Goal: Task Accomplishment & Management: Manage account settings

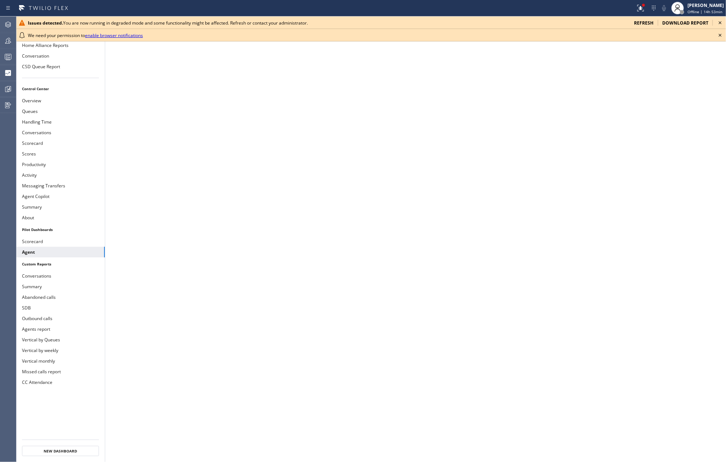
click at [720, 36] on icon at bounding box center [720, 35] width 3 height 3
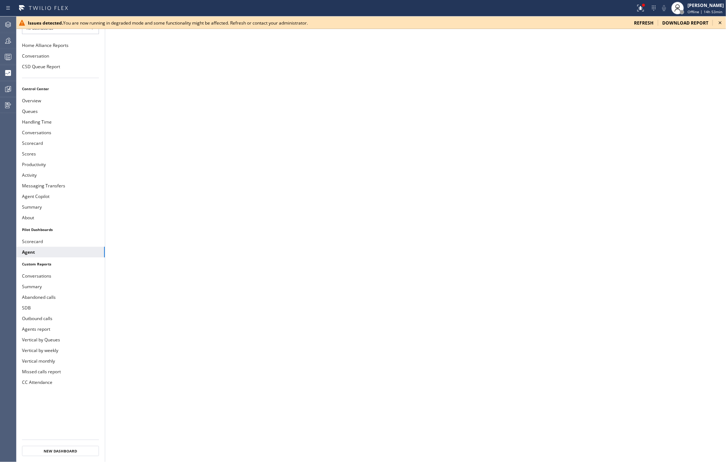
click at [723, 21] on icon at bounding box center [720, 22] width 9 height 9
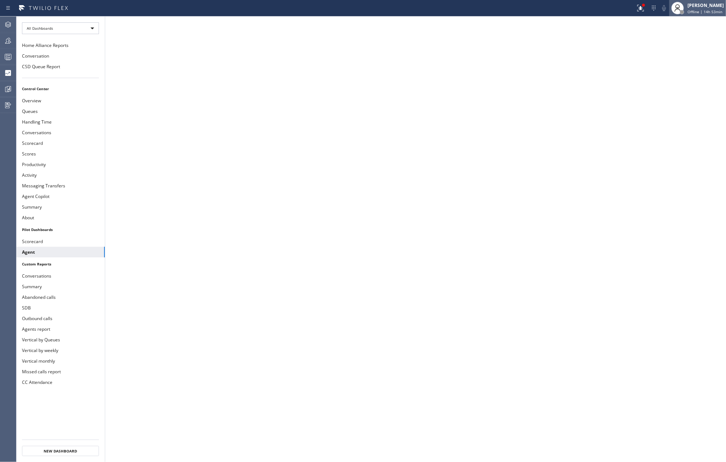
click at [709, 11] on span "Offline | 14h 53min" at bounding box center [704, 11] width 35 height 5
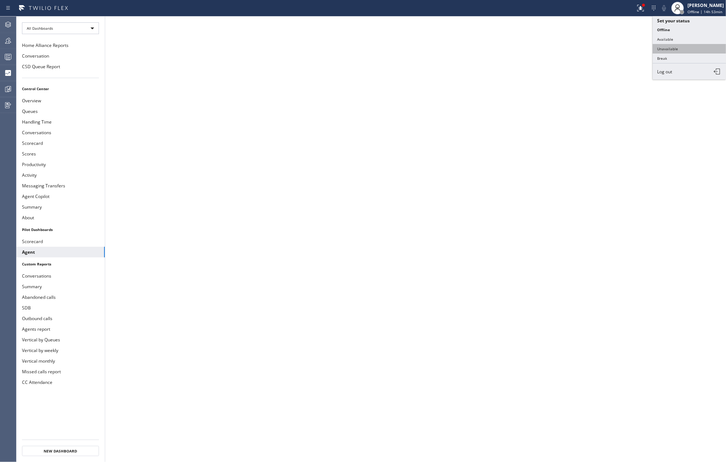
click at [678, 44] on button "Unavailable" at bounding box center [689, 49] width 73 height 10
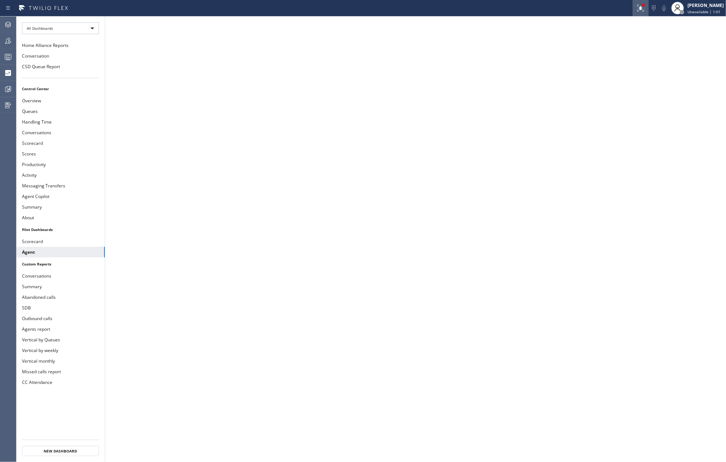
click at [645, 11] on icon at bounding box center [640, 8] width 9 height 9
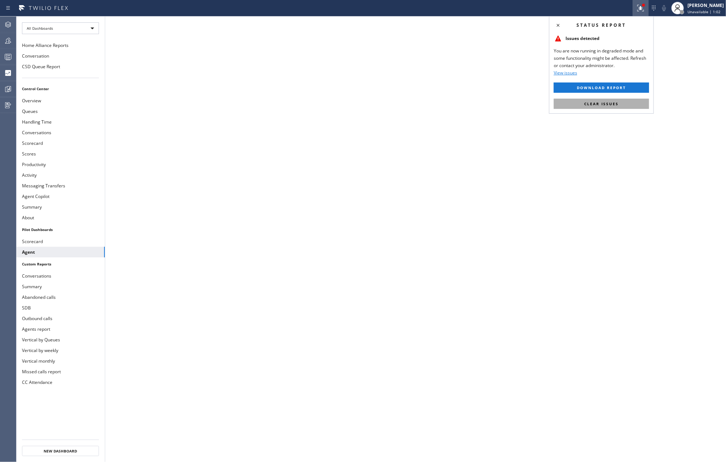
click at [609, 101] on span "Clear issues" at bounding box center [601, 103] width 34 height 5
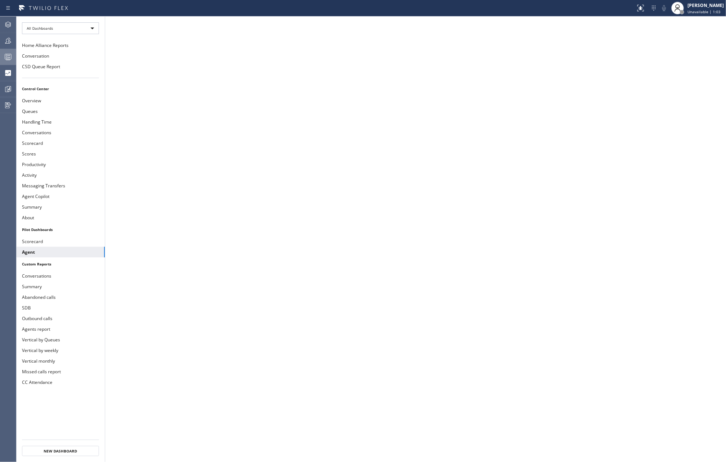
click at [9, 55] on icon at bounding box center [8, 56] width 9 height 9
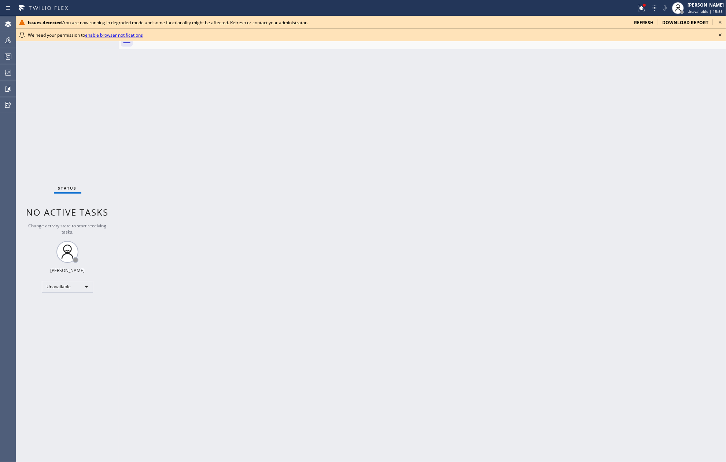
click at [719, 21] on icon at bounding box center [720, 22] width 9 height 9
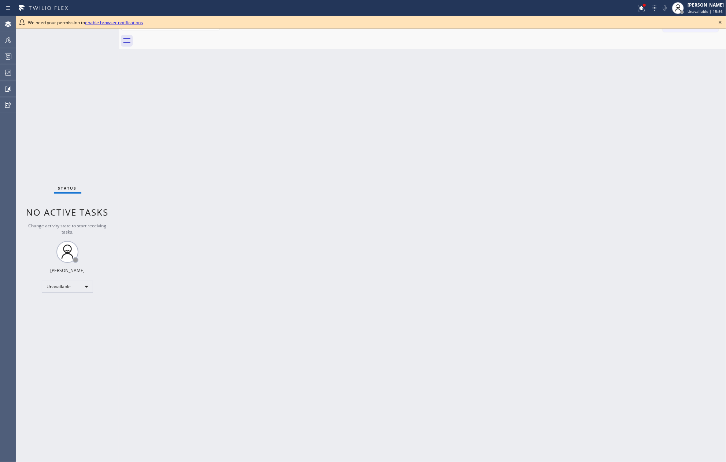
click at [721, 21] on icon at bounding box center [720, 22] width 9 height 9
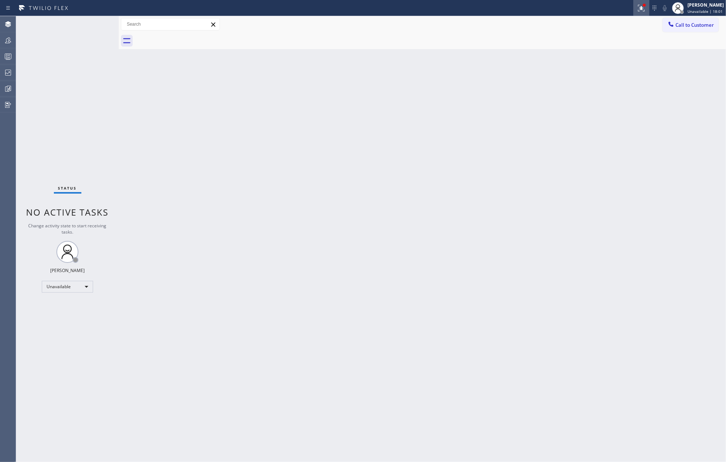
click at [645, 10] on icon at bounding box center [641, 8] width 9 height 9
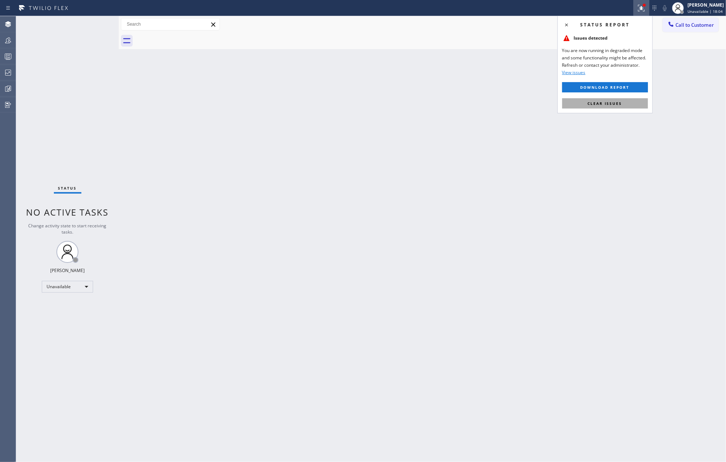
click at [599, 103] on span "Clear issues" at bounding box center [605, 103] width 34 height 5
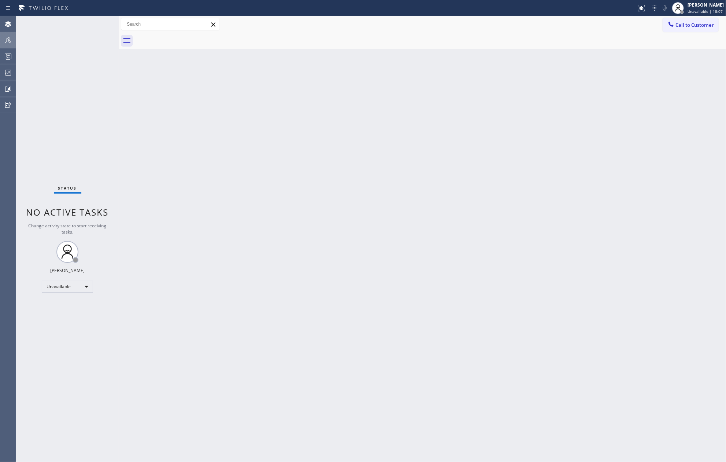
click at [6, 41] on icon at bounding box center [8, 40] width 9 height 9
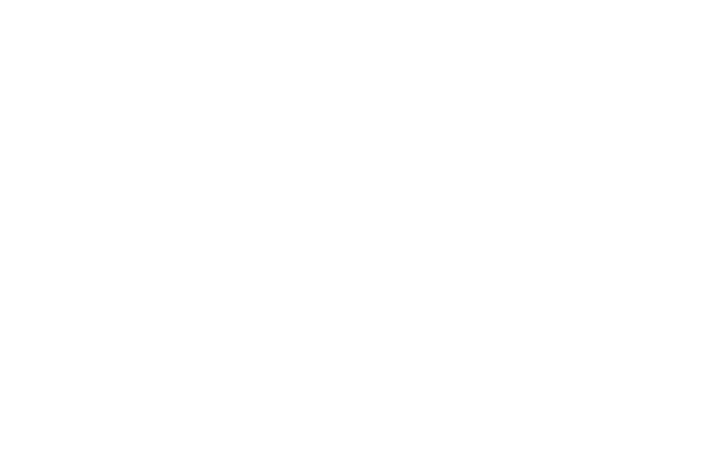
click at [80, 58] on div at bounding box center [363, 231] width 726 height 462
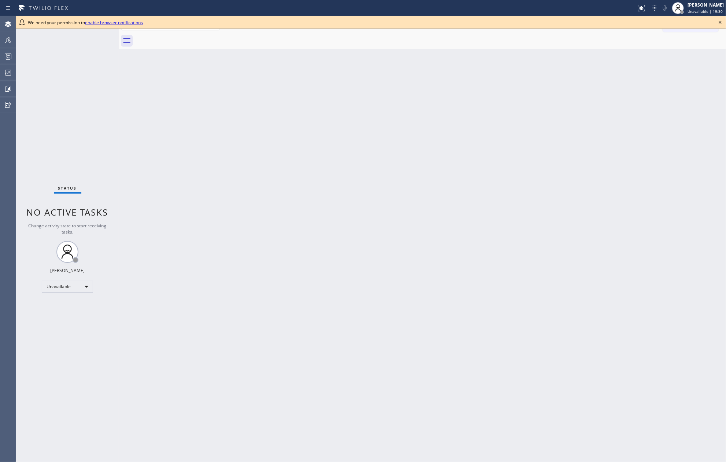
click at [721, 19] on icon at bounding box center [720, 22] width 9 height 9
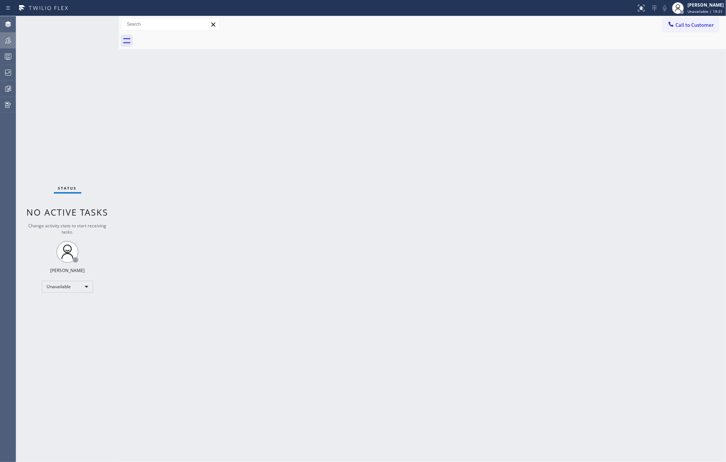
click at [12, 36] on div at bounding box center [8, 40] width 16 height 9
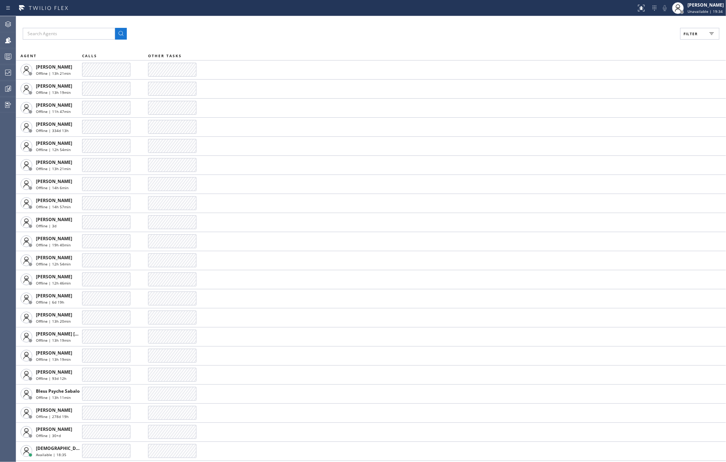
click at [692, 34] on span "Filter" at bounding box center [690, 33] width 14 height 5
click at [619, 87] on input "Available" at bounding box center [619, 86] width 9 height 9
checkbox input "true"
click at [622, 109] on input "Break" at bounding box center [619, 110] width 9 height 9
checkbox input "true"
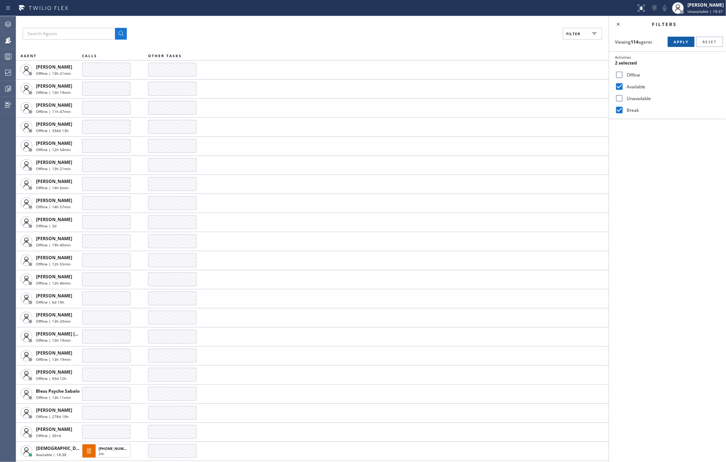
click at [672, 45] on button "Apply" at bounding box center [681, 42] width 27 height 10
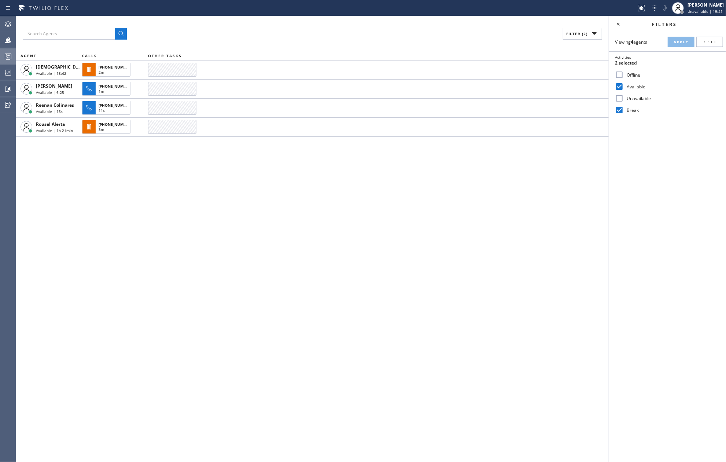
click at [9, 54] on icon at bounding box center [8, 56] width 9 height 9
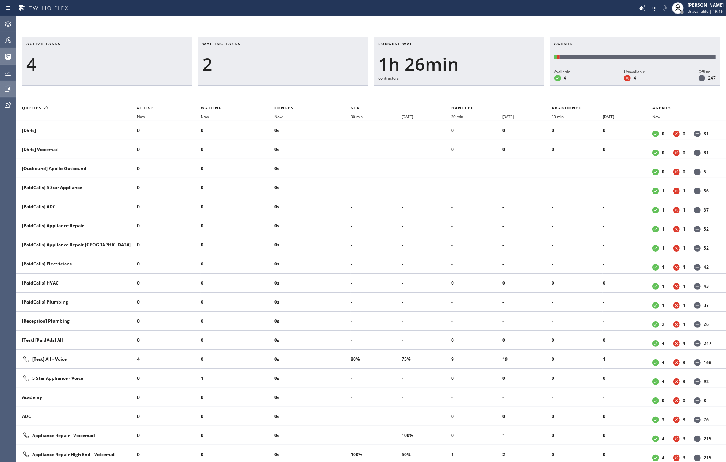
click at [11, 90] on icon at bounding box center [9, 88] width 4 height 5
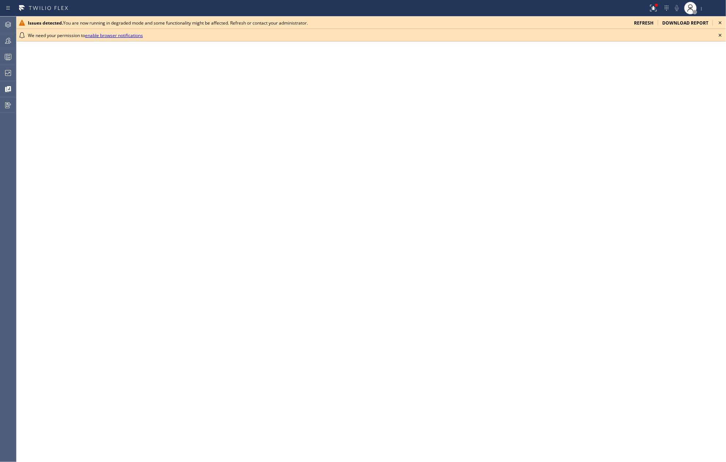
click at [719, 34] on icon at bounding box center [720, 35] width 9 height 9
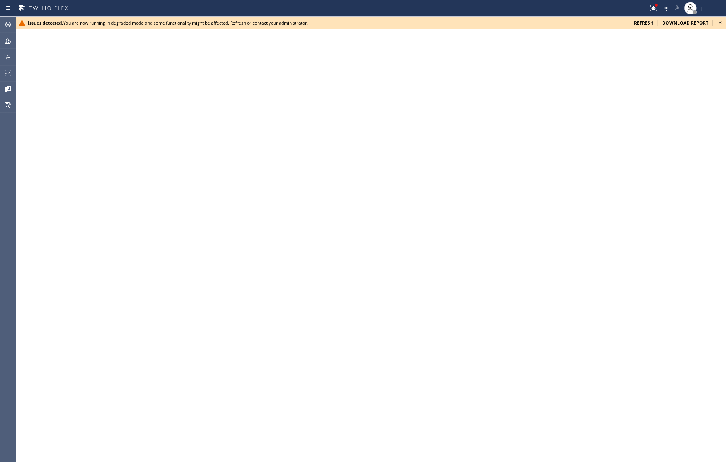
click at [720, 21] on icon at bounding box center [720, 22] width 9 height 9
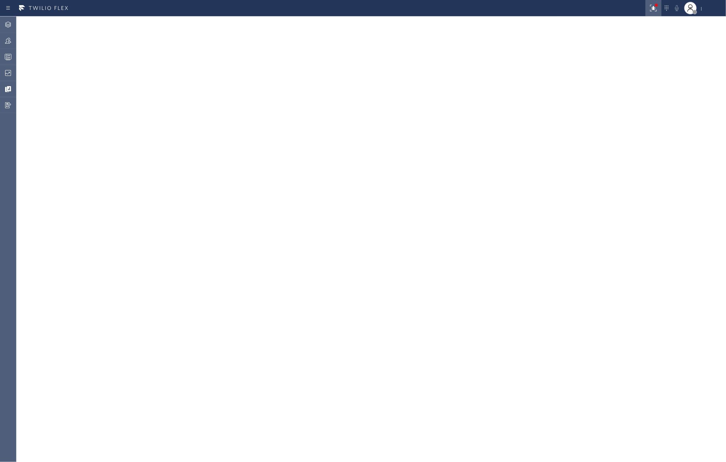
click at [649, 8] on icon at bounding box center [653, 8] width 9 height 9
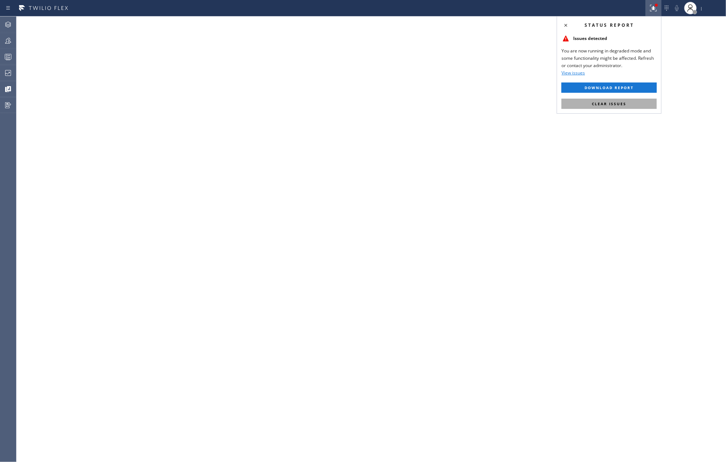
click at [625, 103] on span "Clear issues" at bounding box center [609, 103] width 34 height 5
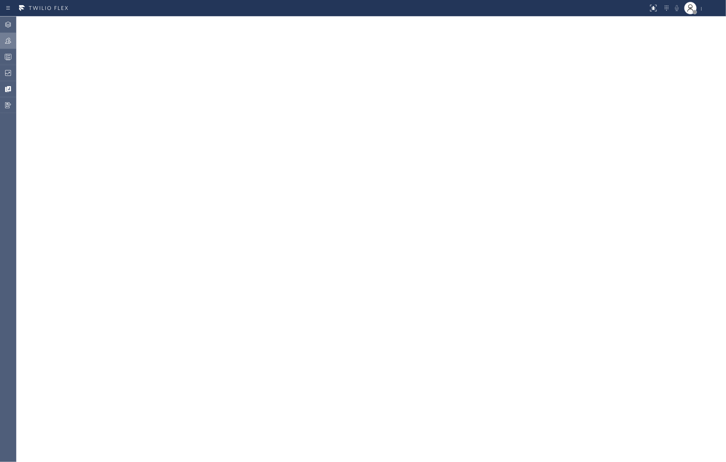
click at [8, 40] on icon at bounding box center [8, 40] width 9 height 9
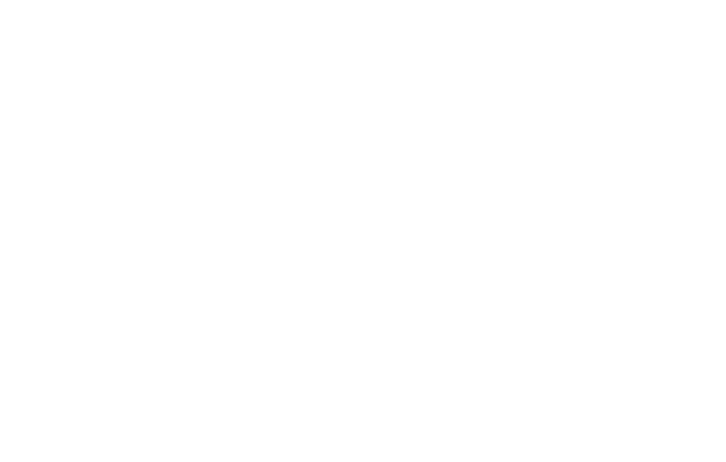
click at [179, 181] on div at bounding box center [363, 231] width 726 height 462
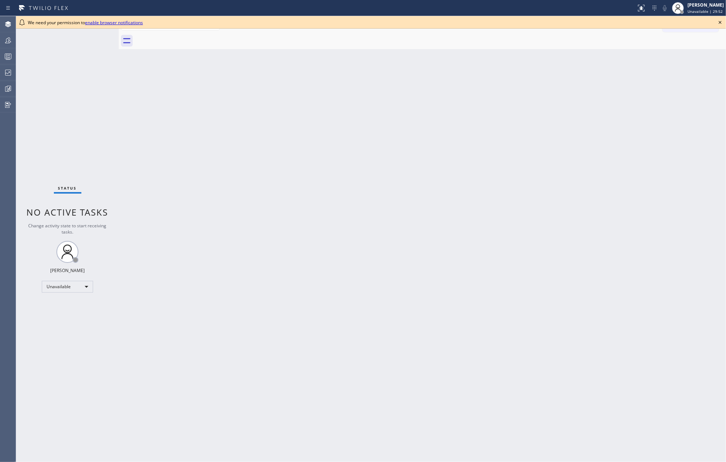
click at [719, 21] on icon at bounding box center [720, 22] width 9 height 9
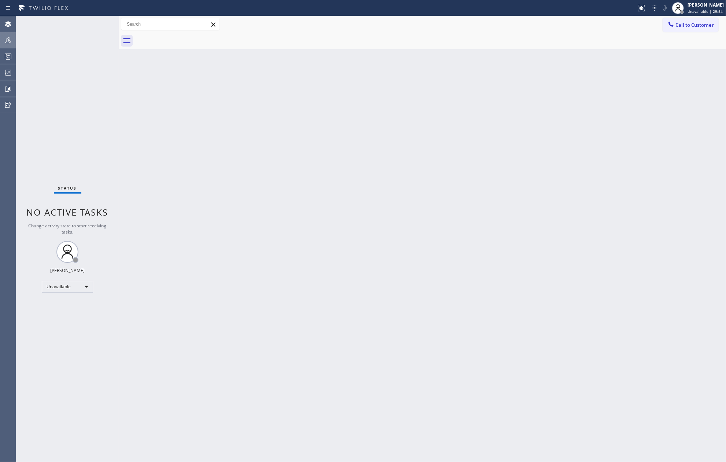
click at [15, 39] on div at bounding box center [8, 40] width 16 height 9
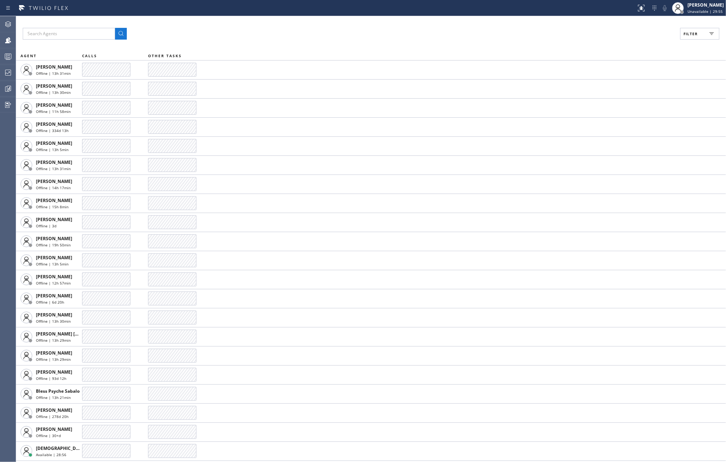
click at [690, 33] on span "Filter" at bounding box center [690, 33] width 14 height 5
click at [621, 87] on input "Available" at bounding box center [619, 86] width 9 height 9
checkbox input "true"
click at [621, 106] on input "Break" at bounding box center [619, 110] width 9 height 9
checkbox input "true"
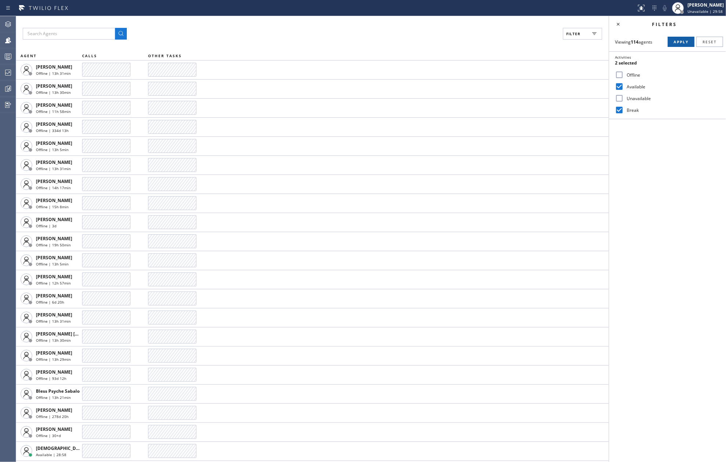
click at [676, 39] on span "Apply" at bounding box center [680, 41] width 15 height 5
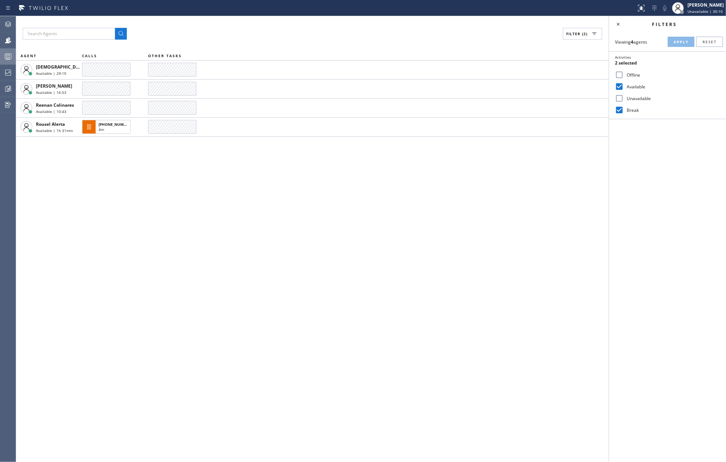
click at [5, 51] on div at bounding box center [8, 56] width 16 height 15
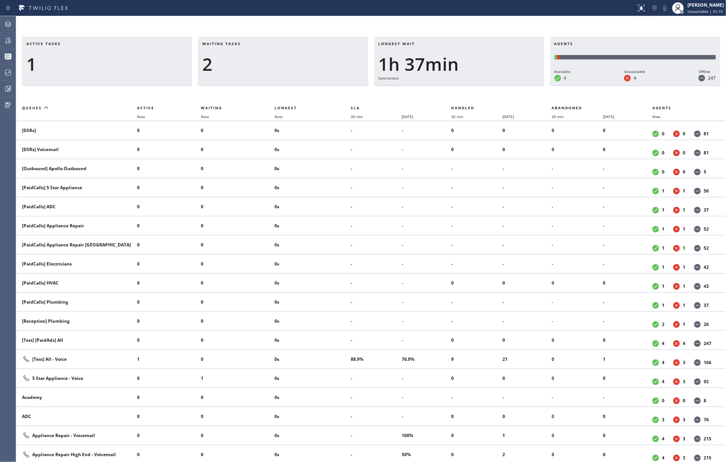
click at [185, 26] on div "Active tasks 1 Waiting tasks 2 Longest wait 1h 37min Contractors Agents Availab…" at bounding box center [371, 239] width 710 height 446
click at [281, 116] on span "Now" at bounding box center [278, 116] width 8 height 5
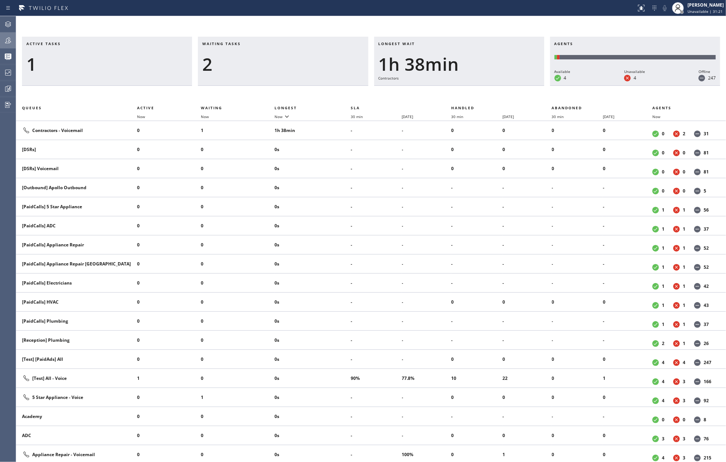
click at [11, 43] on icon at bounding box center [8, 40] width 9 height 9
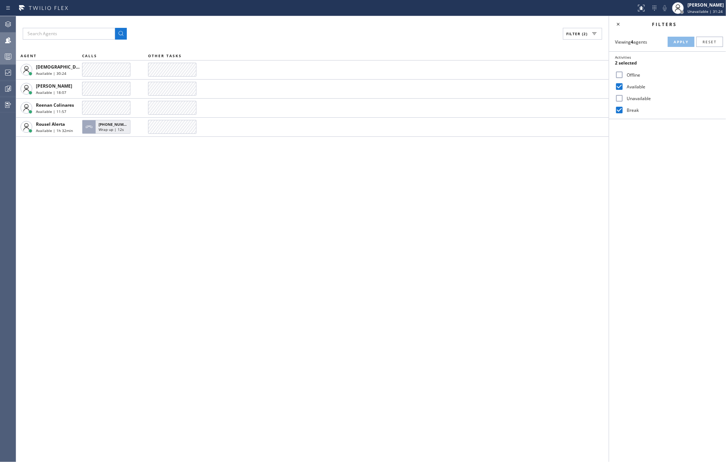
click at [7, 56] on circle at bounding box center [6, 55] width 1 height 1
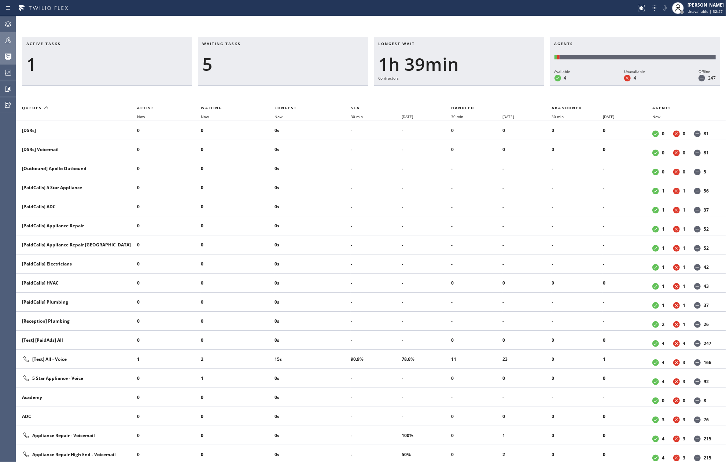
click at [232, 90] on div "Active tasks 1 Waiting tasks 5 Longest wait 1h 39min Contractors Agents Availab…" at bounding box center [371, 249] width 710 height 425
click at [206, 115] on span "Now" at bounding box center [205, 116] width 8 height 5
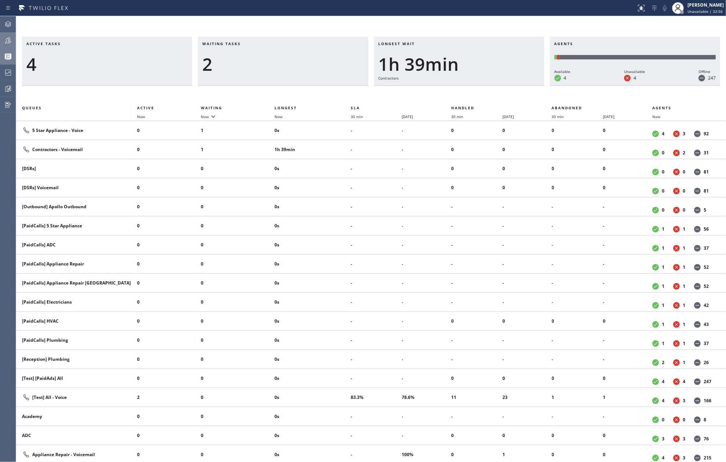
click at [10, 37] on icon at bounding box center [8, 40] width 9 height 9
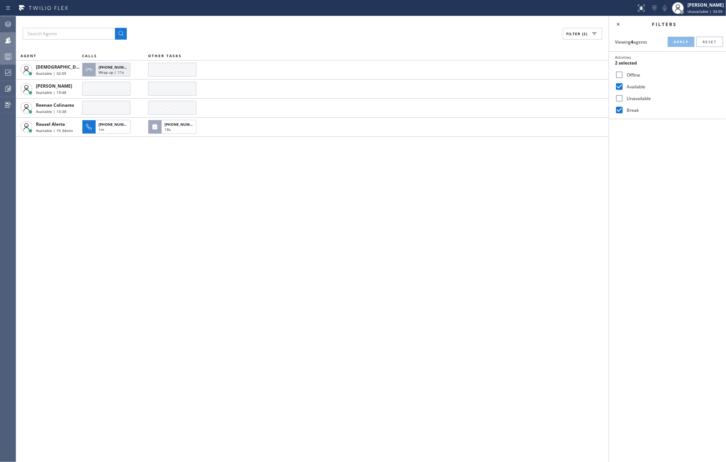
click at [9, 59] on icon at bounding box center [8, 56] width 9 height 9
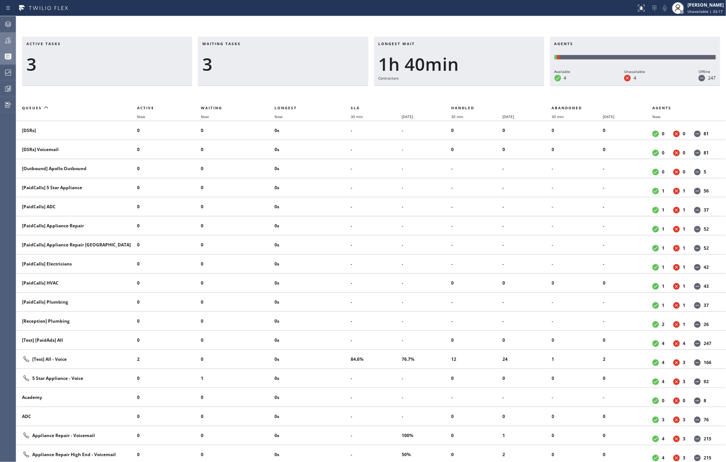
click at [280, 119] on th "Now" at bounding box center [312, 116] width 76 height 9
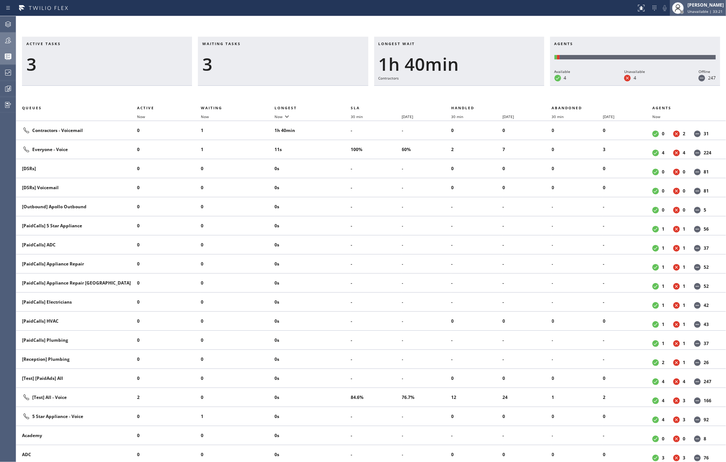
click at [698, 9] on span "Unavailable | 33:21" at bounding box center [704, 11] width 35 height 5
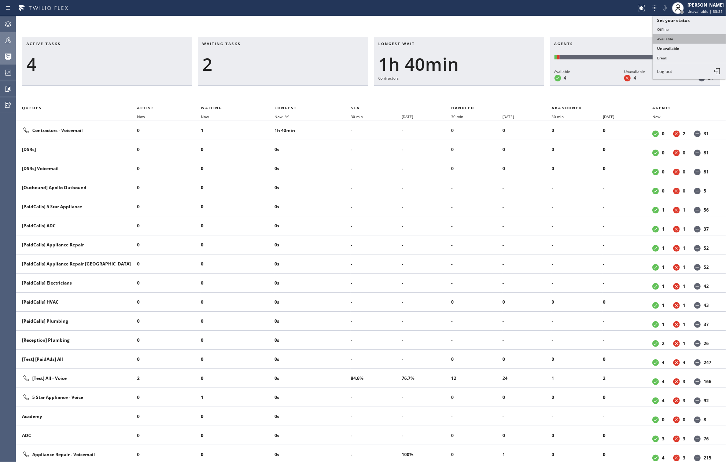
click at [674, 38] on button "Available" at bounding box center [689, 39] width 73 height 10
click at [10, 25] on icon at bounding box center [8, 24] width 6 height 6
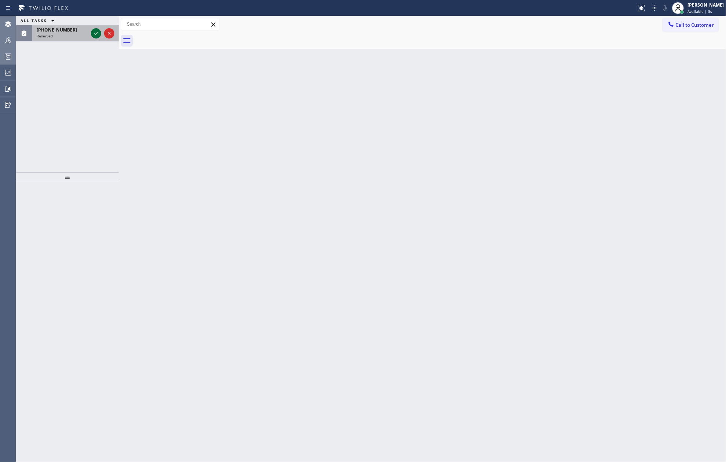
click at [95, 33] on icon at bounding box center [96, 33] width 9 height 9
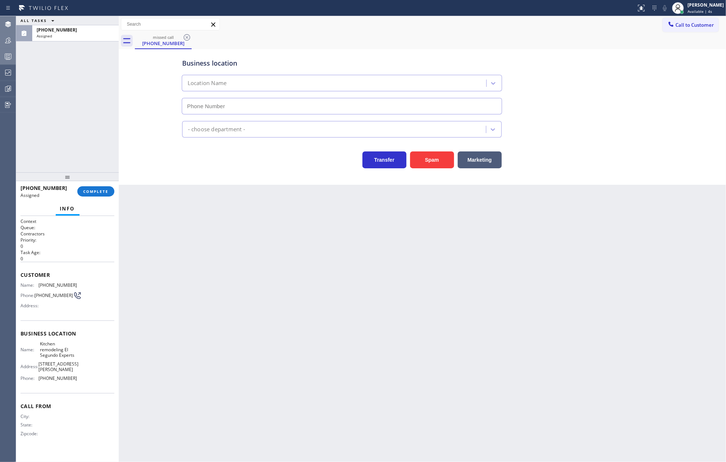
click at [97, 211] on div "Info" at bounding box center [68, 209] width 94 height 15
type input "(424) 255-5847"
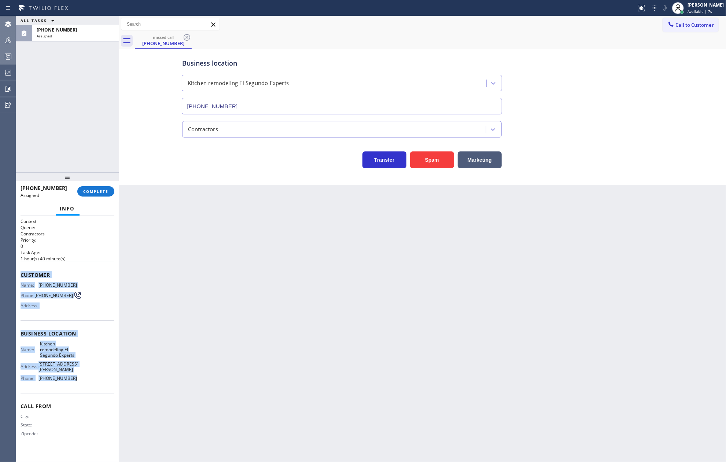
drag, startPoint x: 16, startPoint y: 274, endPoint x: 81, endPoint y: 358, distance: 105.5
click at [101, 387] on div "Context Queue: Contractors Priority: 0 Task Age: 1 hour(s) 40 minute(s) Custome…" at bounding box center [67, 339] width 103 height 246
copy div "Customer Name: (724) 344-3819 Phone: (724) 344-3819 Address: Business location …"
click at [101, 189] on span "COMPLETE" at bounding box center [95, 191] width 25 height 5
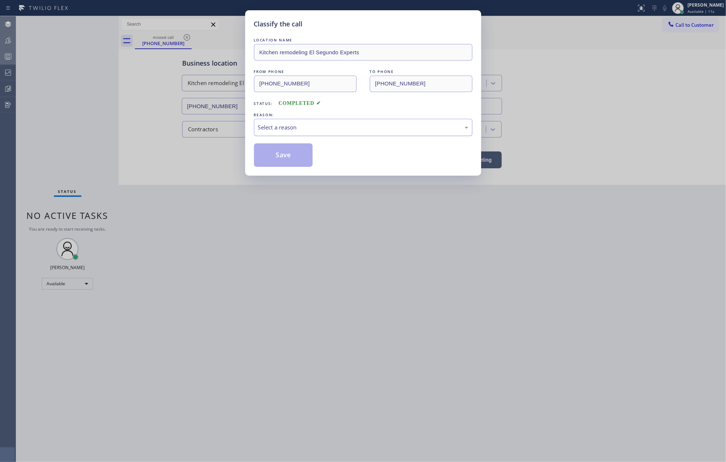
click at [299, 120] on div "Select a reason" at bounding box center [363, 127] width 218 height 17
click at [292, 150] on button "Save" at bounding box center [283, 154] width 59 height 23
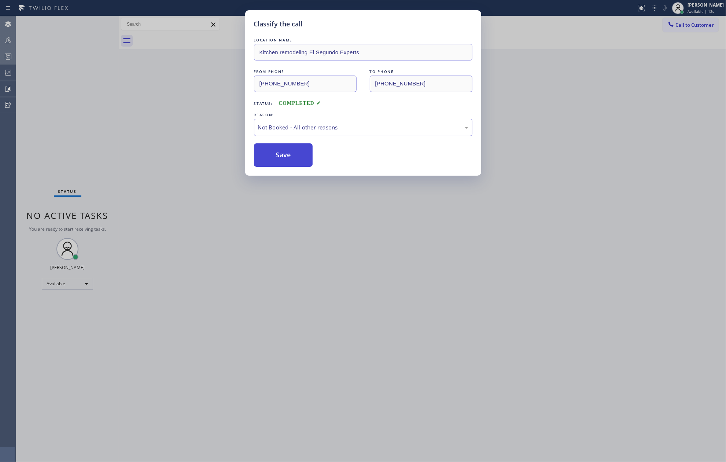
click at [292, 150] on button "Save" at bounding box center [283, 154] width 59 height 23
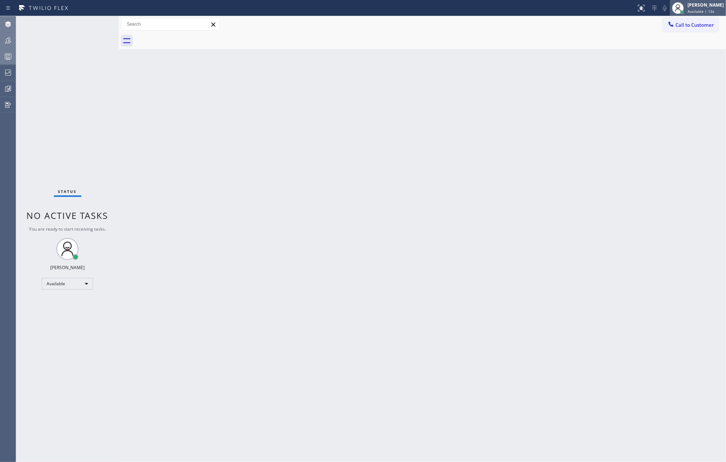
click at [703, 5] on div "[PERSON_NAME]" at bounding box center [705, 5] width 36 height 6
click at [683, 47] on button "Unavailable" at bounding box center [689, 49] width 73 height 10
click at [8, 55] on icon at bounding box center [8, 56] width 9 height 9
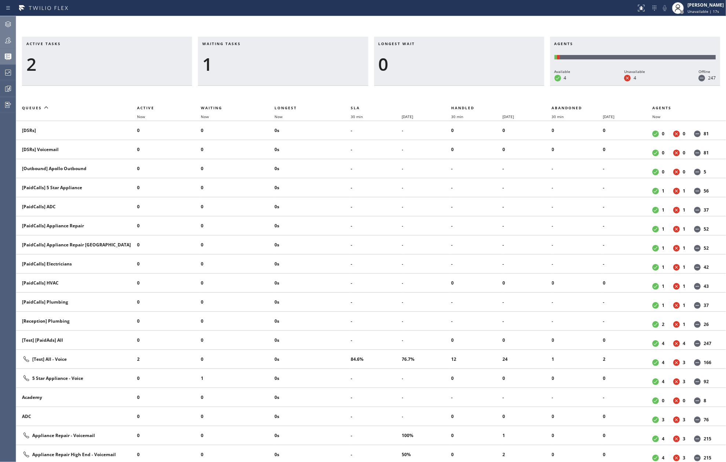
click at [238, 25] on div "Active tasks 2 Waiting tasks 1 Longest wait 0 Agents Available 4 Unavailable 4 …" at bounding box center [371, 239] width 710 height 446
click at [282, 115] on span "Now" at bounding box center [278, 116] width 8 height 5
click at [14, 40] on div at bounding box center [8, 40] width 16 height 9
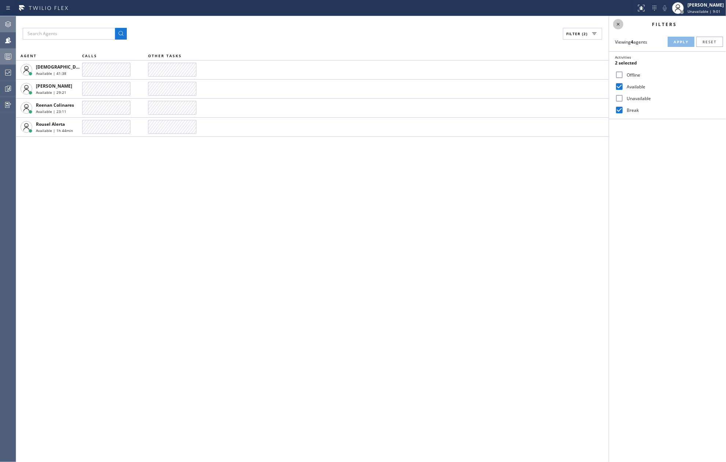
click at [617, 21] on icon at bounding box center [618, 24] width 9 height 9
click at [7, 56] on icon at bounding box center [8, 56] width 9 height 9
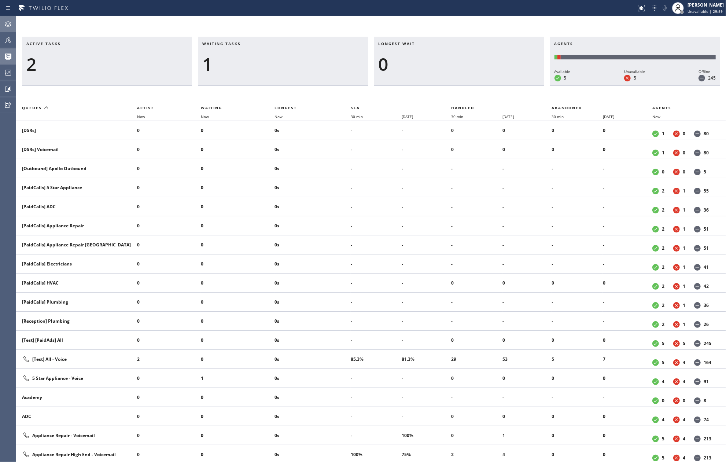
click at [254, 16] on div "Active tasks 2 Waiting tasks 1 Longest wait 0 Agents Available 5 Unavailable 5 …" at bounding box center [371, 239] width 710 height 446
click at [4, 87] on icon at bounding box center [8, 88] width 9 height 9
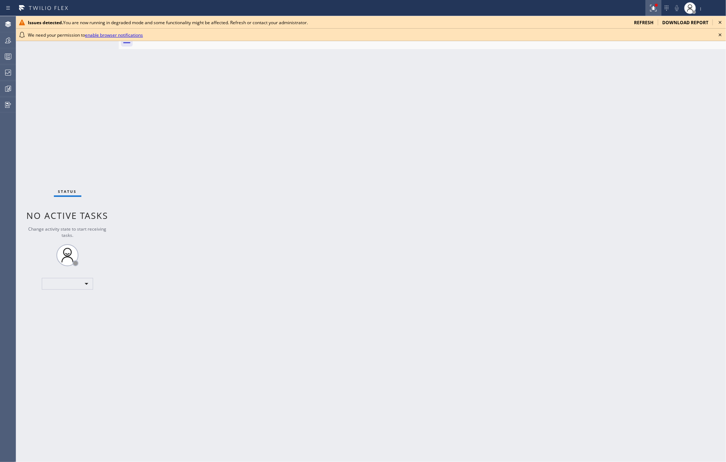
click at [651, 9] on icon at bounding box center [653, 8] width 9 height 9
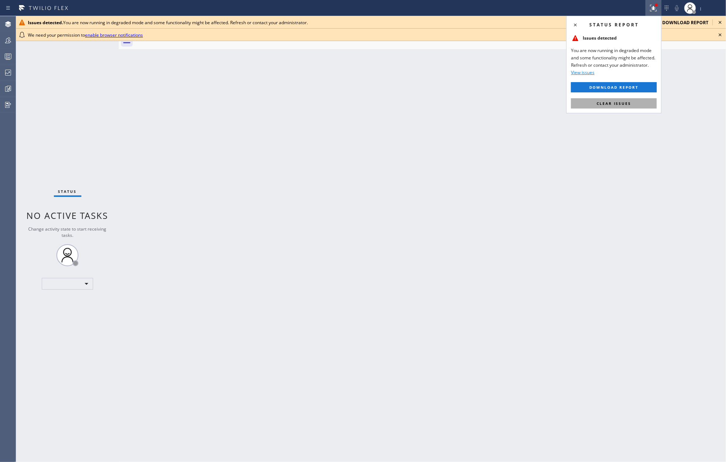
drag, startPoint x: 631, startPoint y: 103, endPoint x: 515, endPoint y: 87, distance: 116.9
click at [630, 103] on button "Clear issues" at bounding box center [614, 103] width 86 height 10
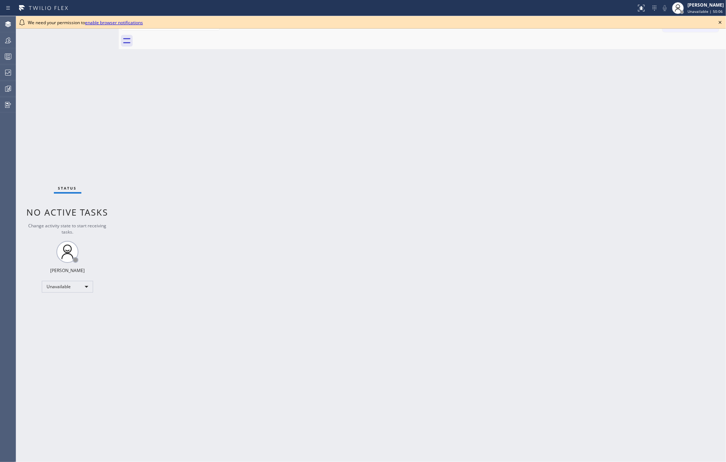
click at [721, 23] on icon at bounding box center [720, 22] width 9 height 9
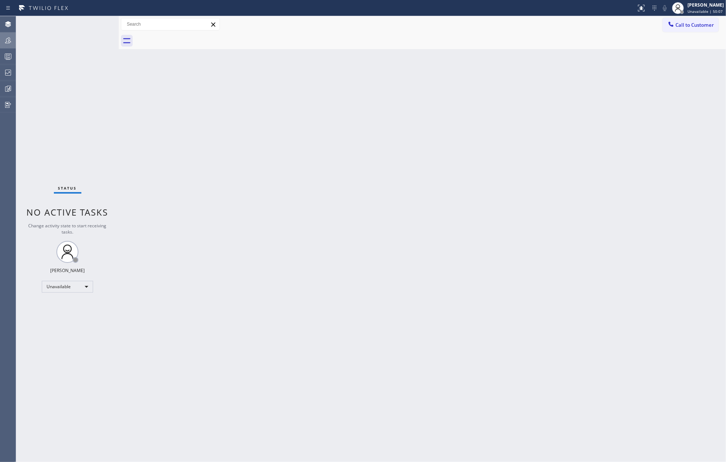
click at [4, 40] on icon at bounding box center [8, 40] width 9 height 9
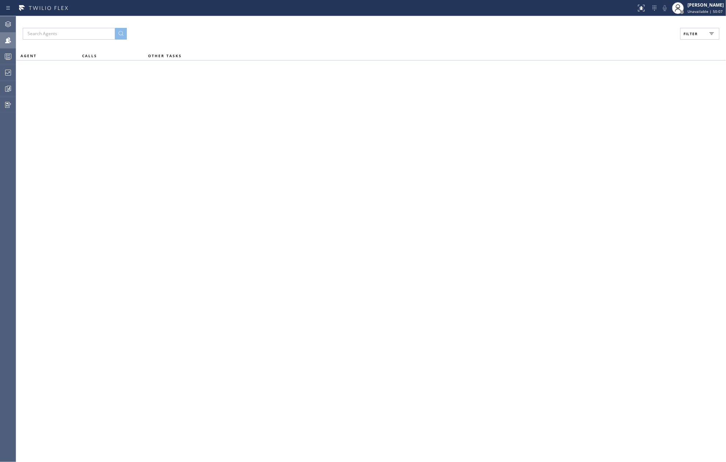
click at [695, 33] on span "Filter" at bounding box center [690, 33] width 14 height 5
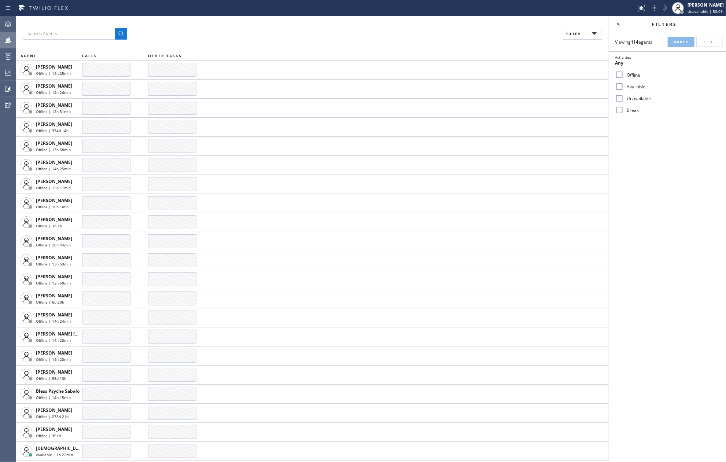
click at [621, 85] on input "Available" at bounding box center [619, 86] width 9 height 9
checkbox input "true"
click at [618, 110] on input "Break" at bounding box center [619, 110] width 9 height 9
checkbox input "true"
click at [676, 40] on span "Apply" at bounding box center [680, 41] width 15 height 5
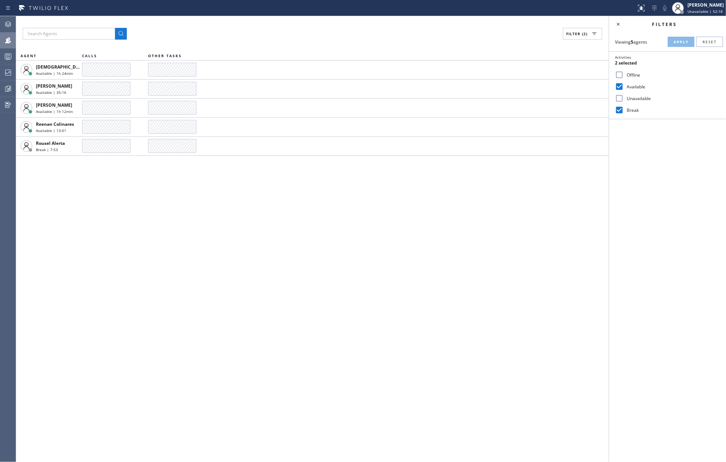
click at [287, 181] on div "Filter (2) AGENT CALLS OTHER TASKS Christian Cinco Available | 1h 24min Kate Ma…" at bounding box center [312, 239] width 592 height 446
click at [7, 56] on circle at bounding box center [6, 55] width 1 height 1
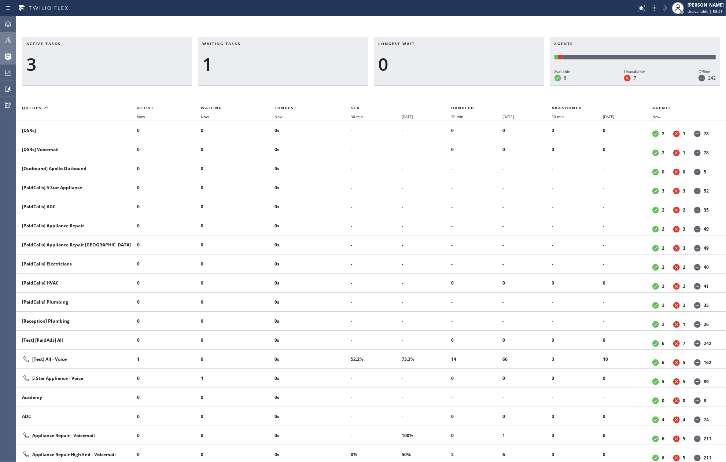
click at [0, 48] on button "Queues Stats" at bounding box center [8, 56] width 16 height 16
click at [5, 37] on icon at bounding box center [8, 40] width 9 height 9
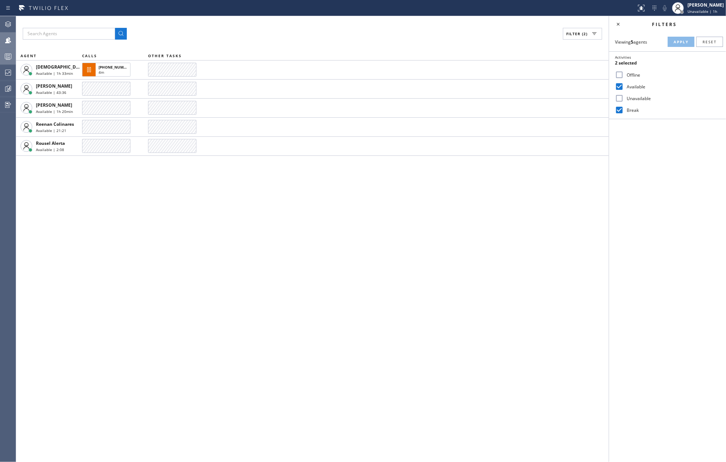
click at [9, 53] on icon at bounding box center [8, 56] width 9 height 9
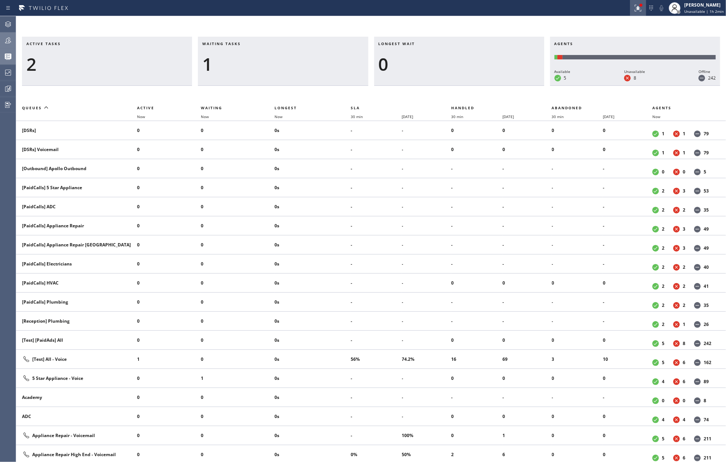
click at [637, 11] on icon at bounding box center [638, 8] width 9 height 9
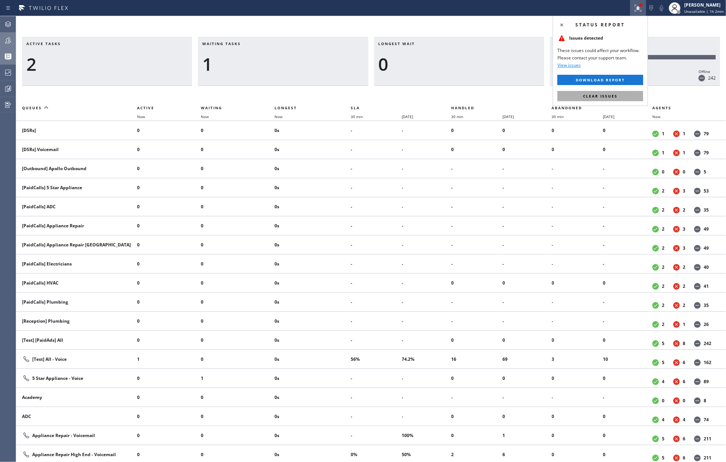
click at [597, 93] on button "Clear issues" at bounding box center [600, 96] width 86 height 10
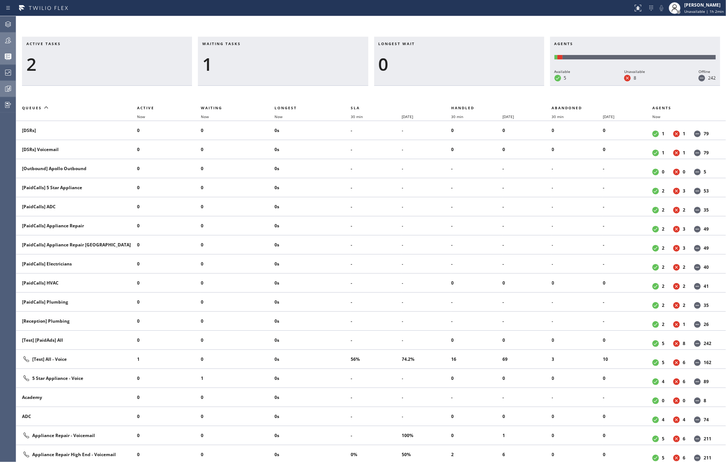
click at [9, 89] on icon at bounding box center [9, 88] width 2 height 3
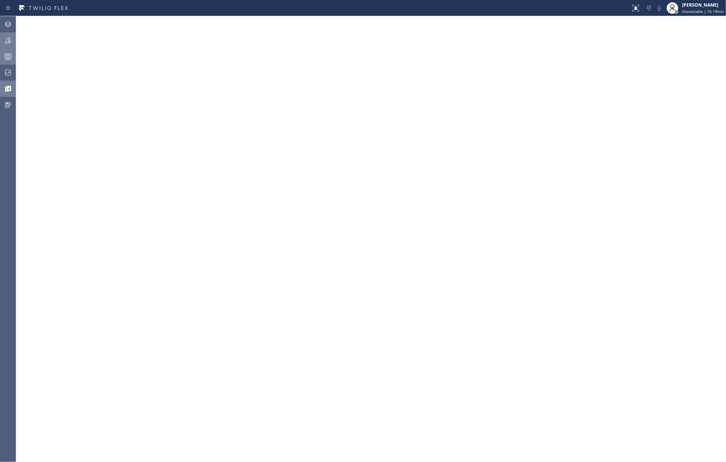
click at [10, 59] on icon at bounding box center [8, 56] width 9 height 9
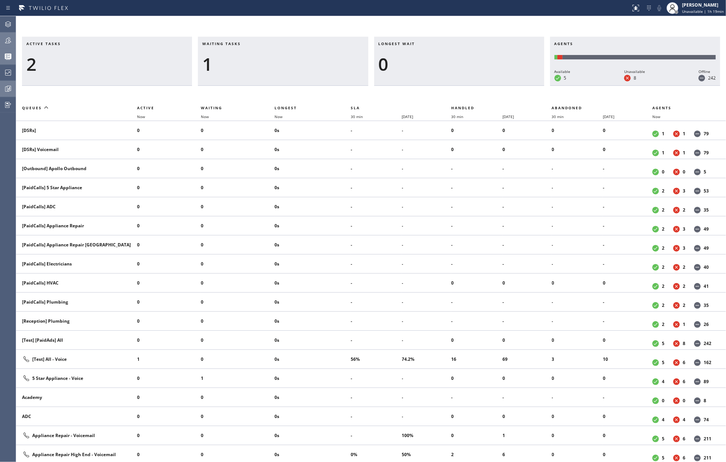
click at [11, 40] on icon at bounding box center [8, 40] width 9 height 9
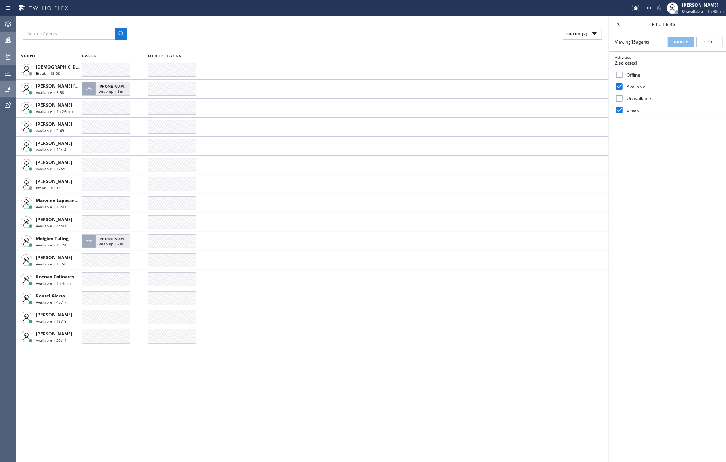
click at [5, 56] on icon at bounding box center [8, 56] width 9 height 9
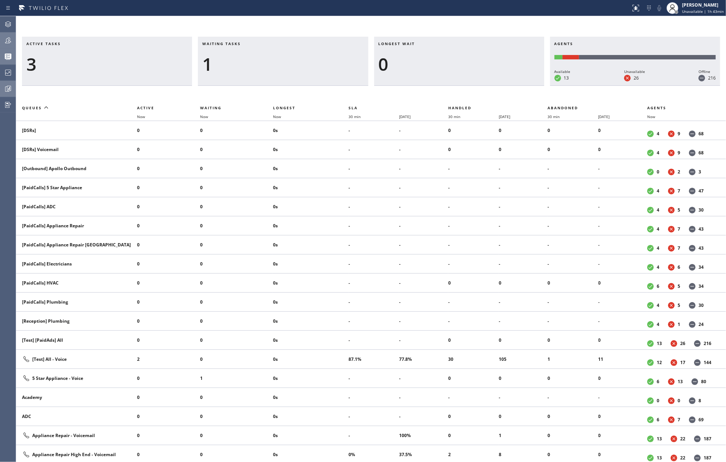
click at [7, 90] on icon at bounding box center [9, 88] width 4 height 5
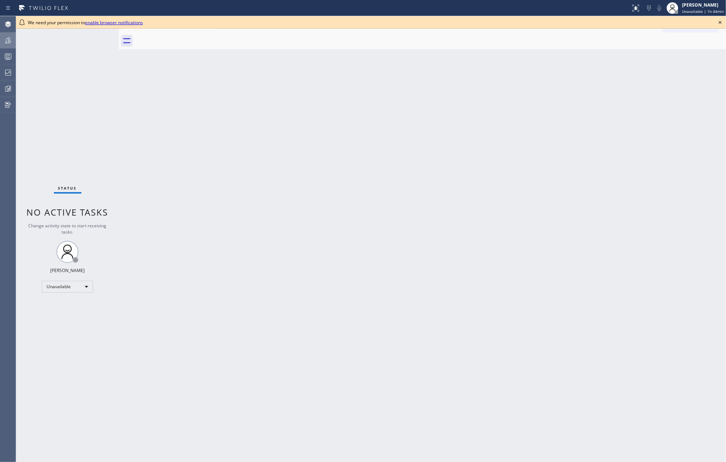
click at [8, 42] on icon at bounding box center [8, 40] width 9 height 9
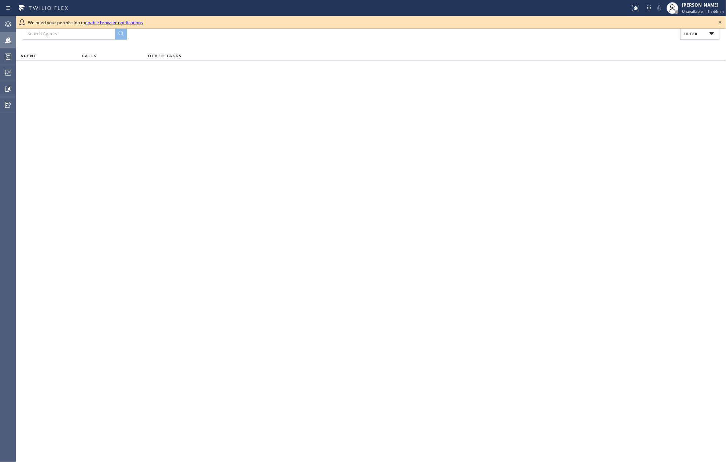
click at [720, 22] on icon at bounding box center [720, 22] width 9 height 9
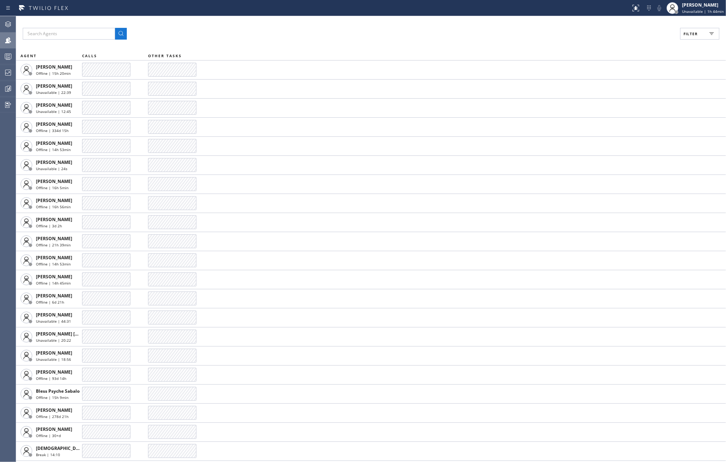
click at [698, 33] on button "Filter" at bounding box center [699, 34] width 39 height 12
click at [620, 88] on input "Available" at bounding box center [619, 86] width 9 height 9
checkbox input "true"
click at [620, 112] on input "Break" at bounding box center [619, 110] width 9 height 9
checkbox input "true"
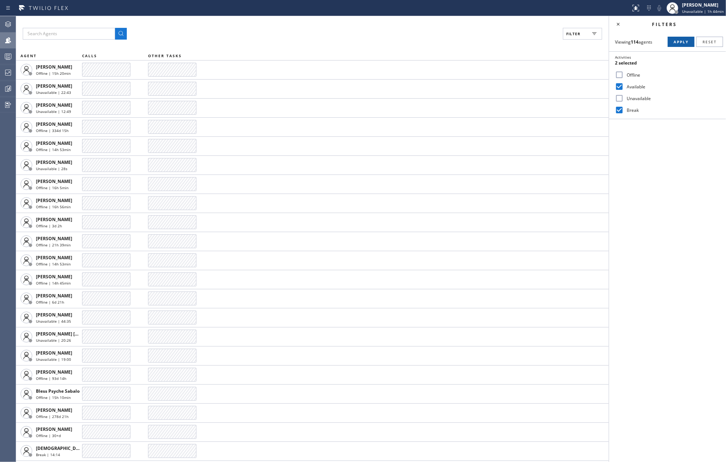
click at [676, 43] on span "Apply" at bounding box center [680, 41] width 15 height 5
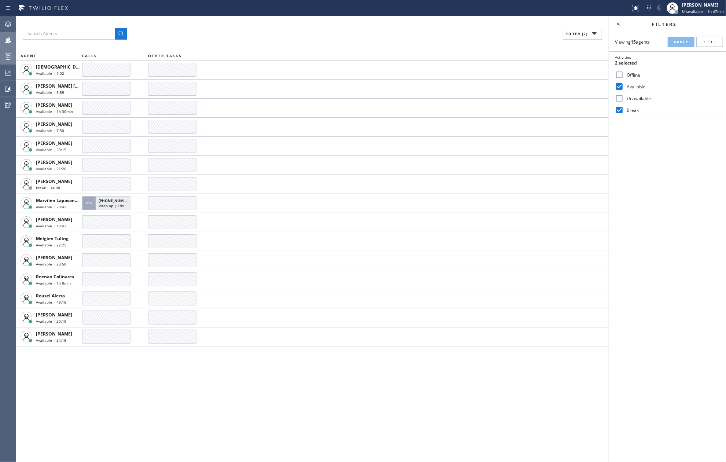
click at [4, 56] on icon at bounding box center [8, 56] width 9 height 9
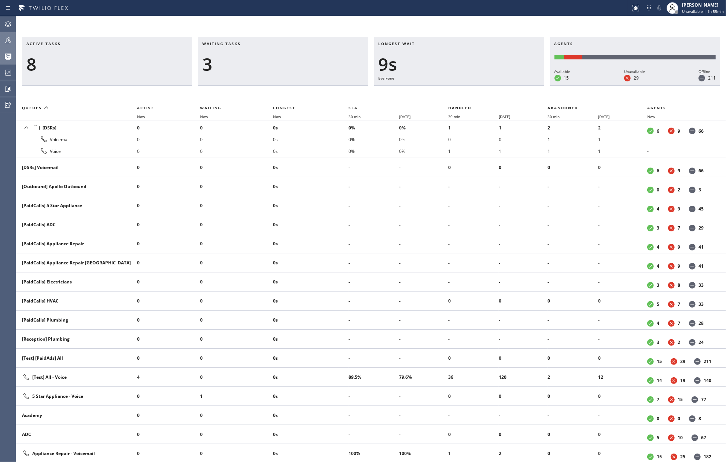
click at [156, 58] on div "8" at bounding box center [106, 63] width 161 height 21
click at [277, 117] on span "Now" at bounding box center [277, 116] width 8 height 5
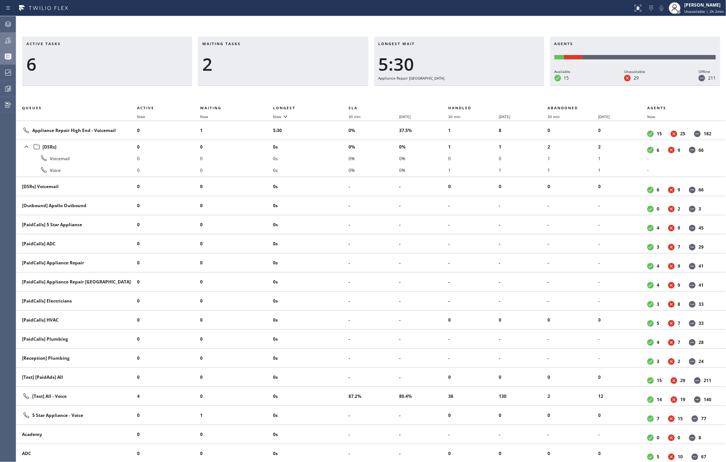
click at [8, 40] on icon at bounding box center [8, 40] width 9 height 9
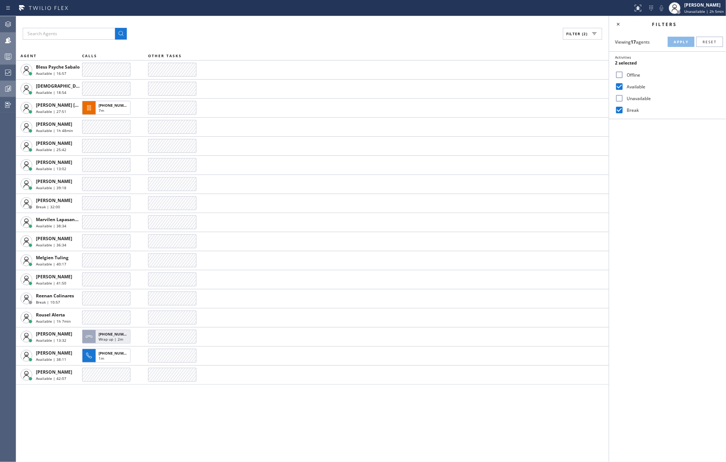
click at [10, 86] on icon at bounding box center [9, 88] width 4 height 5
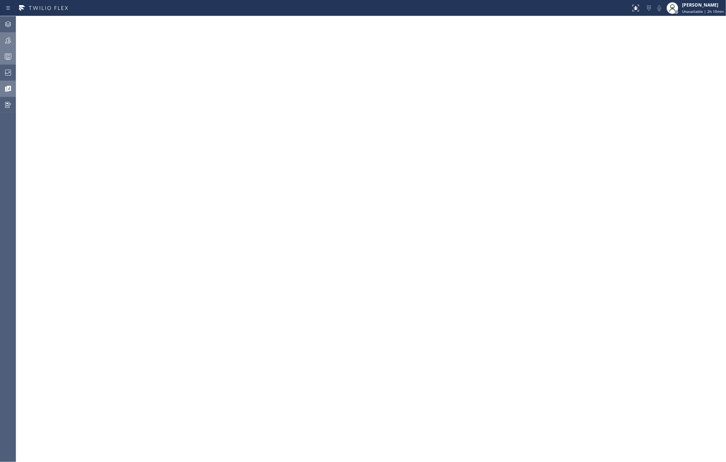
click at [11, 56] on icon at bounding box center [8, 56] width 9 height 9
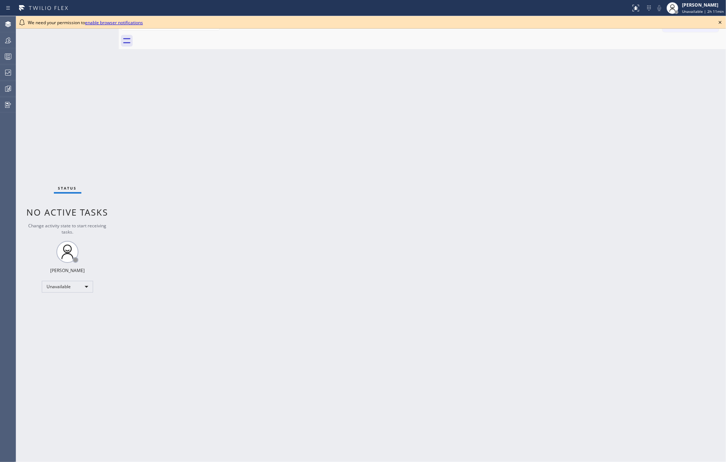
click at [717, 21] on icon at bounding box center [720, 22] width 9 height 9
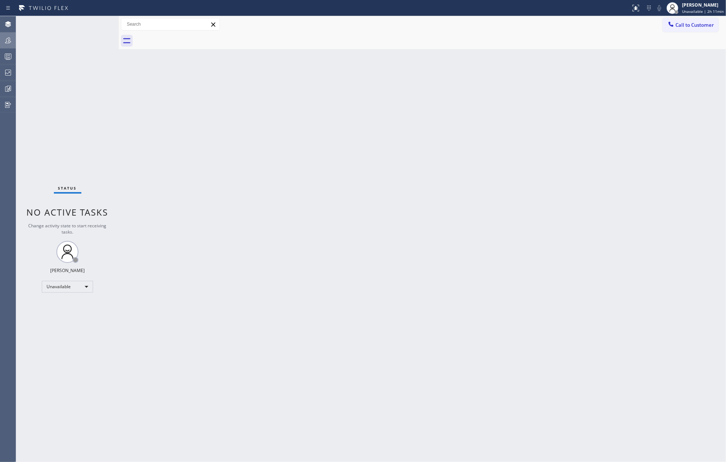
click at [7, 40] on icon at bounding box center [8, 40] width 9 height 9
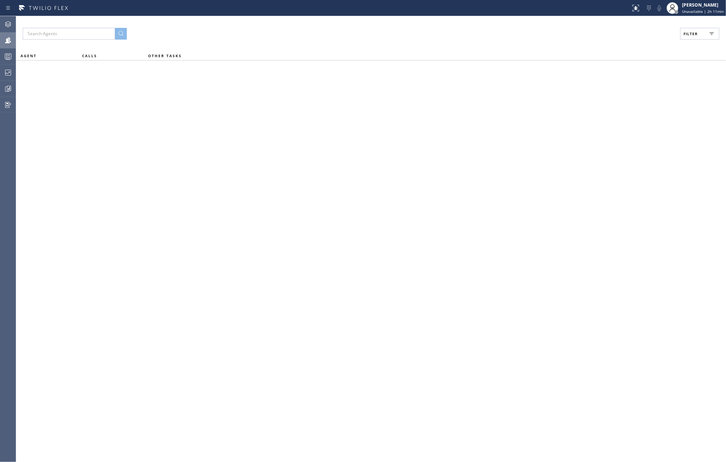
click at [683, 33] on span "Filter" at bounding box center [690, 33] width 14 height 5
click at [621, 87] on input "Available" at bounding box center [619, 86] width 9 height 9
checkbox input "true"
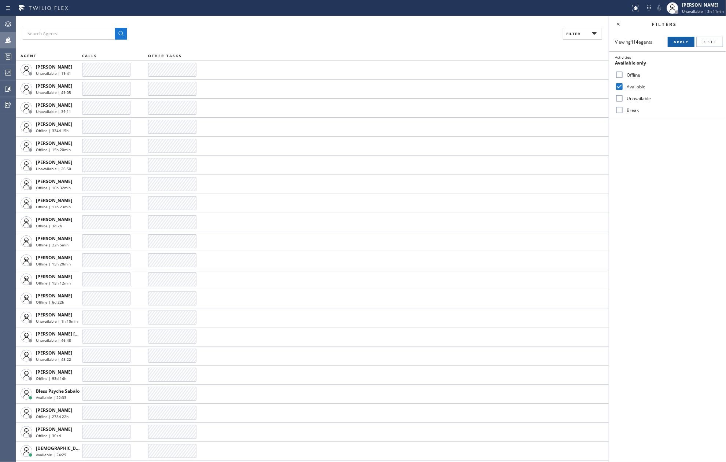
click at [679, 43] on span "Apply" at bounding box center [680, 41] width 15 height 5
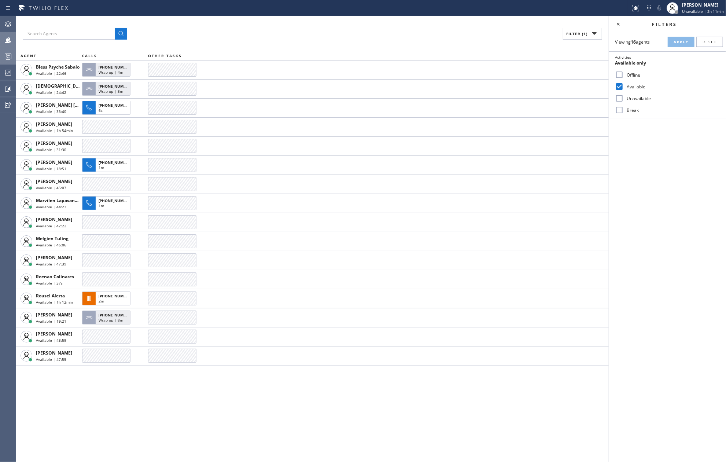
click at [9, 57] on icon at bounding box center [8, 57] width 4 height 5
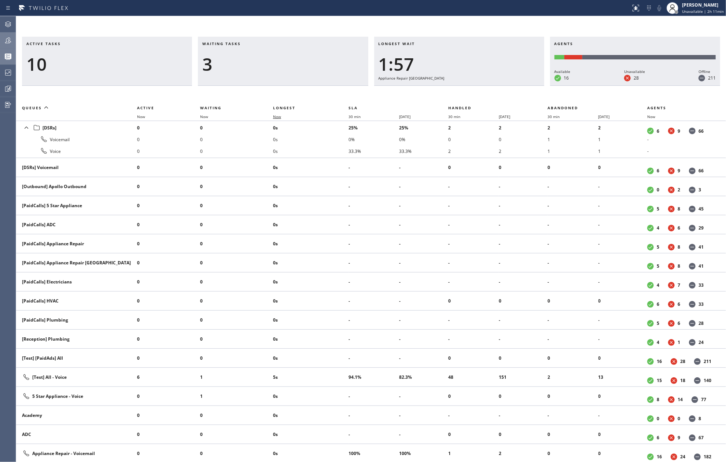
click at [274, 116] on span "Now" at bounding box center [277, 116] width 8 height 5
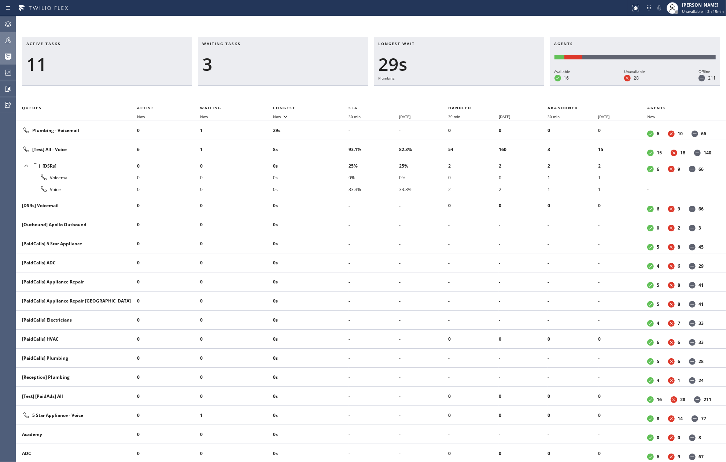
click at [47, 23] on div "Active tasks 11 Waiting tasks 3 Longest wait 29s Plumbing Agents Available 16 U…" at bounding box center [371, 239] width 710 height 446
click at [4, 40] on icon at bounding box center [8, 40] width 9 height 9
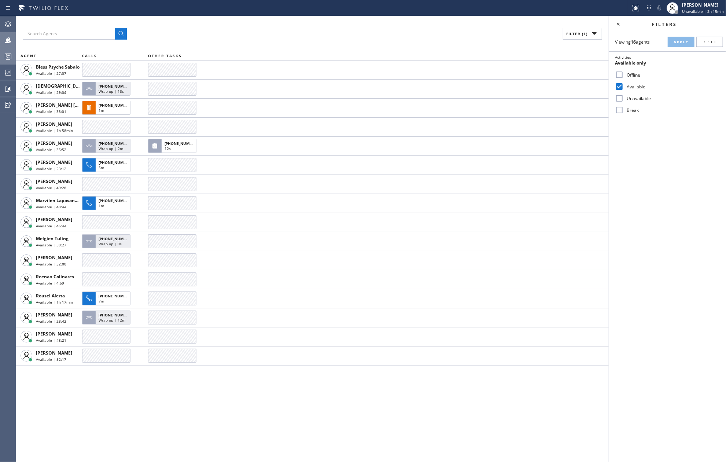
click at [8, 55] on icon at bounding box center [8, 57] width 4 height 5
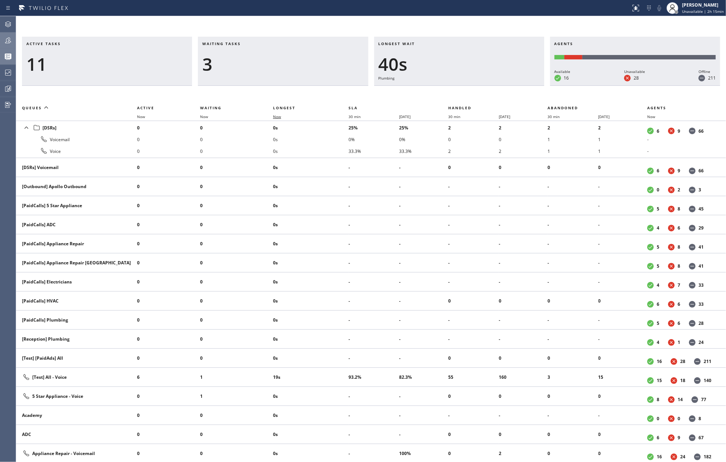
click at [277, 117] on span "Now" at bounding box center [277, 116] width 8 height 5
click at [11, 86] on icon at bounding box center [9, 88] width 4 height 5
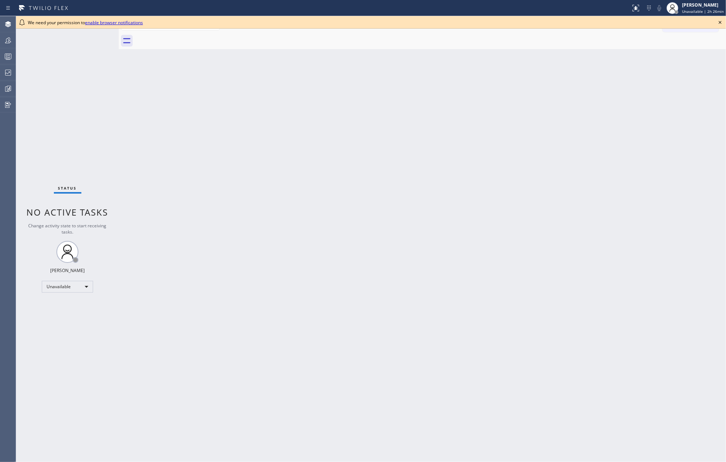
click at [717, 23] on icon at bounding box center [720, 22] width 9 height 9
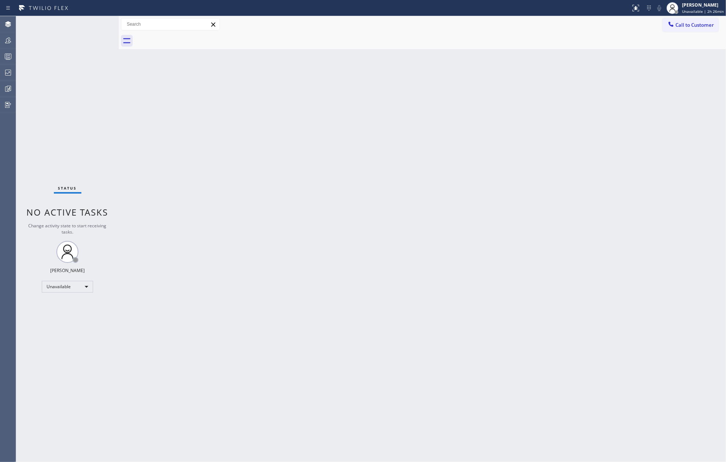
click at [585, 211] on div "Back to Dashboard Change Sender ID Customers Technicians Select a contact Outbo…" at bounding box center [422, 239] width 607 height 446
click at [6, 56] on icon at bounding box center [8, 56] width 9 height 9
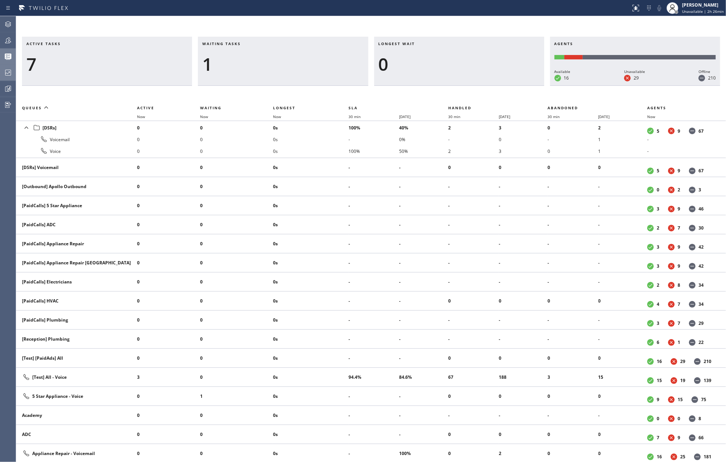
click at [6, 71] on icon at bounding box center [8, 72] width 9 height 9
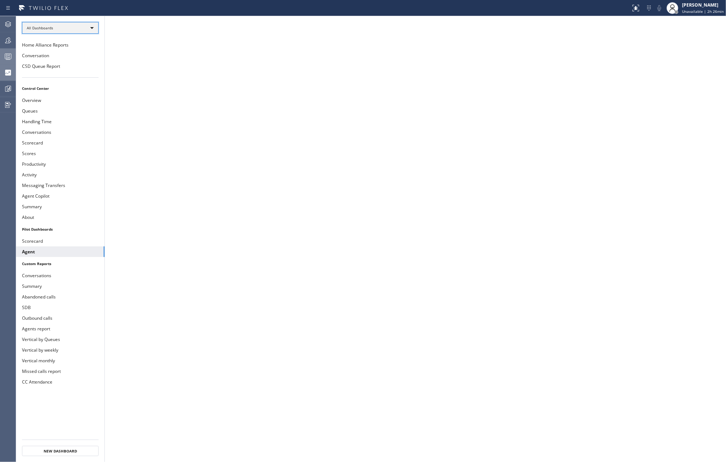
click at [93, 25] on div "All Dashboards" at bounding box center [60, 28] width 77 height 12
click at [54, 71] on li "Custom Reports" at bounding box center [59, 75] width 75 height 9
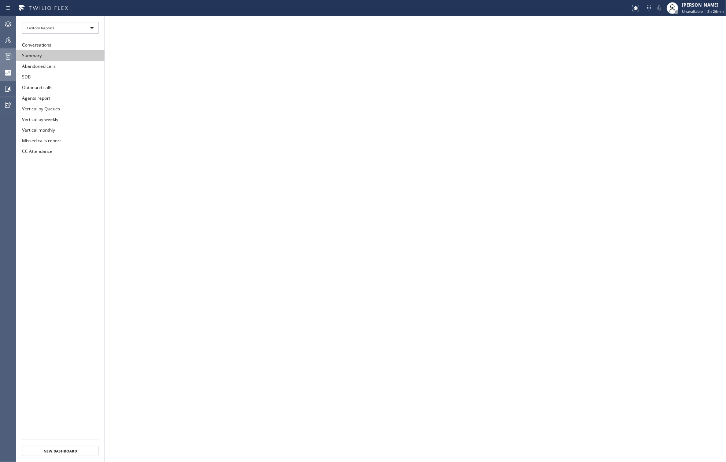
click at [54, 57] on button "Summary" at bounding box center [60, 55] width 88 height 11
click at [5, 54] on rect at bounding box center [8, 56] width 6 height 5
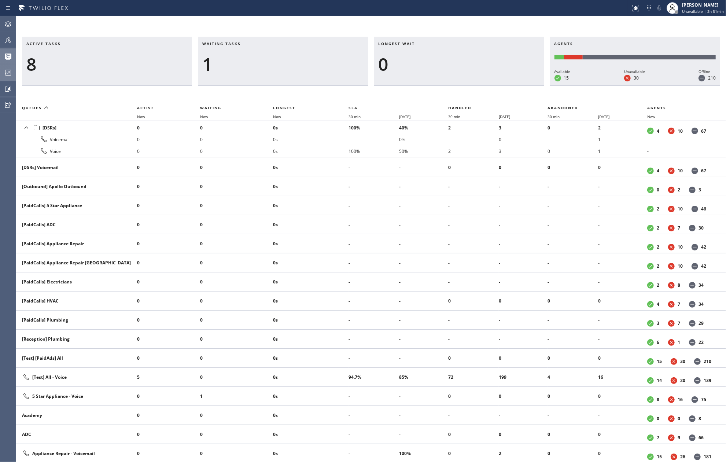
click at [409, 27] on div "Active tasks 8 Waiting tasks 1 Longest wait 0 Agents Available 15 Unavailable 3…" at bounding box center [371, 239] width 710 height 446
click at [10, 40] on icon at bounding box center [8, 40] width 9 height 9
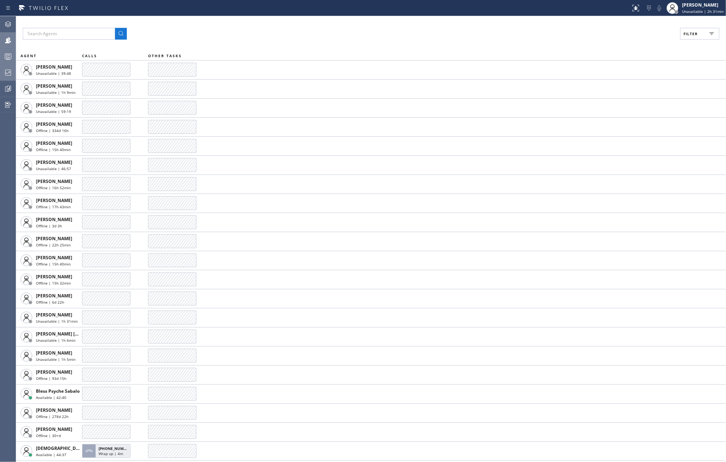
click at [705, 31] on button "Filter" at bounding box center [699, 34] width 39 height 12
click at [617, 87] on input "Available" at bounding box center [619, 86] width 9 height 9
checkbox input "true"
click at [680, 40] on span "Apply" at bounding box center [680, 41] width 15 height 5
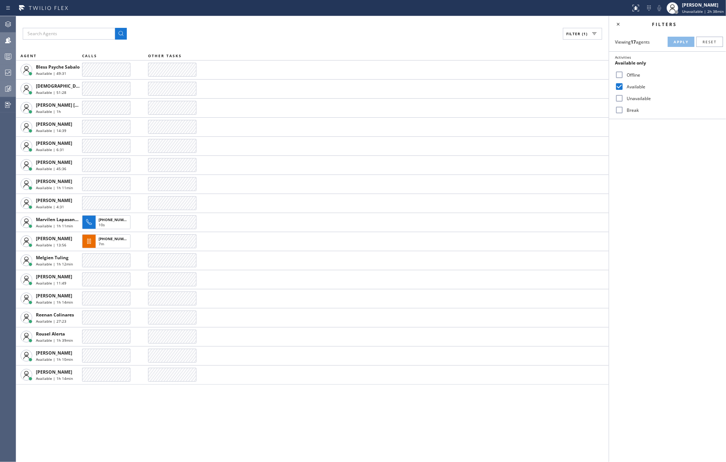
click at [7, 84] on div at bounding box center [8, 88] width 16 height 15
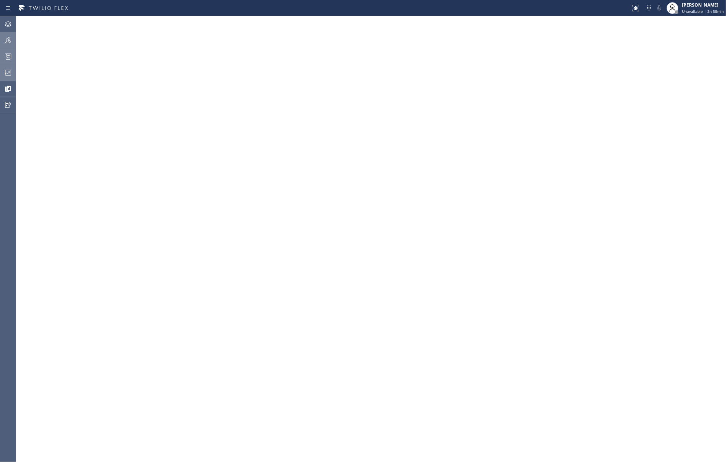
click at [7, 71] on icon at bounding box center [8, 72] width 9 height 9
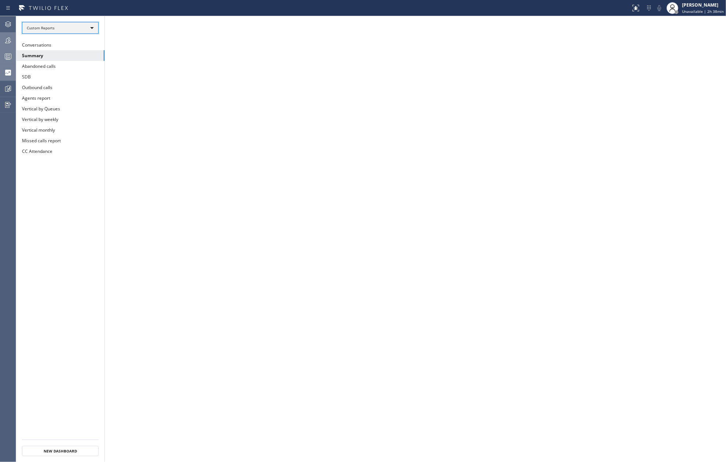
click at [37, 27] on div "Custom Reports" at bounding box center [60, 28] width 77 height 12
click at [43, 37] on li "All Dashboards" at bounding box center [59, 38] width 75 height 9
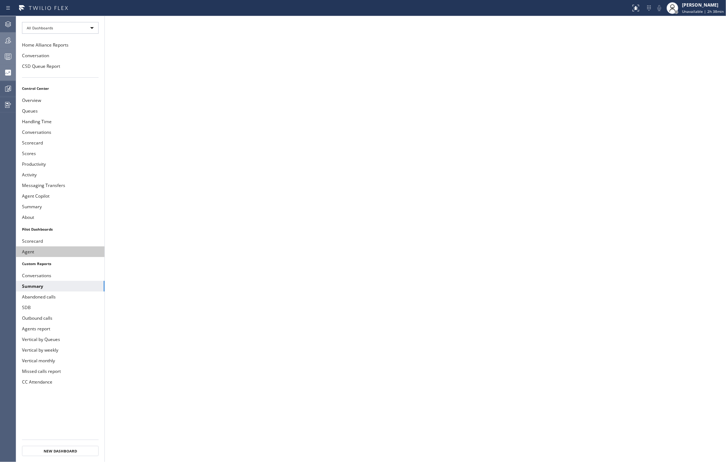
click at [48, 255] on button "Agent" at bounding box center [60, 251] width 88 height 11
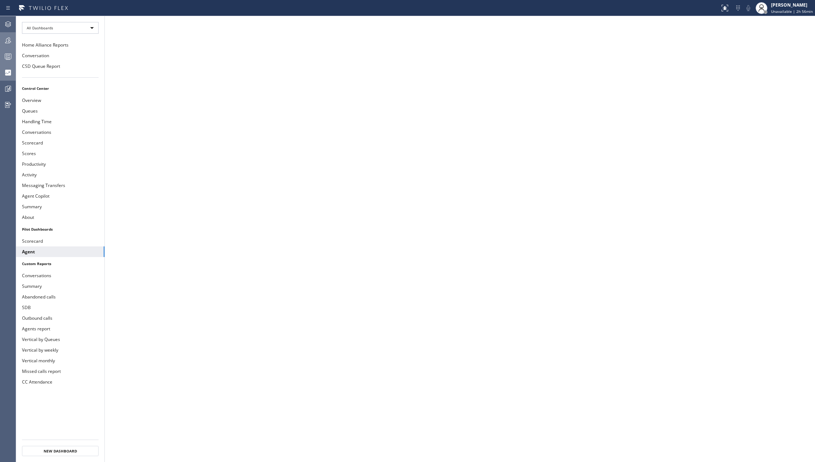
click at [67, 16] on li "All Dashboards" at bounding box center [60, 27] width 88 height 23
click at [10, 88] on icon at bounding box center [9, 88] width 2 height 3
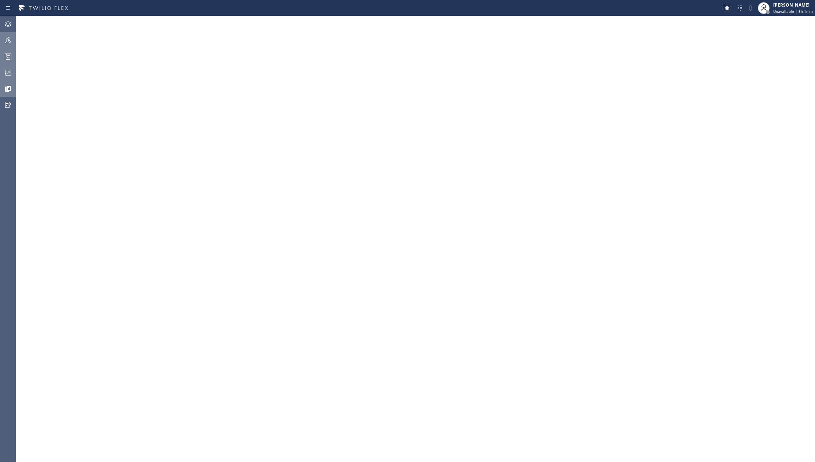
click at [11, 72] on icon at bounding box center [8, 73] width 6 height 6
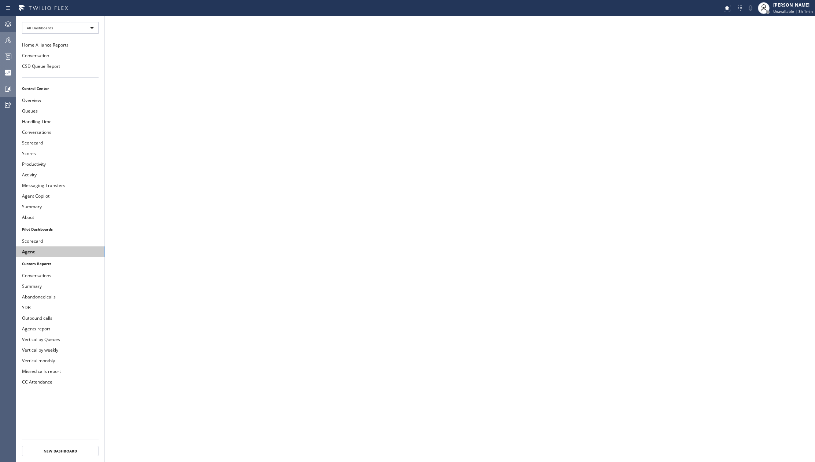
click at [74, 251] on button "Agent" at bounding box center [60, 251] width 88 height 11
click at [9, 84] on icon at bounding box center [8, 88] width 9 height 9
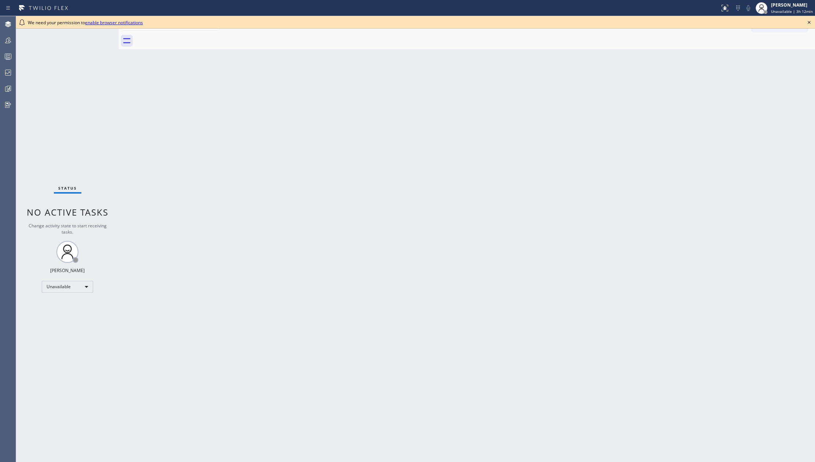
click at [808, 20] on icon at bounding box center [809, 22] width 9 height 9
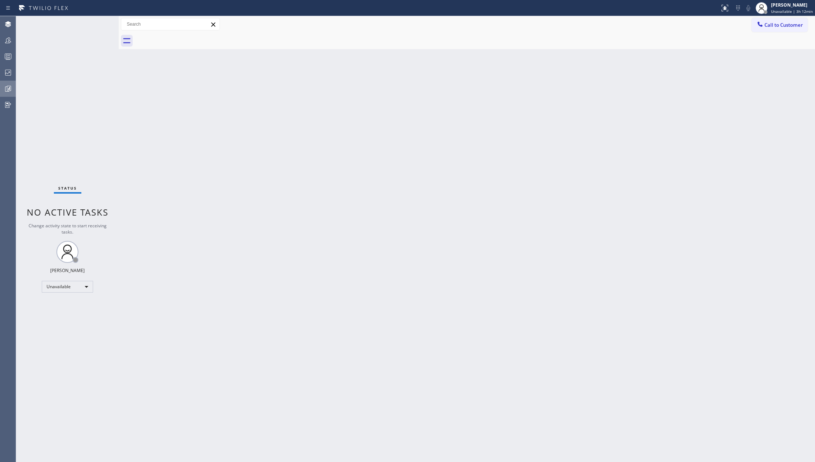
click at [7, 86] on icon at bounding box center [7, 88] width 5 height 5
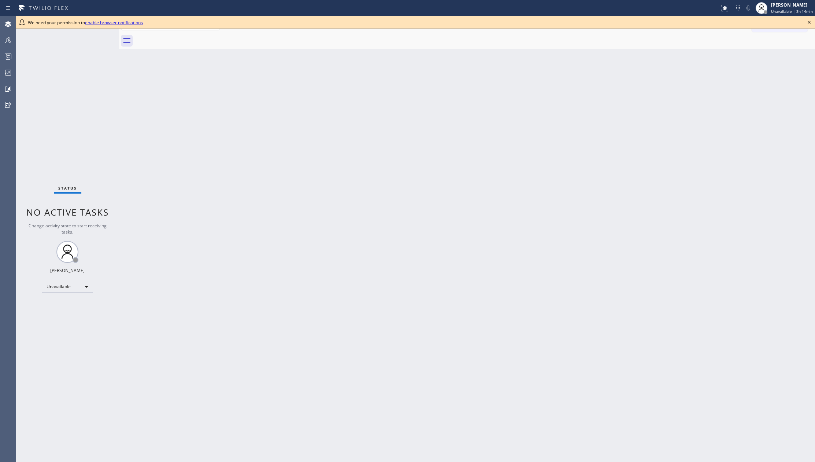
click at [808, 20] on icon at bounding box center [809, 22] width 9 height 9
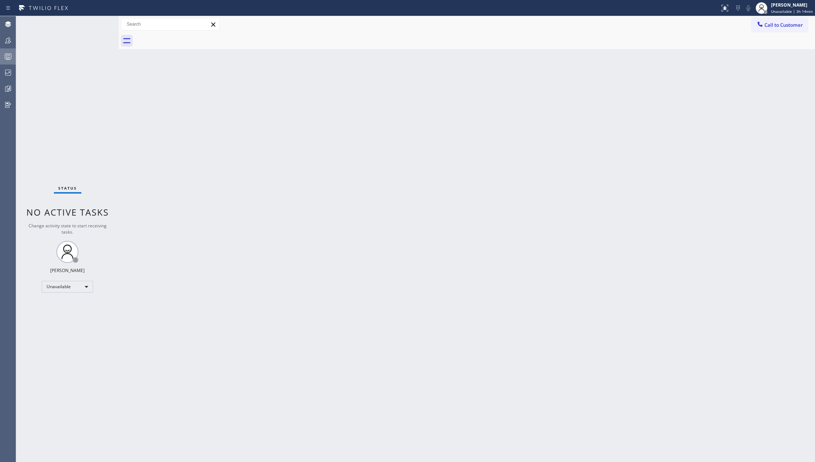
click at [4, 53] on icon at bounding box center [8, 56] width 9 height 9
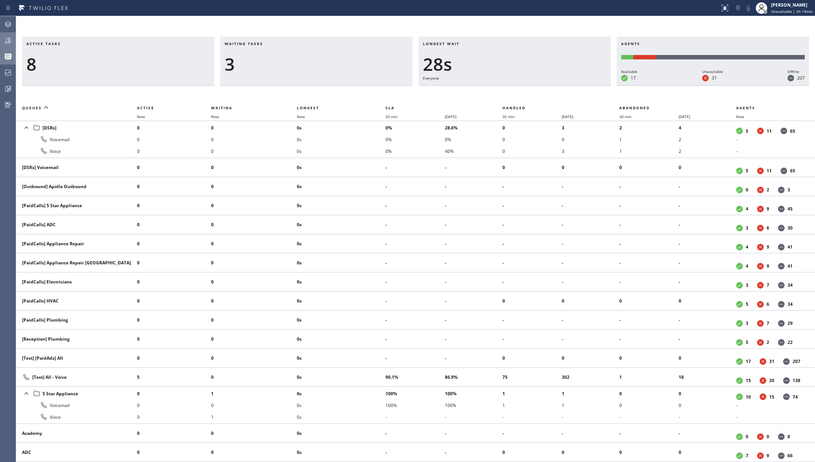
click at [4, 39] on icon at bounding box center [8, 40] width 9 height 9
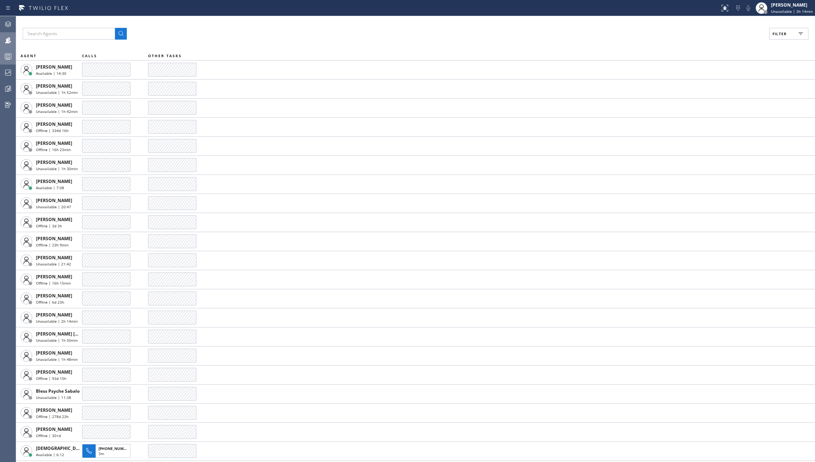
click at [775, 33] on span "Filter" at bounding box center [779, 33] width 14 height 5
click at [708, 90] on input "Available" at bounding box center [708, 86] width 9 height 9
checkbox input "true"
click at [767, 41] on span "Apply" at bounding box center [769, 41] width 15 height 5
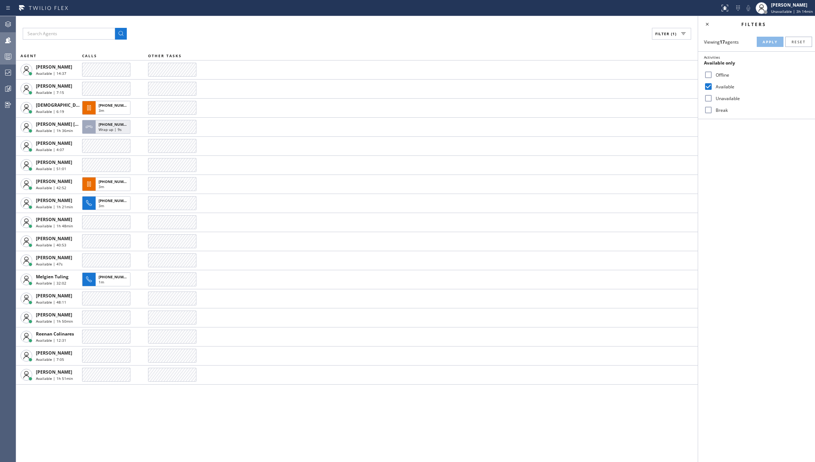
click at [708, 106] on input "Break" at bounding box center [708, 110] width 9 height 9
click at [759, 39] on button "Apply" at bounding box center [770, 42] width 27 height 10
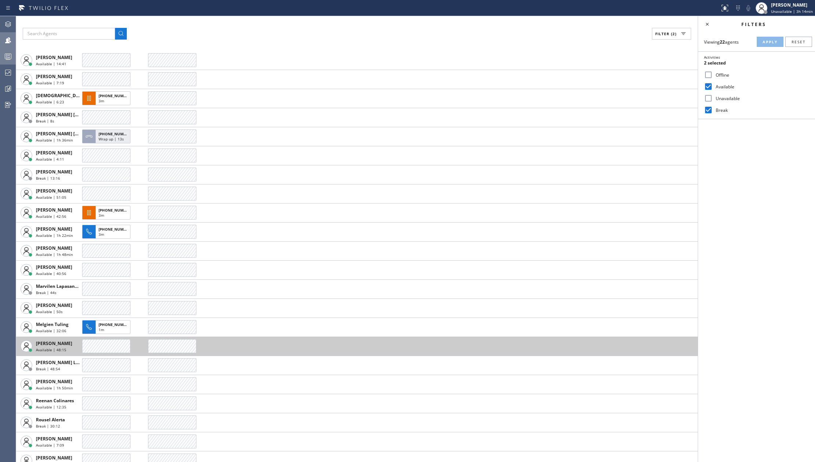
scroll to position [18, 0]
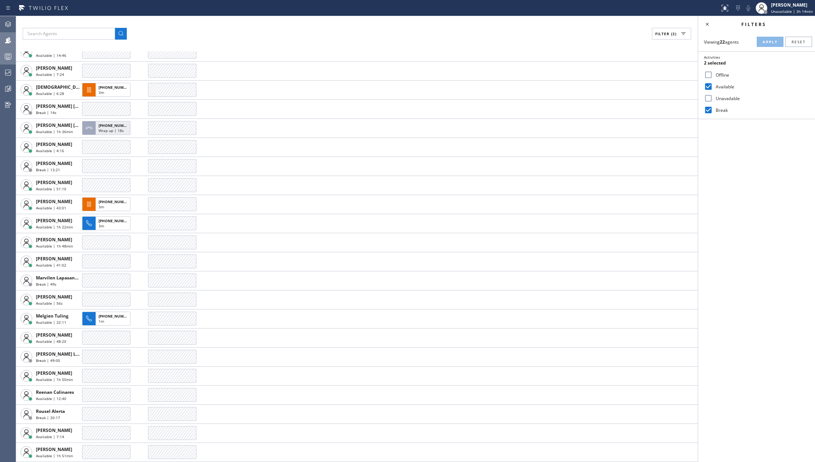
click at [10, 56] on icon at bounding box center [8, 56] width 9 height 9
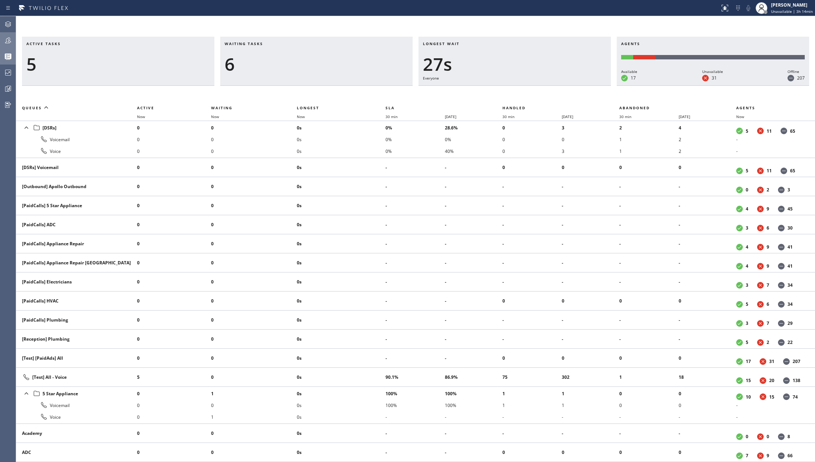
click at [198, 61] on div "5" at bounding box center [118, 63] width 184 height 21
click at [304, 115] on span "Now" at bounding box center [301, 116] width 8 height 5
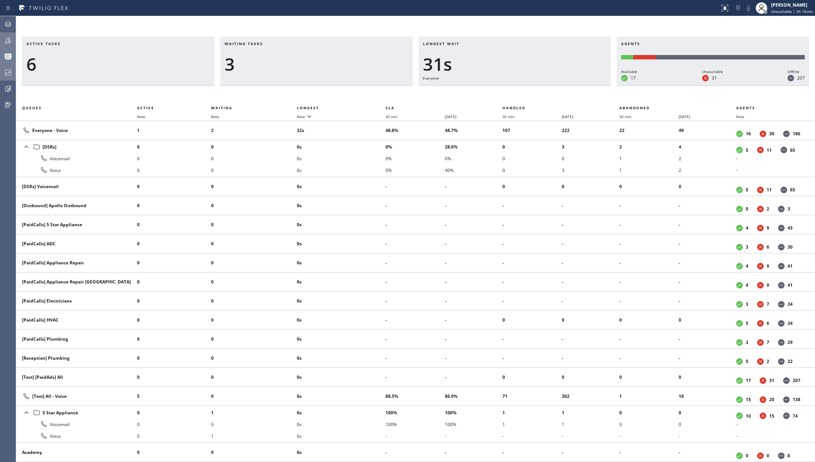
click at [8, 73] on icon at bounding box center [8, 73] width 6 height 6
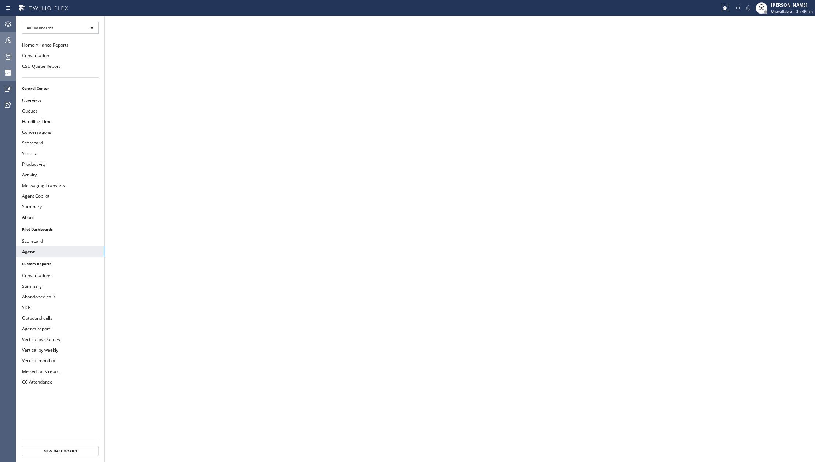
click at [4, 56] on icon at bounding box center [8, 56] width 9 height 9
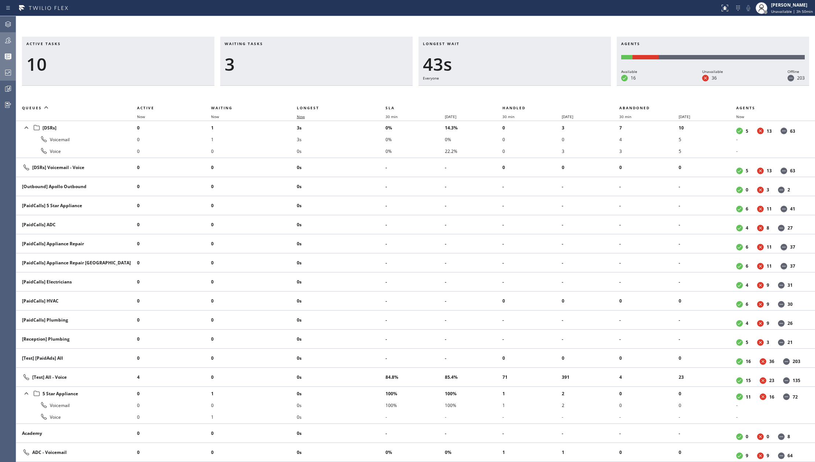
click at [304, 117] on span "Now" at bounding box center [301, 116] width 8 height 5
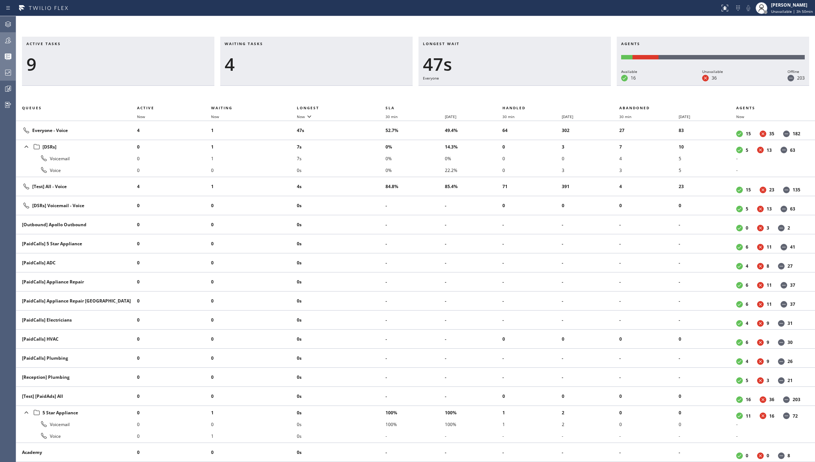
click at [7, 37] on icon at bounding box center [8, 40] width 9 height 9
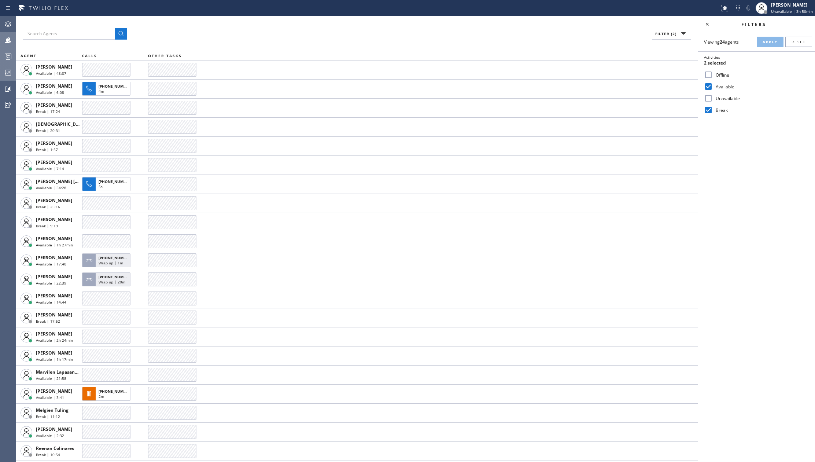
click at [709, 109] on input "Break" at bounding box center [708, 110] width 9 height 9
click at [768, 38] on button "Apply" at bounding box center [770, 42] width 27 height 10
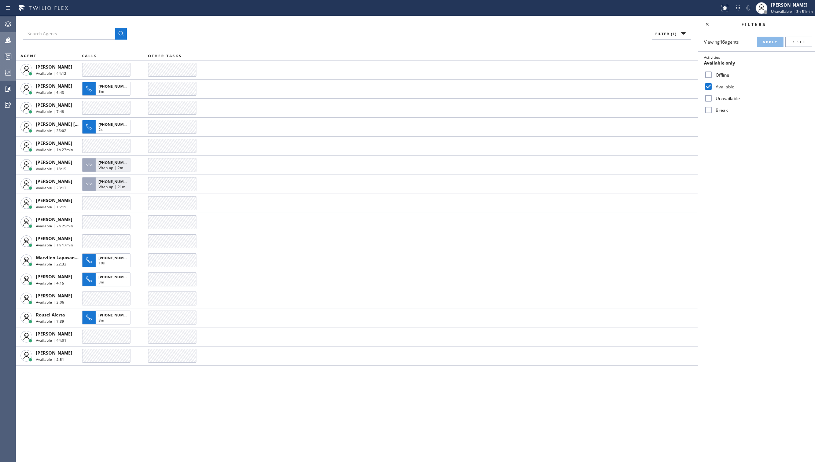
click at [8, 56] on icon at bounding box center [8, 56] width 9 height 9
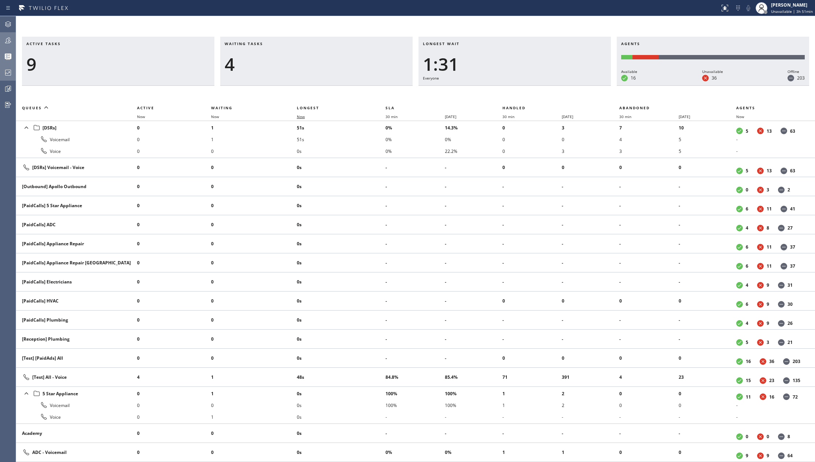
click at [307, 118] on span "Now" at bounding box center [305, 116] width 17 height 5
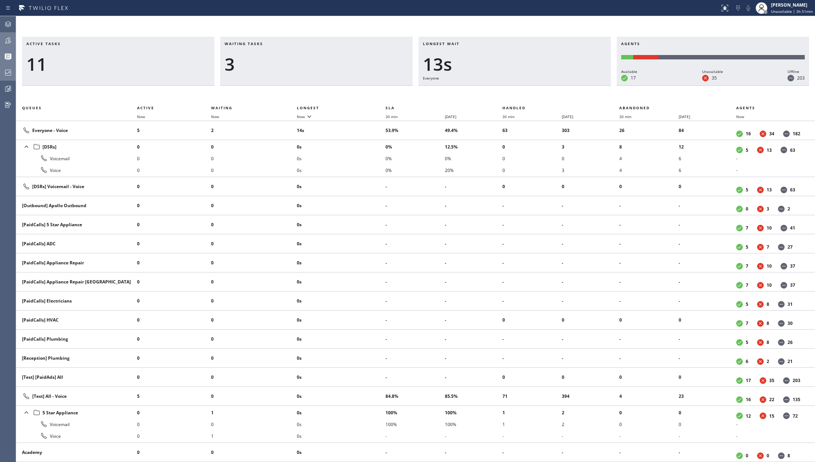
click at [11, 73] on icon at bounding box center [8, 72] width 9 height 9
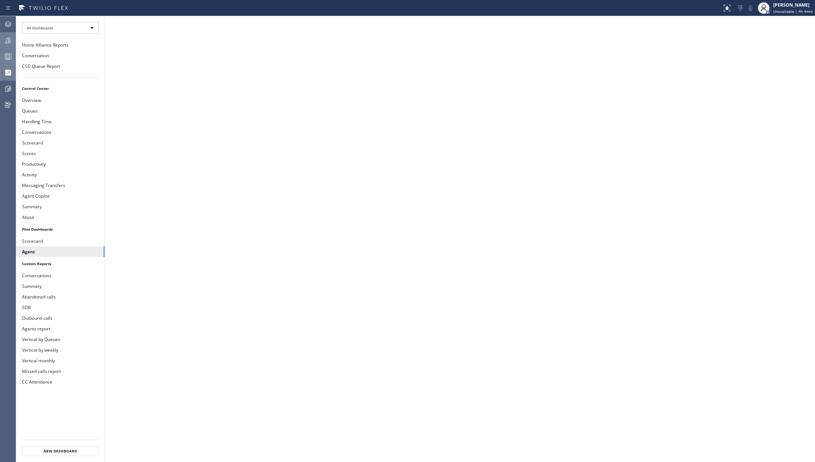
click at [8, 54] on rect at bounding box center [8, 56] width 6 height 5
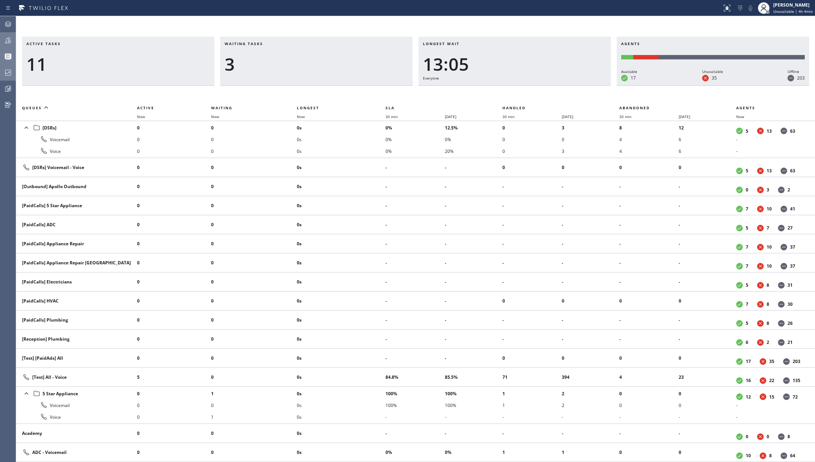
click at [6, 39] on icon at bounding box center [8, 40] width 6 height 6
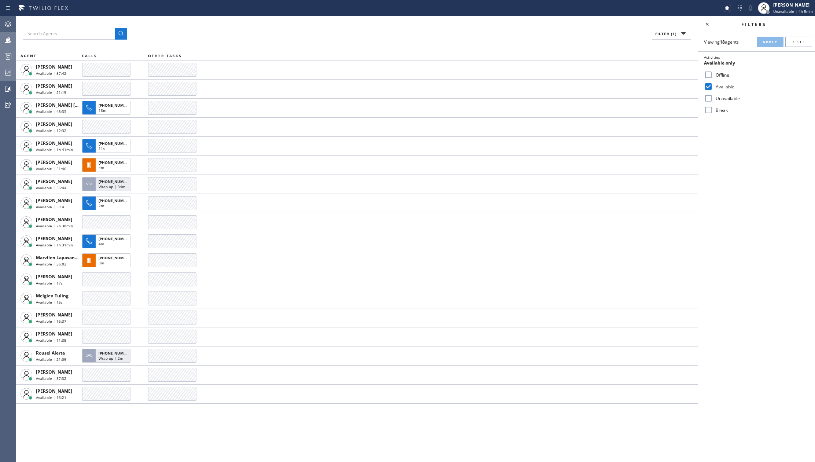
click at [7, 59] on icon at bounding box center [8, 56] width 9 height 9
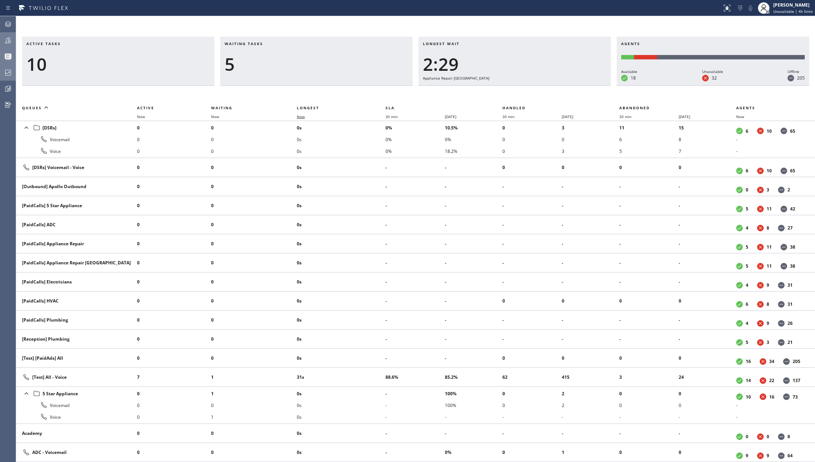
click at [305, 116] on span "Now" at bounding box center [301, 116] width 8 height 5
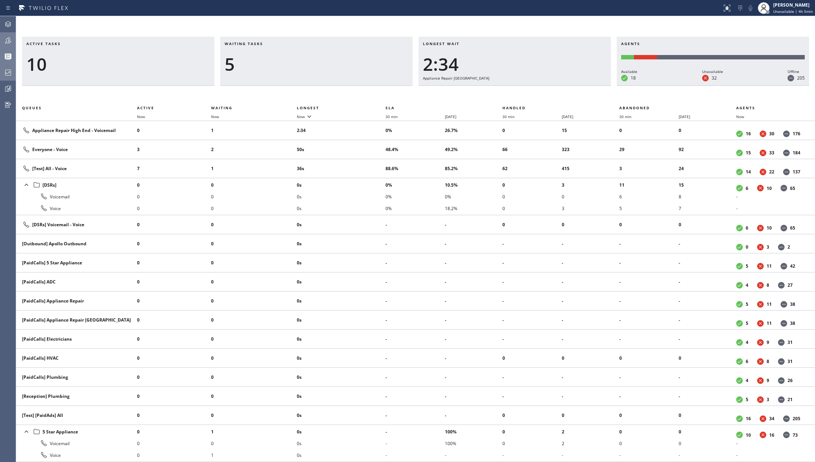
click at [10, 56] on icon at bounding box center [8, 55] width 7 height 5
click at [9, 40] on icon at bounding box center [8, 40] width 9 height 9
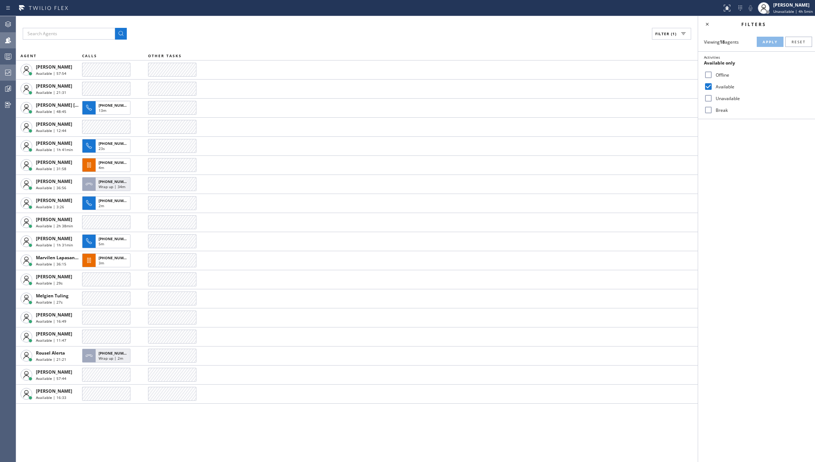
click at [703, 108] on div "Break" at bounding box center [756, 110] width 117 height 12
click at [709, 108] on input "Break" at bounding box center [708, 110] width 9 height 9
click at [764, 43] on span "Apply" at bounding box center [769, 41] width 15 height 5
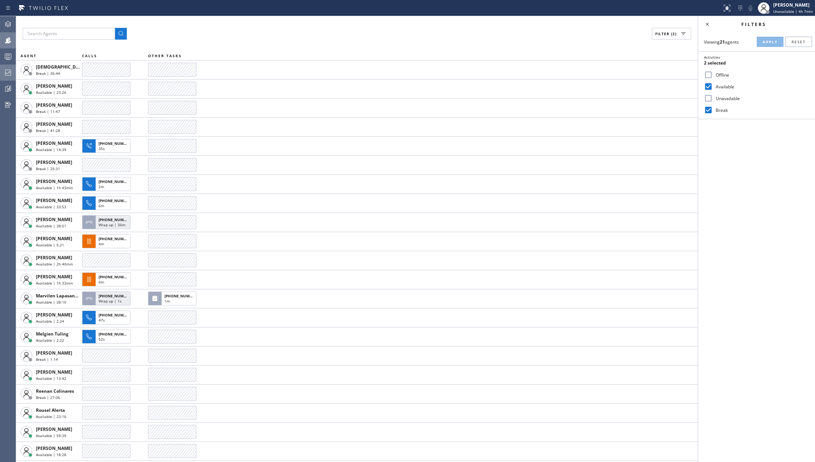
click at [407, 27] on div "Filter (2) AGENT CALLS OTHER TASKS Christian Cinco Break | 36:44 Eva Mahinay Av…" at bounding box center [357, 239] width 682 height 446
click at [707, 109] on input "Break" at bounding box center [708, 110] width 9 height 9
checkbox input "false"
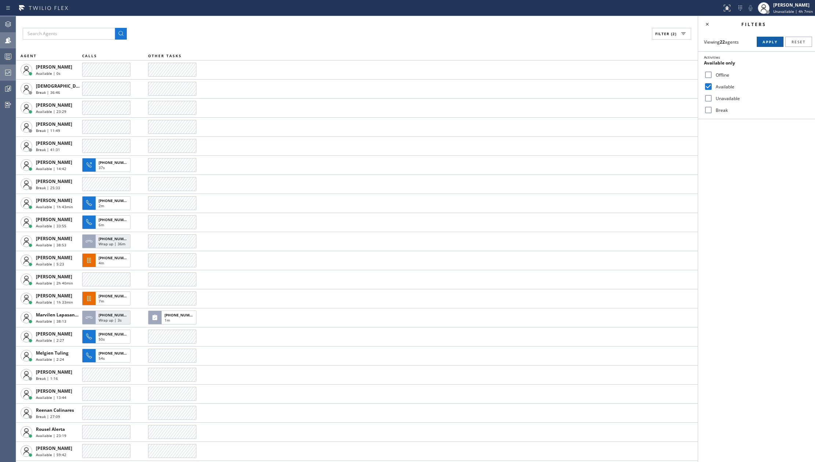
click at [764, 40] on span "Apply" at bounding box center [769, 41] width 15 height 5
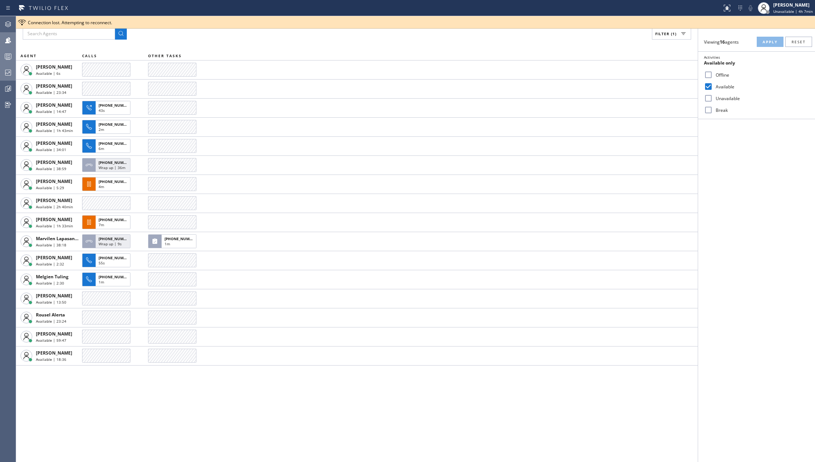
click at [9, 58] on icon at bounding box center [8, 57] width 4 height 5
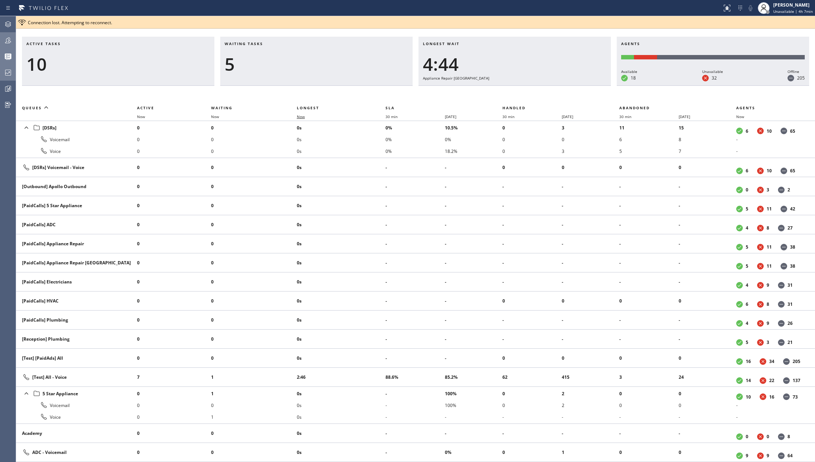
click at [303, 115] on span "Now" at bounding box center [301, 116] width 8 height 5
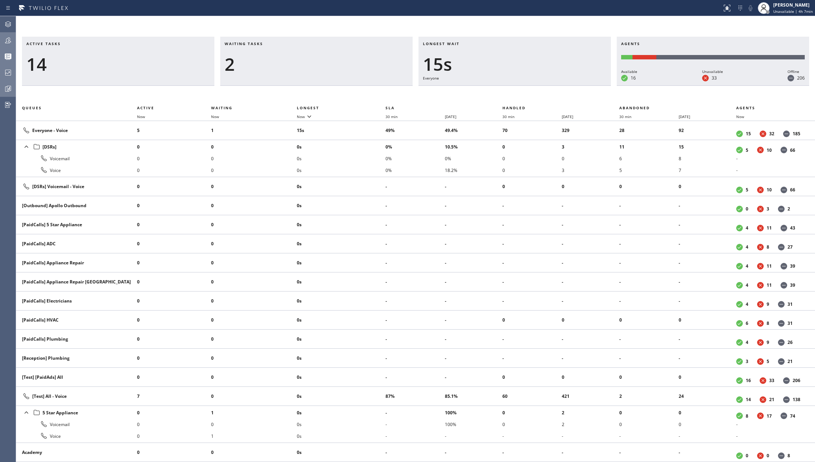
click at [7, 86] on icon at bounding box center [8, 88] width 9 height 9
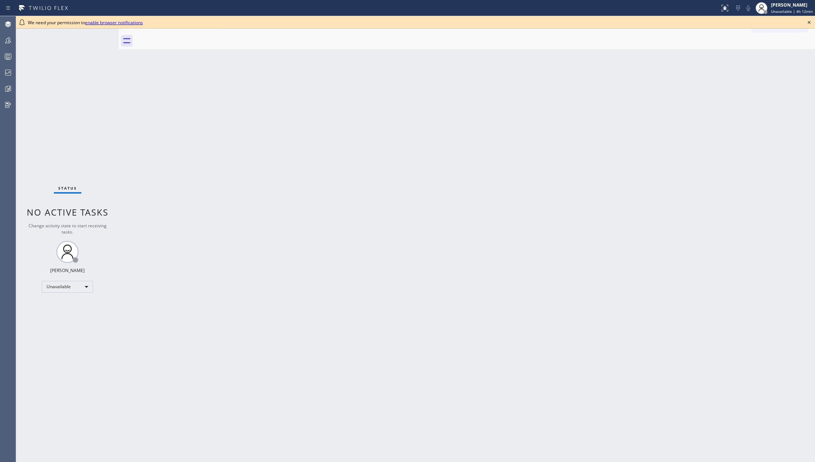
click at [182, 238] on div "Back to Dashboard Change Sender ID Customers Technicians Select a contact Outbo…" at bounding box center [467, 239] width 696 height 446
click at [6, 39] on icon at bounding box center [8, 40] width 6 height 6
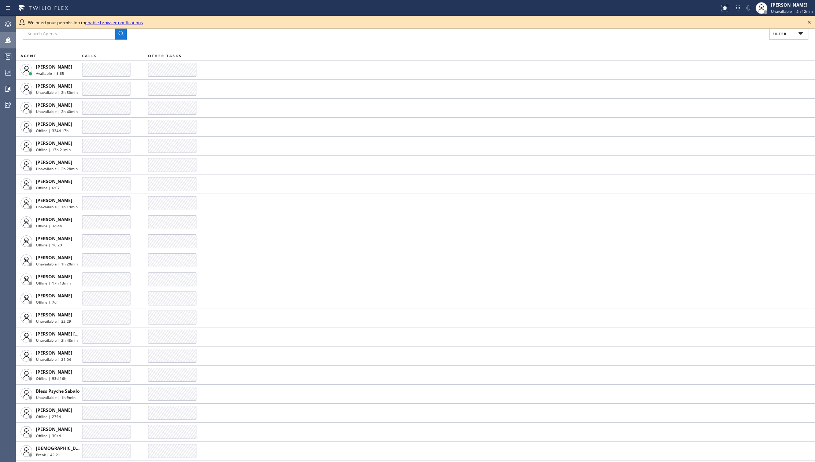
click at [810, 21] on icon at bounding box center [809, 22] width 9 height 9
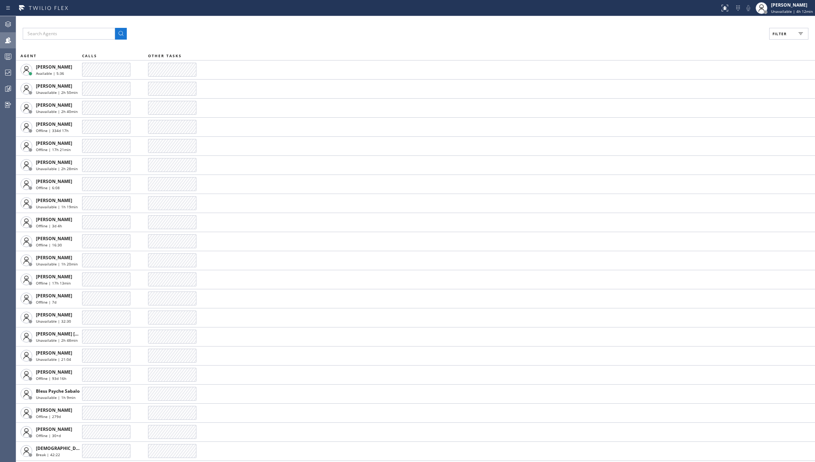
click at [794, 29] on button "Filter" at bounding box center [788, 34] width 39 height 12
click at [711, 86] on input "Available" at bounding box center [708, 86] width 9 height 9
checkbox input "true"
click at [708, 106] on input "Break" at bounding box center [708, 110] width 9 height 9
click at [764, 43] on span "Apply" at bounding box center [769, 41] width 15 height 5
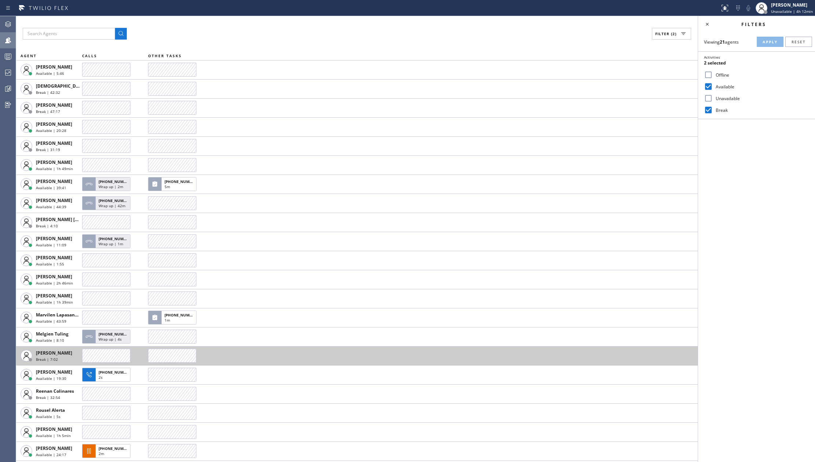
click at [112, 354] on div at bounding box center [106, 355] width 48 height 14
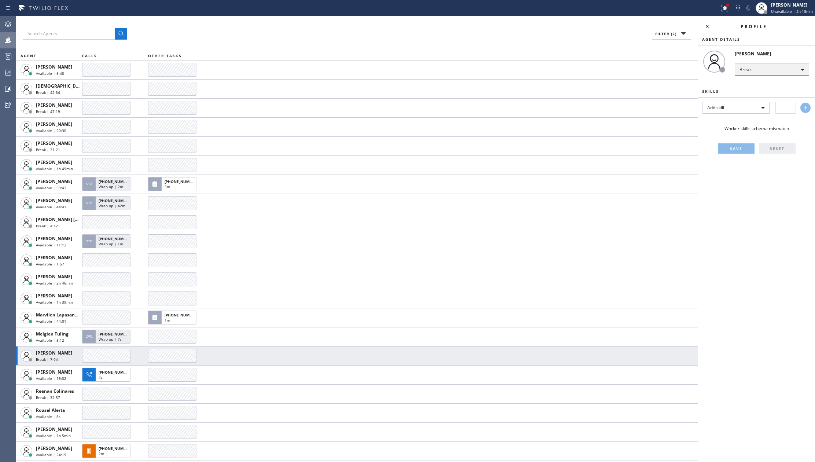
click at [775, 66] on div "Break" at bounding box center [772, 70] width 74 height 12
click at [751, 85] on li "Available" at bounding box center [771, 89] width 73 height 9
click at [764, 68] on div "Break" at bounding box center [772, 70] width 74 height 12
click at [755, 106] on li "Break" at bounding box center [771, 107] width 73 height 9
click at [707, 26] on icon at bounding box center [707, 26] width 3 height 3
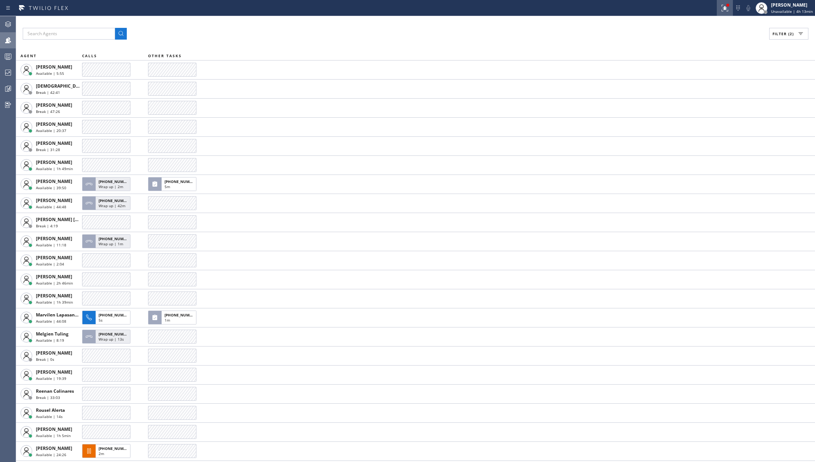
click at [728, 7] on icon at bounding box center [724, 8] width 7 height 7
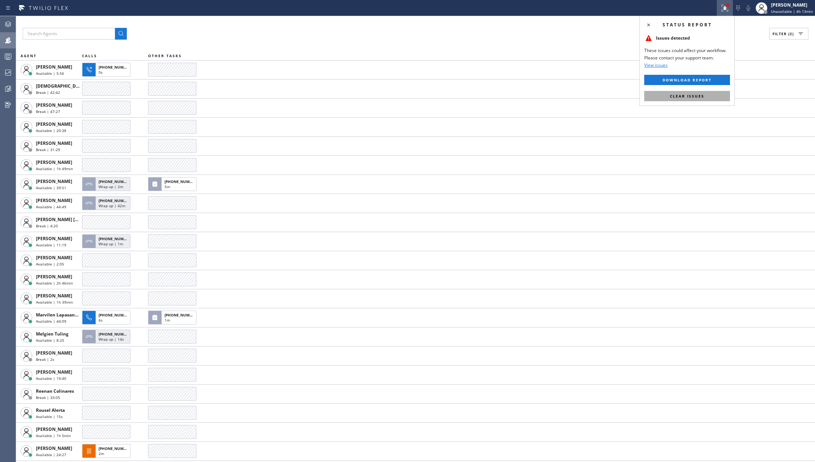
click at [707, 94] on button "Clear issues" at bounding box center [687, 96] width 86 height 10
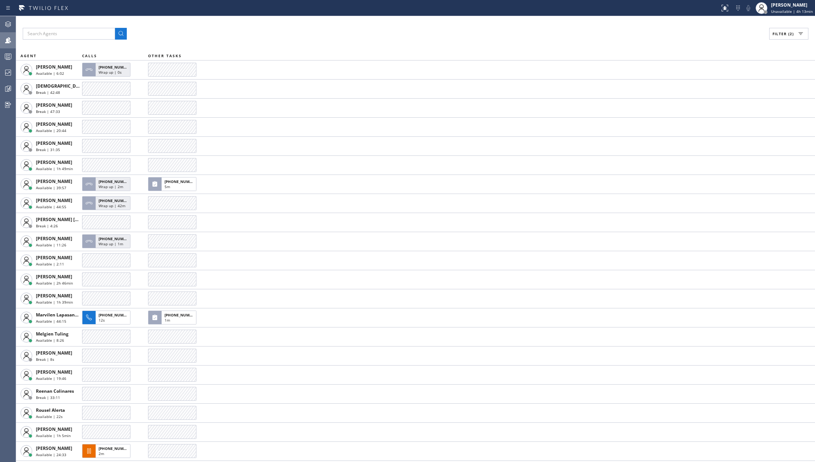
click at [7, 40] on icon at bounding box center [8, 40] width 6 height 6
click at [775, 34] on span "Filter (2)" at bounding box center [782, 33] width 21 height 5
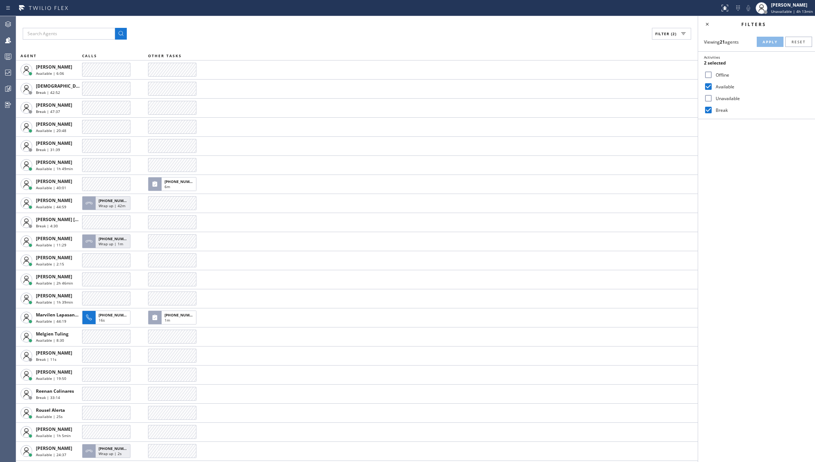
click at [509, 43] on div "Filter (2) AGENT CALLS OTHER TASKS [PERSON_NAME] Available | 6:06 Christian Cin…" at bounding box center [357, 239] width 682 height 446
click at [6, 55] on icon at bounding box center [8, 56] width 9 height 9
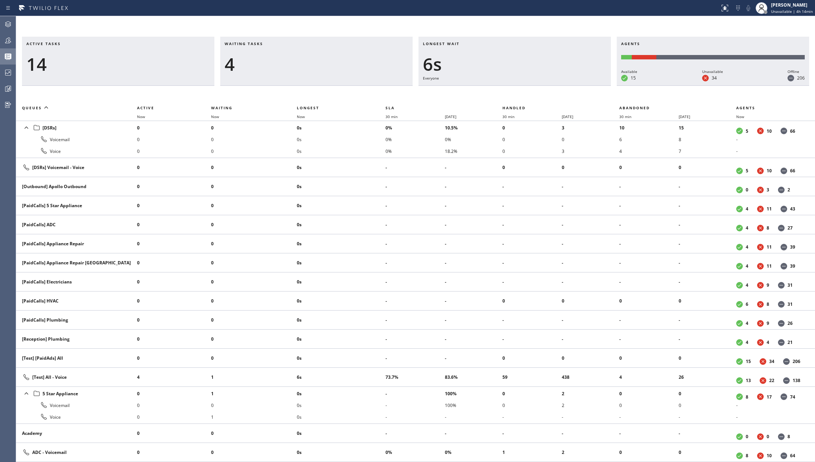
click at [165, 46] on h3 "Active tasks" at bounding box center [118, 46] width 184 height 11
click at [303, 117] on span "Now" at bounding box center [301, 116] width 8 height 5
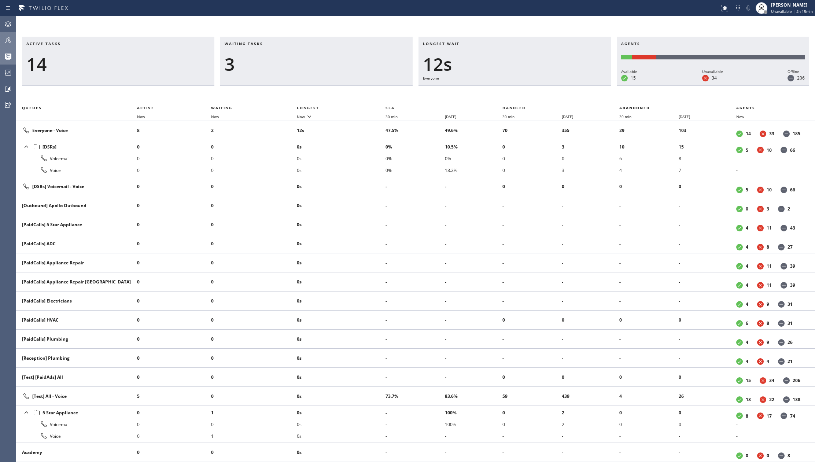
click at [8, 41] on icon at bounding box center [8, 40] width 9 height 9
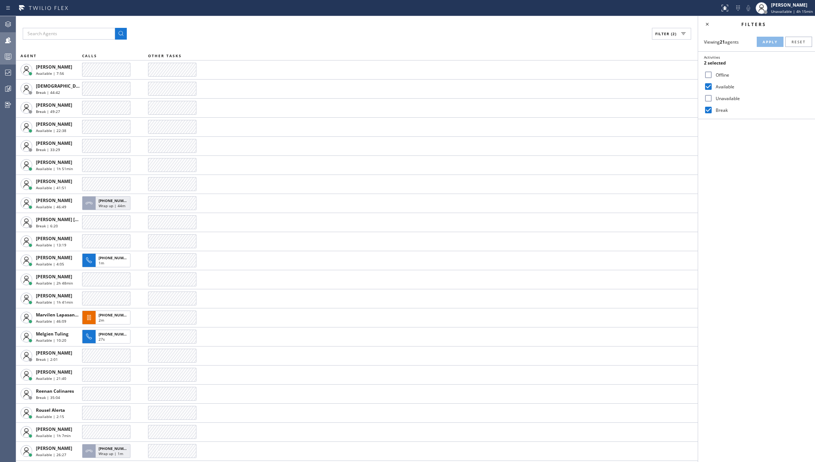
click at [708, 110] on input "Break" at bounding box center [708, 110] width 9 height 9
checkbox input "false"
click at [765, 40] on span "Apply" at bounding box center [769, 41] width 15 height 5
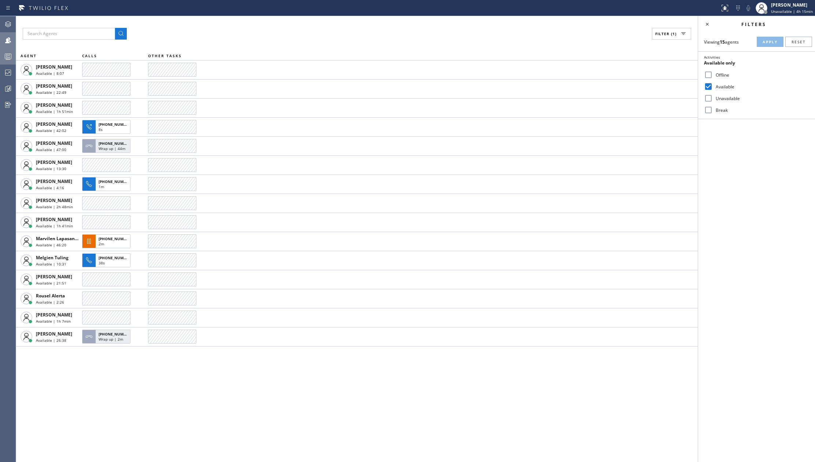
click at [4, 57] on icon at bounding box center [8, 56] width 9 height 9
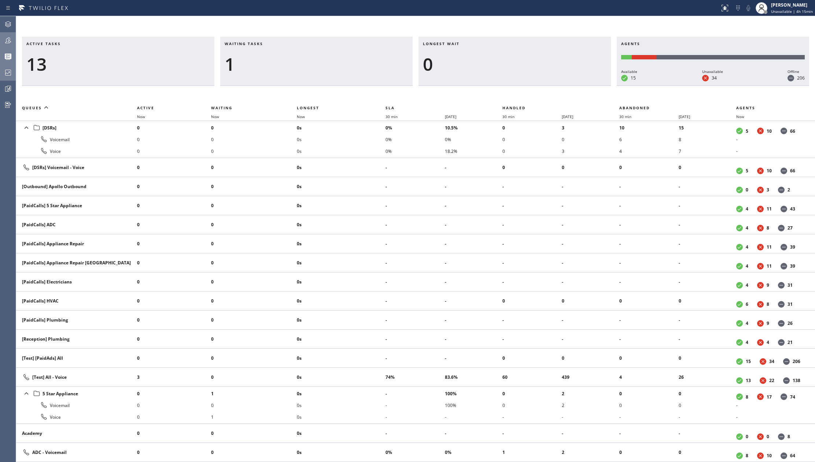
click at [10, 72] on icon at bounding box center [8, 72] width 9 height 9
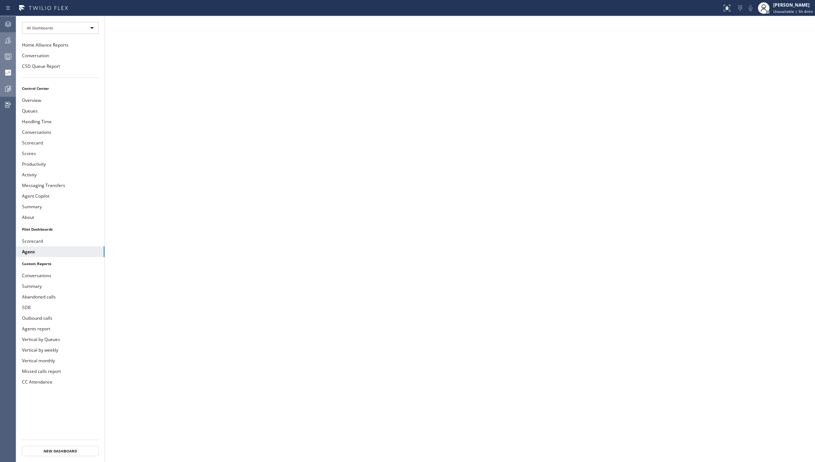
click at [7, 86] on icon at bounding box center [9, 88] width 4 height 5
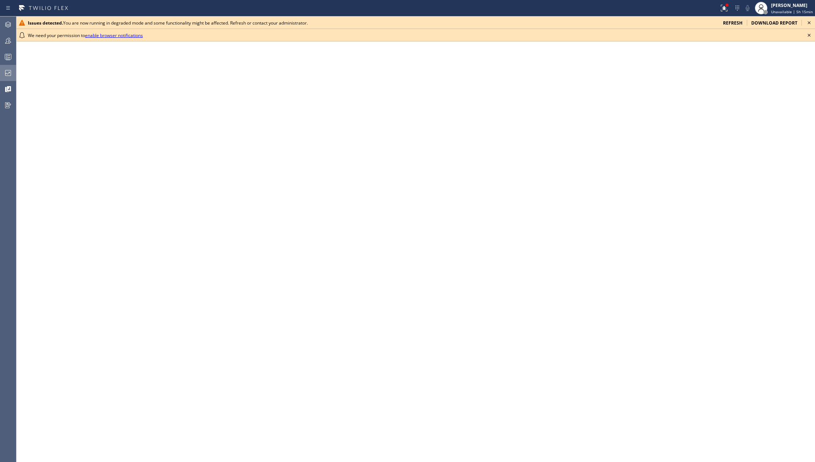
click at [7, 75] on icon at bounding box center [8, 73] width 9 height 9
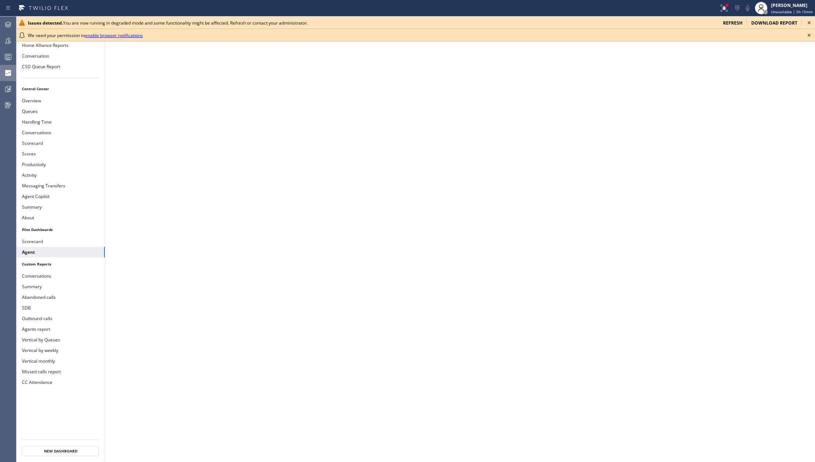
click at [810, 31] on icon at bounding box center [809, 35] width 9 height 9
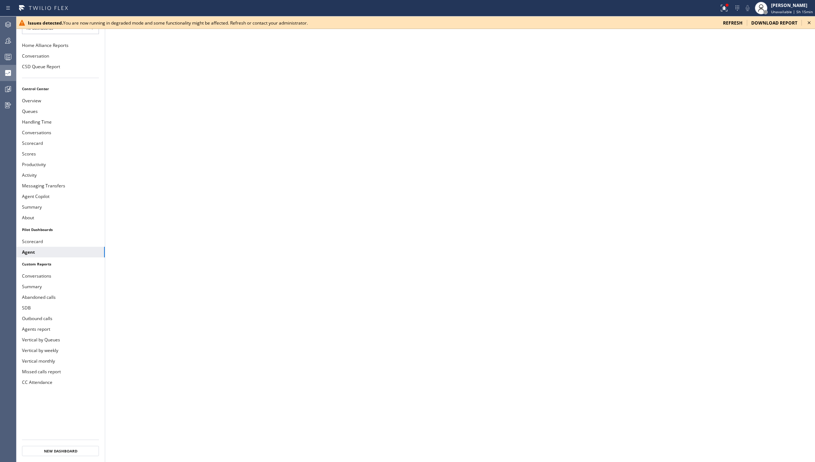
click at [810, 22] on icon at bounding box center [809, 22] width 9 height 9
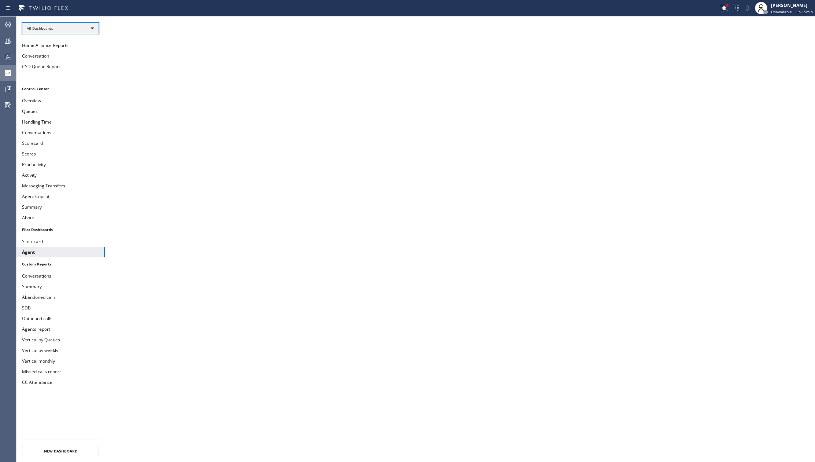
click at [57, 29] on div "All Dashboards" at bounding box center [60, 28] width 77 height 12
click at [47, 73] on li "Custom Reports" at bounding box center [59, 75] width 75 height 9
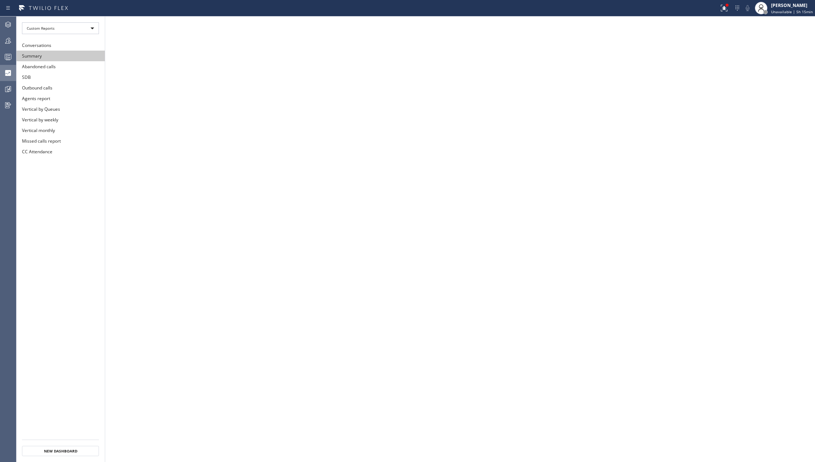
click at [52, 52] on button "Summary" at bounding box center [60, 56] width 89 height 11
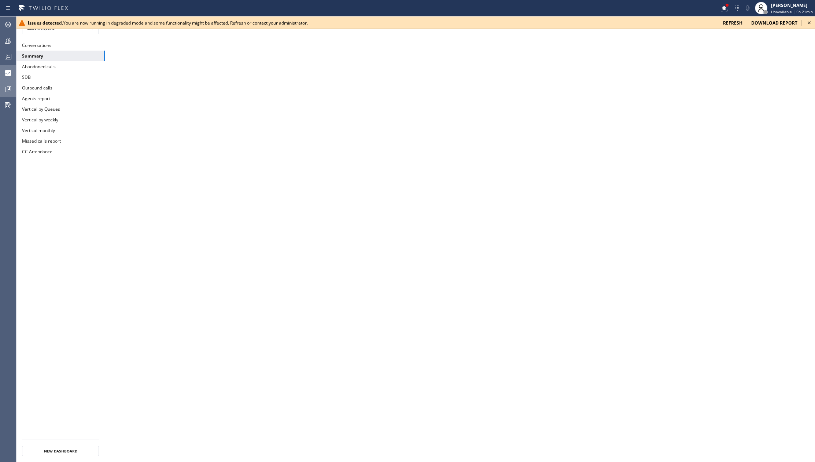
click at [6, 88] on icon at bounding box center [8, 89] width 9 height 9
click at [811, 23] on icon at bounding box center [809, 22] width 9 height 9
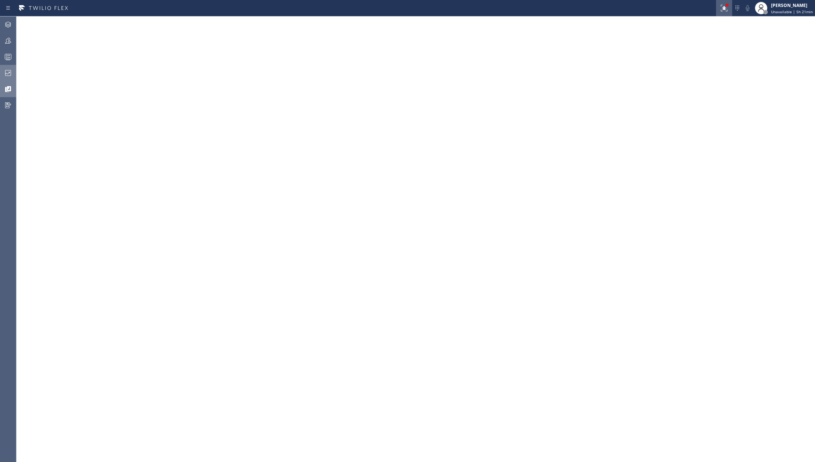
click at [725, 7] on icon at bounding box center [724, 8] width 7 height 7
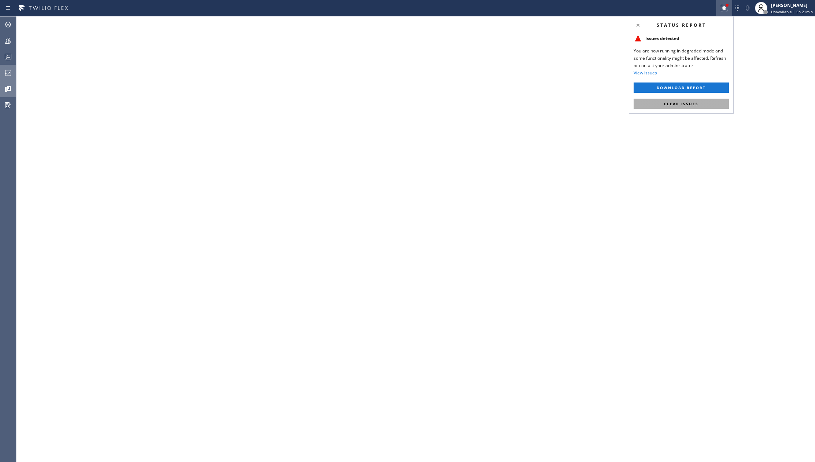
click at [668, 104] on span "Clear issues" at bounding box center [681, 103] width 34 height 5
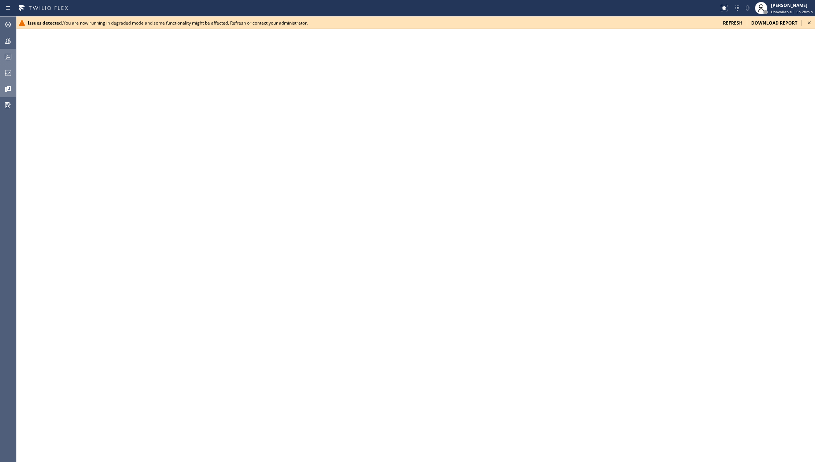
click at [6, 56] on circle at bounding box center [6, 55] width 1 height 1
click at [809, 23] on icon at bounding box center [809, 22] width 9 height 9
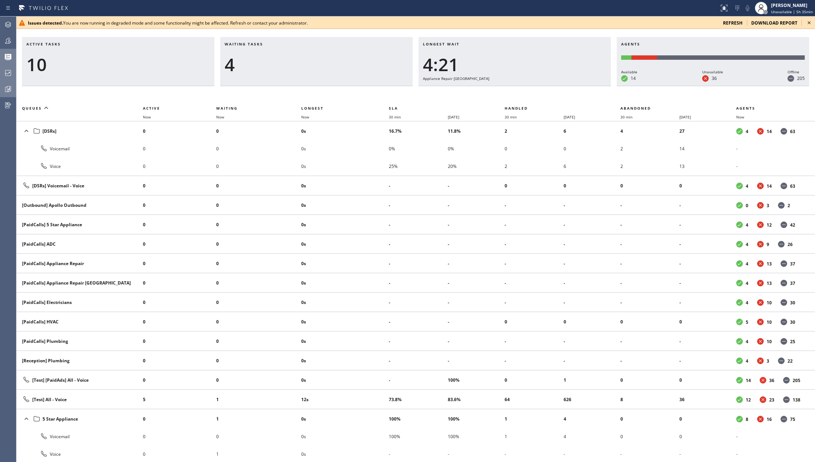
click at [808, 20] on icon at bounding box center [809, 22] width 9 height 9
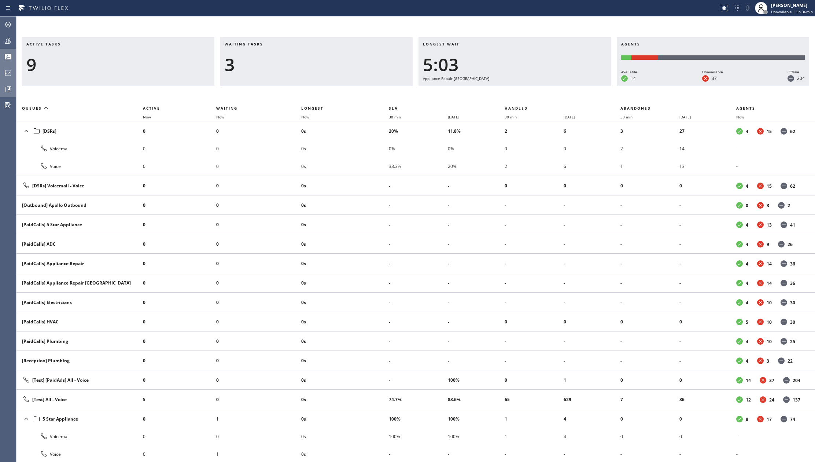
click at [304, 117] on span "Now" at bounding box center [305, 116] width 8 height 5
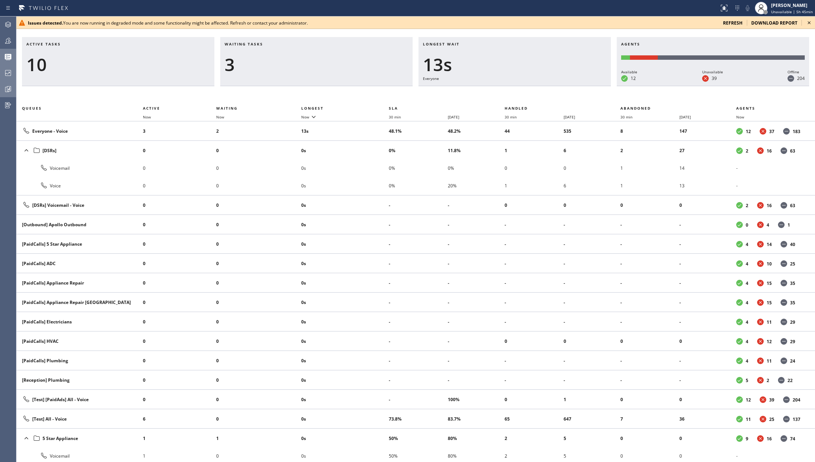
click at [808, 21] on icon at bounding box center [809, 22] width 9 height 9
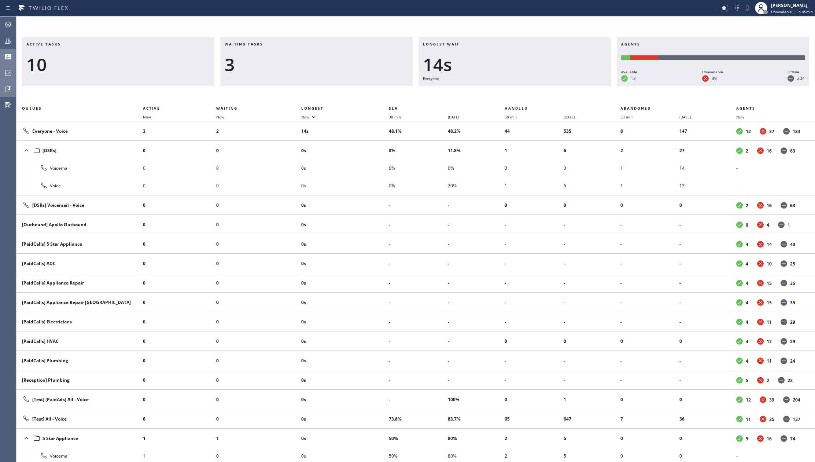
click at [8, 88] on icon at bounding box center [8, 89] width 9 height 9
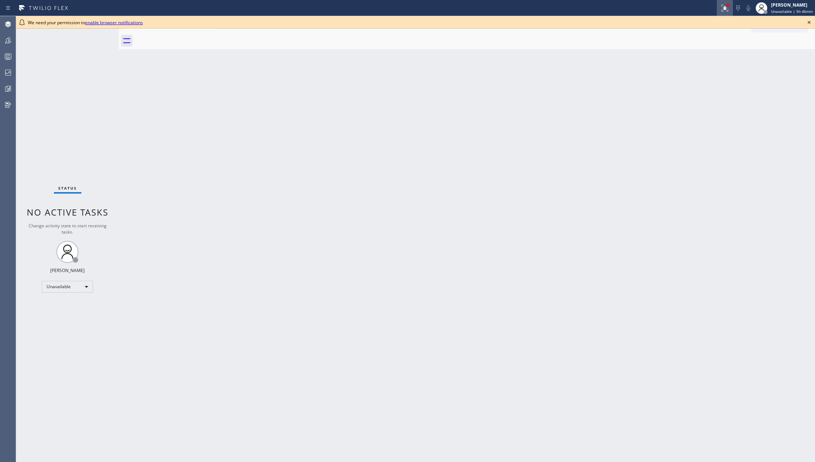
click at [728, 12] on icon at bounding box center [724, 8] width 9 height 9
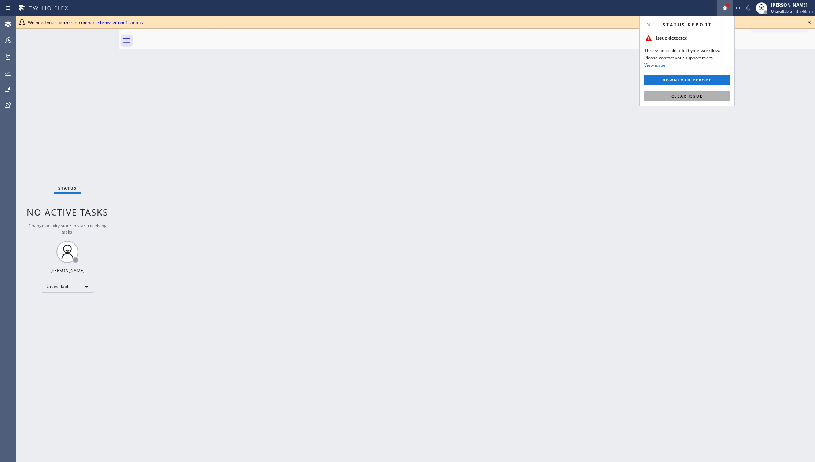
click at [694, 97] on span "Clear issue" at bounding box center [687, 95] width 32 height 5
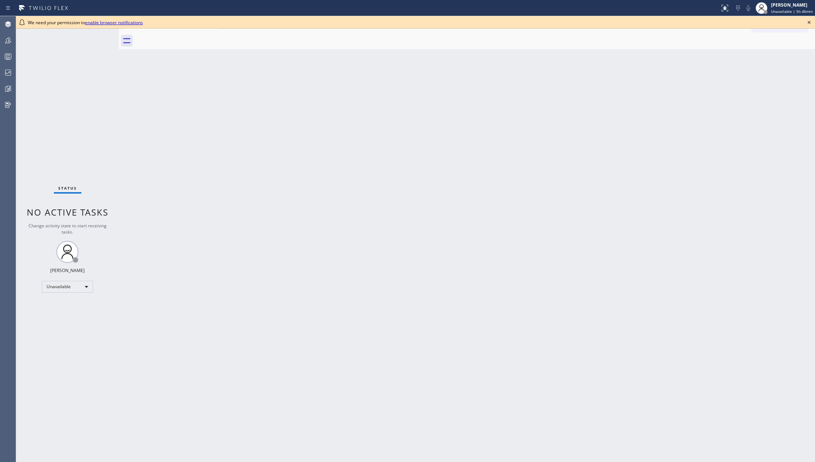
click at [807, 22] on icon at bounding box center [809, 22] width 9 height 9
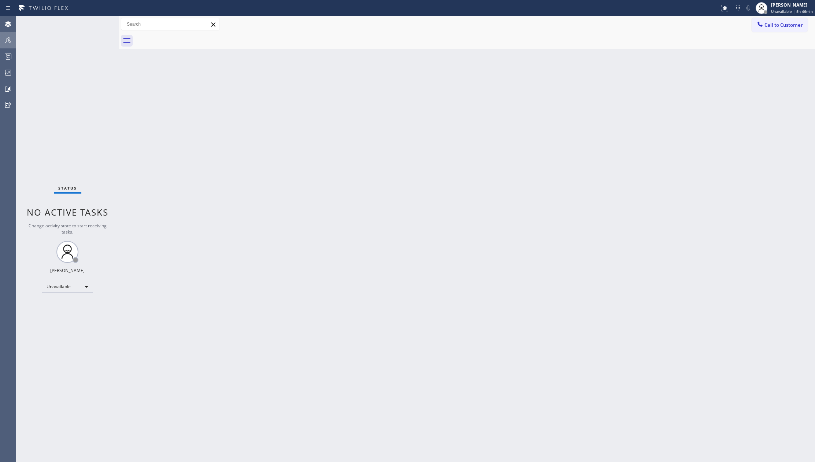
click at [12, 40] on div at bounding box center [8, 40] width 16 height 9
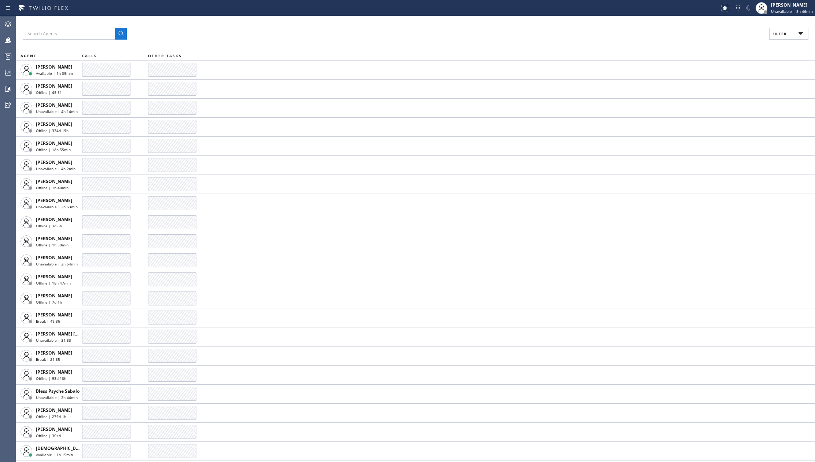
click at [776, 34] on span "Filter" at bounding box center [779, 33] width 14 height 5
click at [709, 89] on input "Available" at bounding box center [708, 86] width 9 height 9
checkbox input "true"
click at [708, 112] on input "Break" at bounding box center [708, 110] width 9 height 9
checkbox input "true"
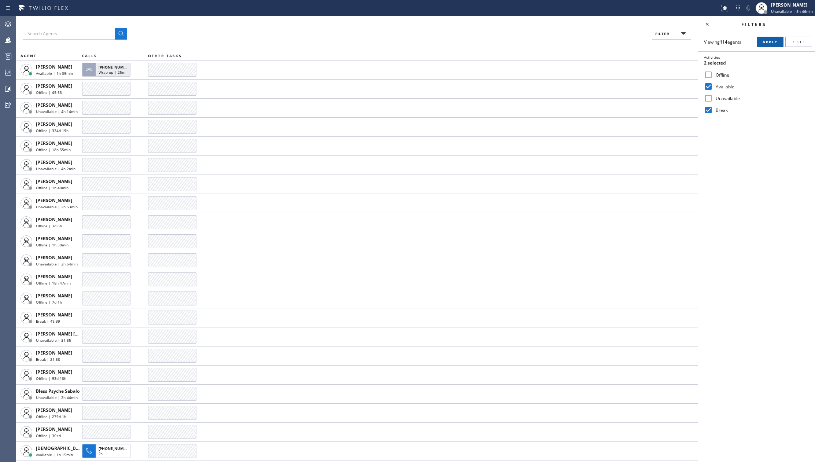
click at [767, 43] on span "Apply" at bounding box center [769, 41] width 15 height 5
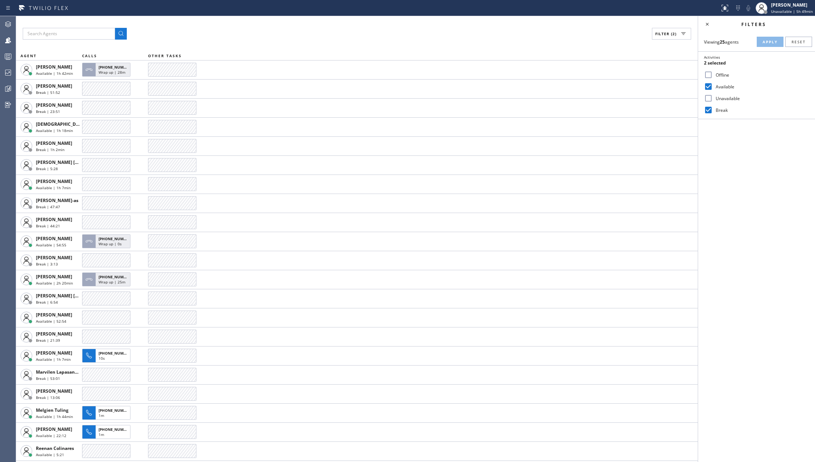
click at [296, 31] on div "Filter (2)" at bounding box center [357, 34] width 668 height 12
click at [5, 56] on rect at bounding box center [8, 56] width 6 height 5
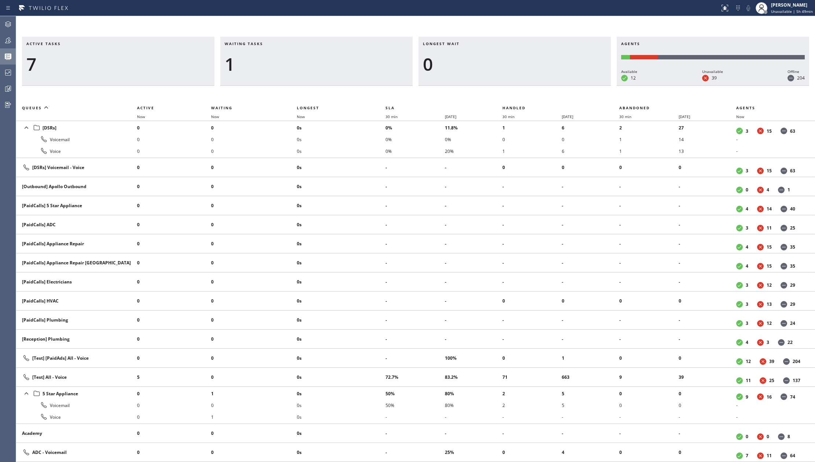
click at [305, 28] on div "Active tasks 7 Waiting tasks 1 Longest wait 0 Agents Available 12 Unavailable 3…" at bounding box center [415, 239] width 799 height 446
click at [5, 89] on icon at bounding box center [7, 88] width 5 height 5
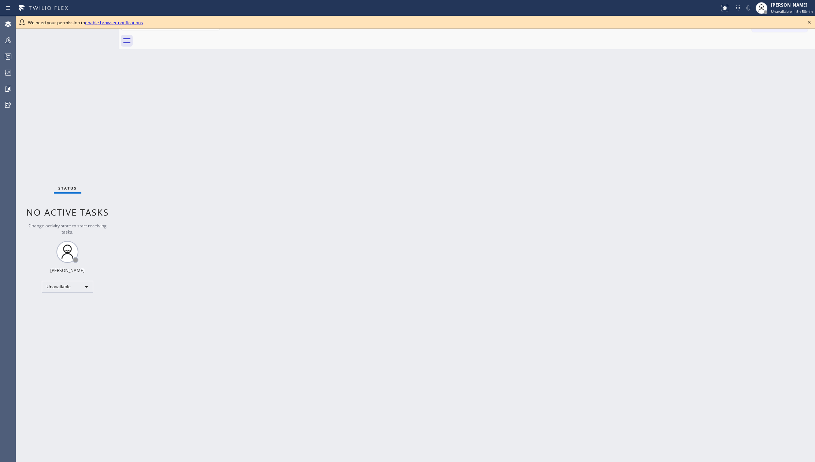
click at [402, 67] on div "Back to Dashboard Change Sender ID Customers Technicians Select a contact Outbo…" at bounding box center [467, 239] width 696 height 446
click at [808, 21] on icon at bounding box center [809, 22] width 9 height 9
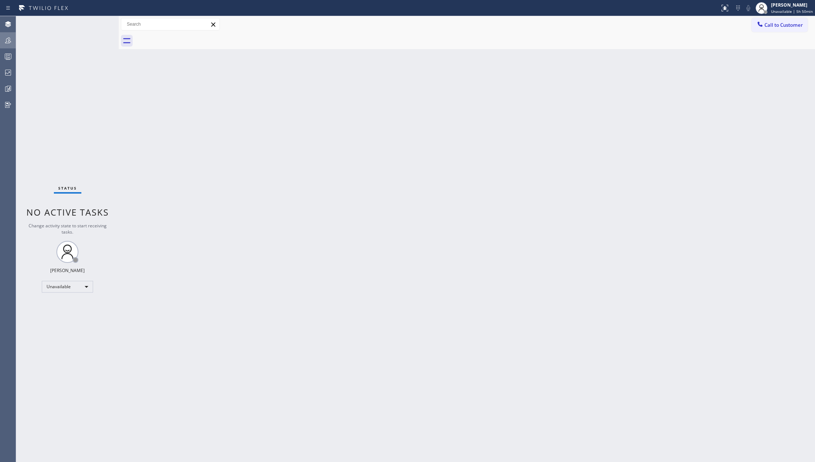
click at [8, 38] on icon at bounding box center [8, 40] width 6 height 6
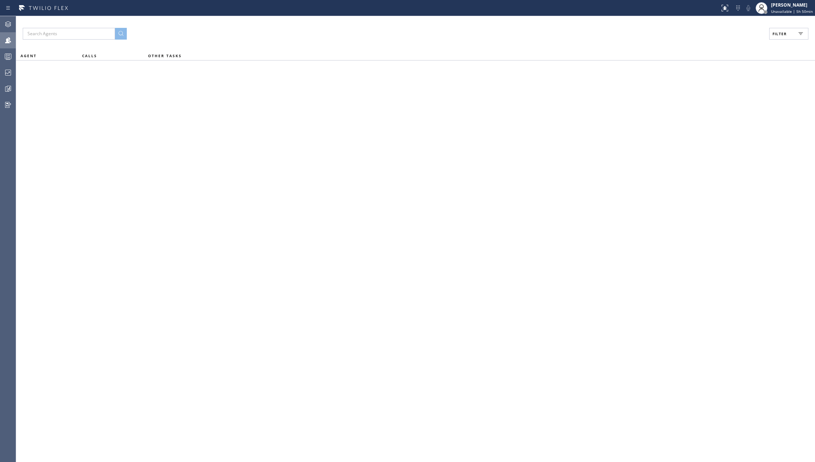
click at [780, 34] on span "Filter" at bounding box center [779, 33] width 14 height 5
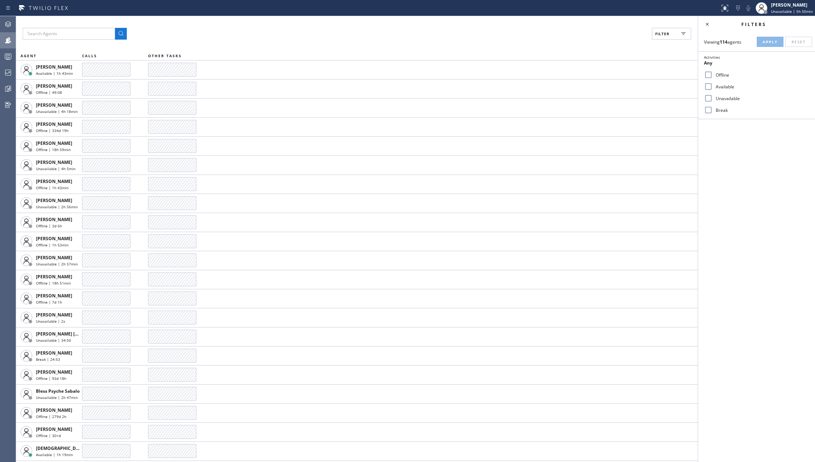
click at [709, 107] on input "Break" at bounding box center [708, 110] width 9 height 9
checkbox input "true"
click at [762, 41] on button "Apply" at bounding box center [770, 42] width 27 height 10
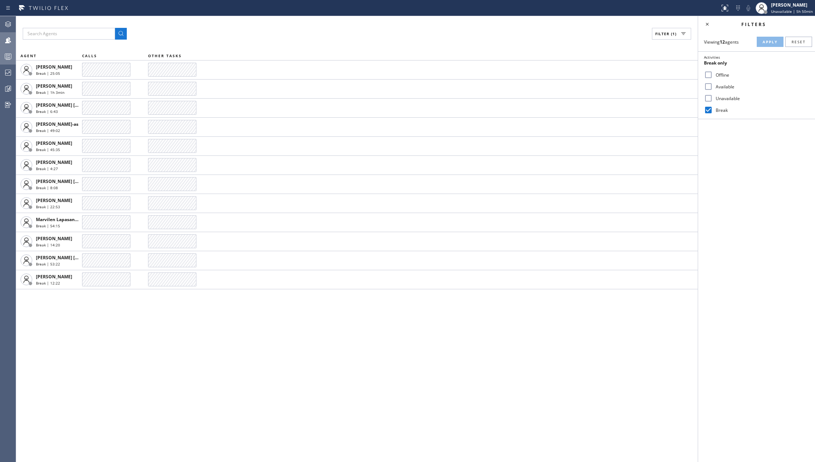
click at [15, 55] on div at bounding box center [8, 56] width 16 height 9
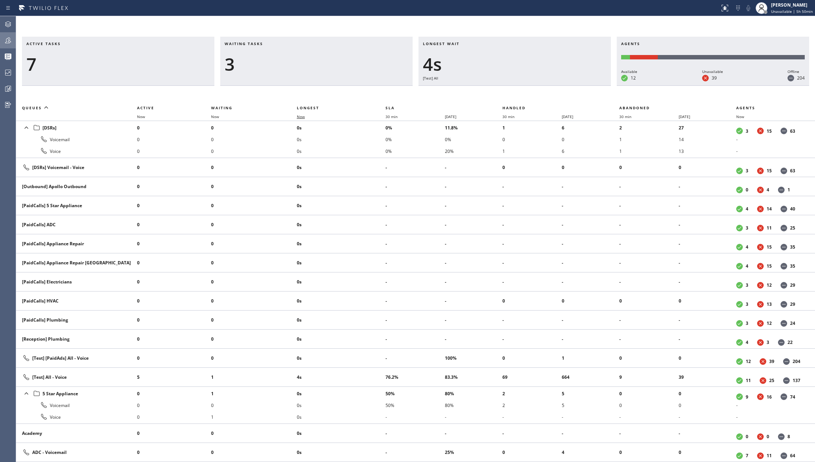
click at [304, 118] on span "Now" at bounding box center [301, 116] width 8 height 5
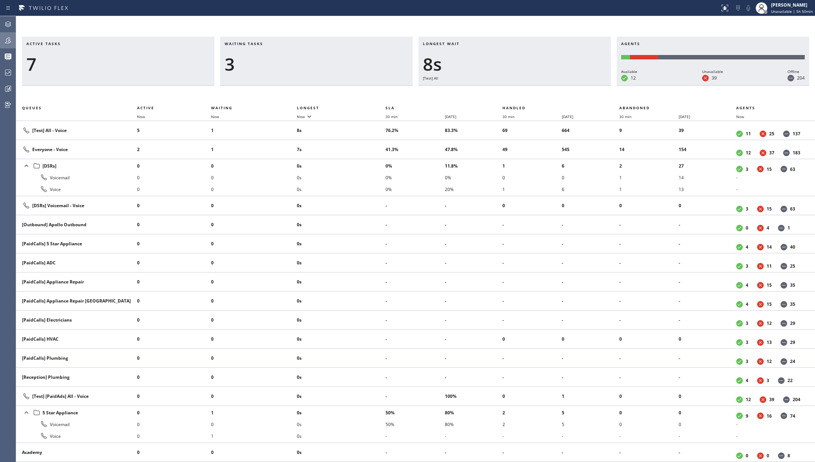
click at [10, 40] on icon at bounding box center [8, 40] width 6 height 6
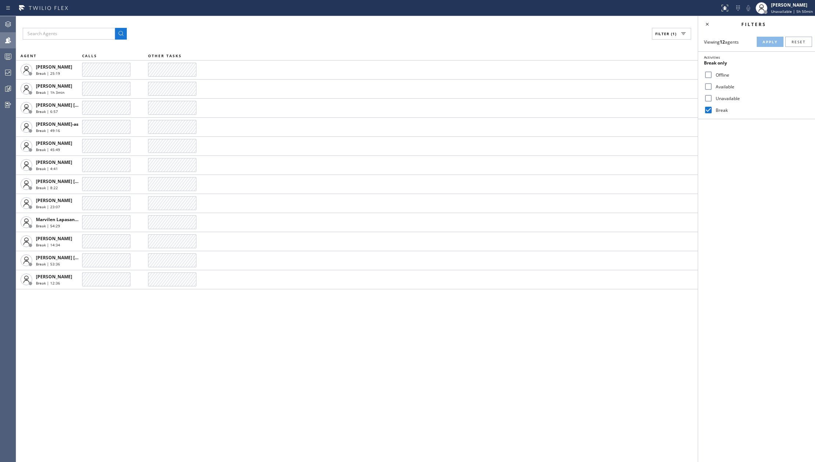
click at [710, 84] on input "Available" at bounding box center [708, 86] width 9 height 9
checkbox input "true"
click at [709, 109] on input "Break" at bounding box center [708, 110] width 9 height 9
checkbox input "false"
click at [765, 42] on span "Apply" at bounding box center [769, 41] width 15 height 5
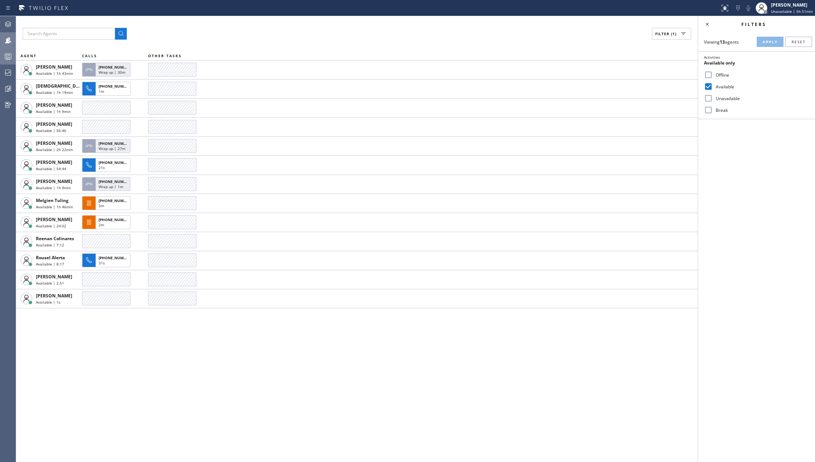
click at [10, 56] on icon at bounding box center [8, 56] width 9 height 9
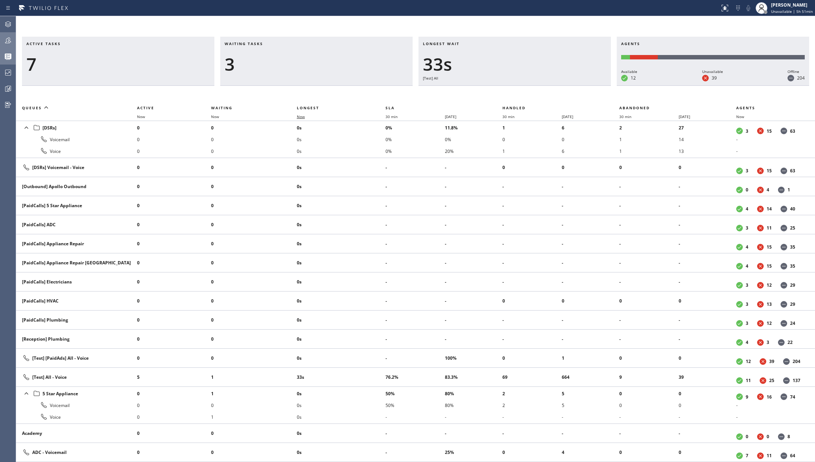
click at [305, 117] on span "Now" at bounding box center [301, 116] width 8 height 5
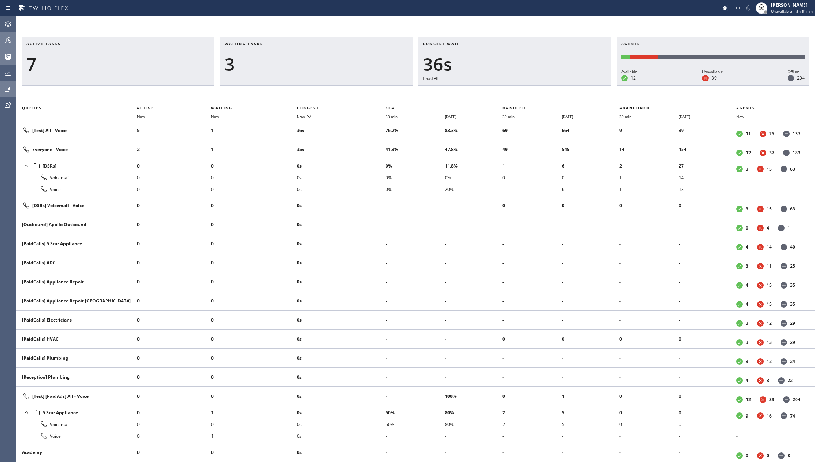
click at [10, 89] on icon at bounding box center [8, 88] width 9 height 9
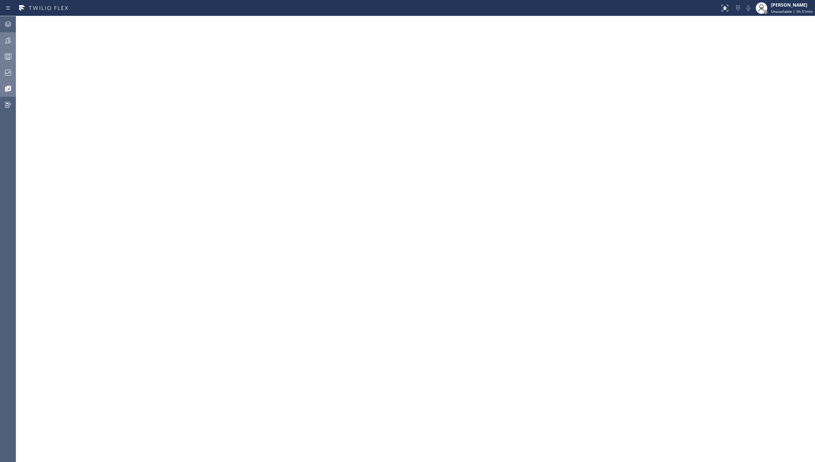
click at [10, 73] on icon at bounding box center [8, 72] width 9 height 9
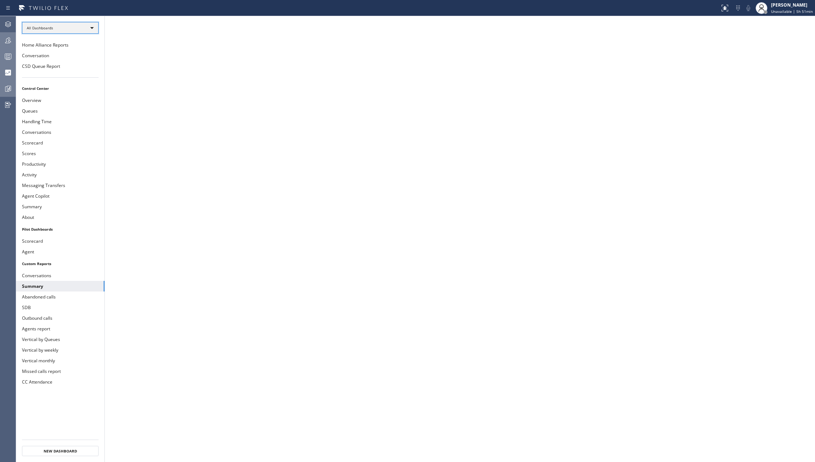
click at [60, 28] on div "All Dashboards" at bounding box center [60, 28] width 77 height 12
click at [56, 36] on li "All Dashboards" at bounding box center [59, 38] width 75 height 9
click at [62, 251] on button "Agent" at bounding box center [60, 251] width 88 height 11
click at [7, 86] on icon at bounding box center [7, 88] width 5 height 5
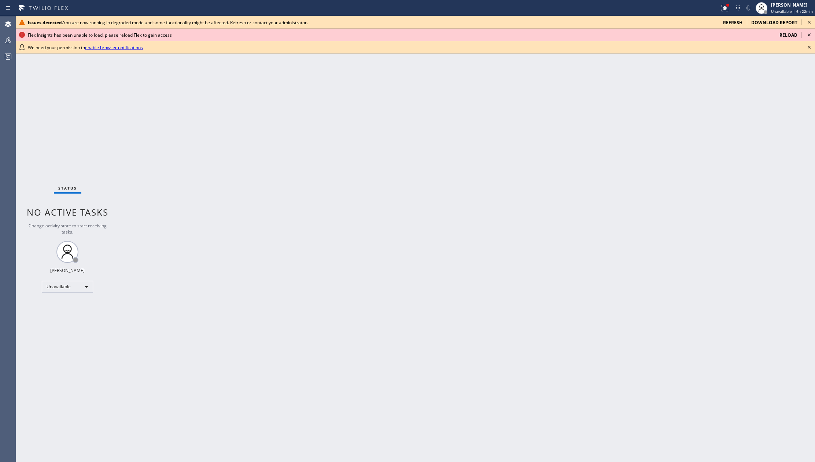
click at [809, 43] on icon at bounding box center [809, 47] width 9 height 9
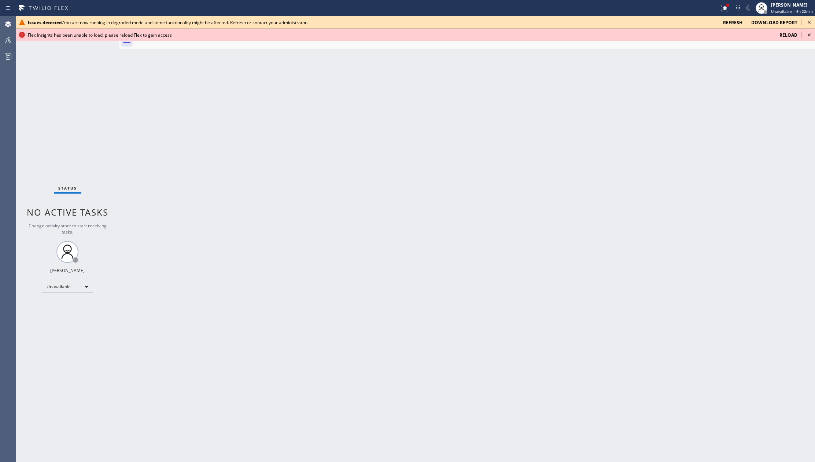
click at [812, 33] on icon at bounding box center [809, 34] width 9 height 9
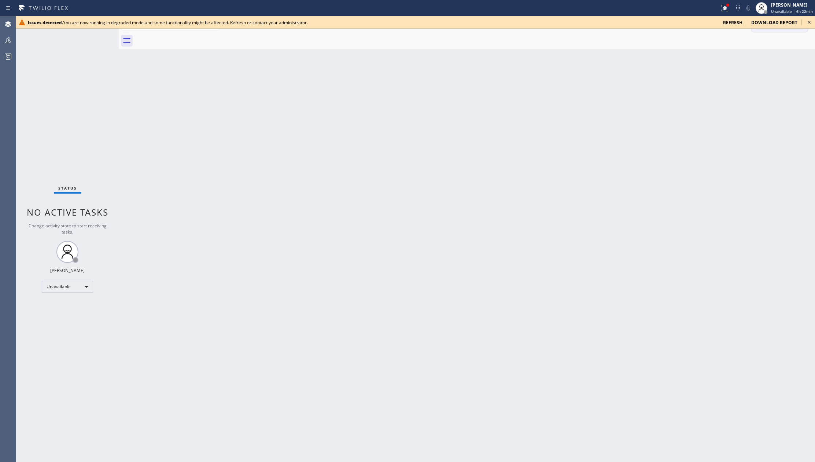
click at [809, 20] on icon at bounding box center [809, 22] width 9 height 9
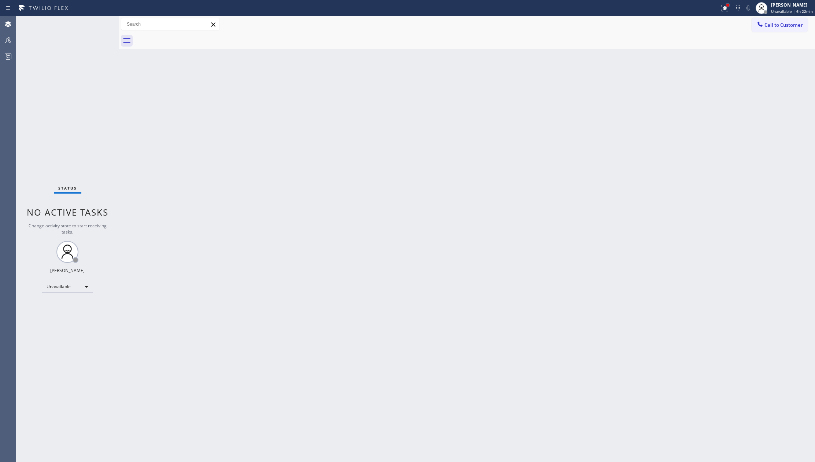
click at [729, 5] on div at bounding box center [727, 5] width 3 height 3
click at [714, 101] on button "Clear issues" at bounding box center [687, 103] width 86 height 10
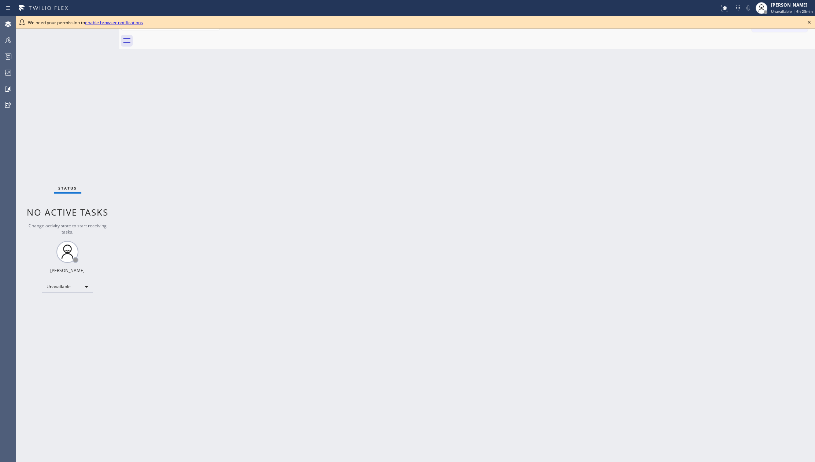
click at [808, 18] on icon at bounding box center [809, 22] width 9 height 9
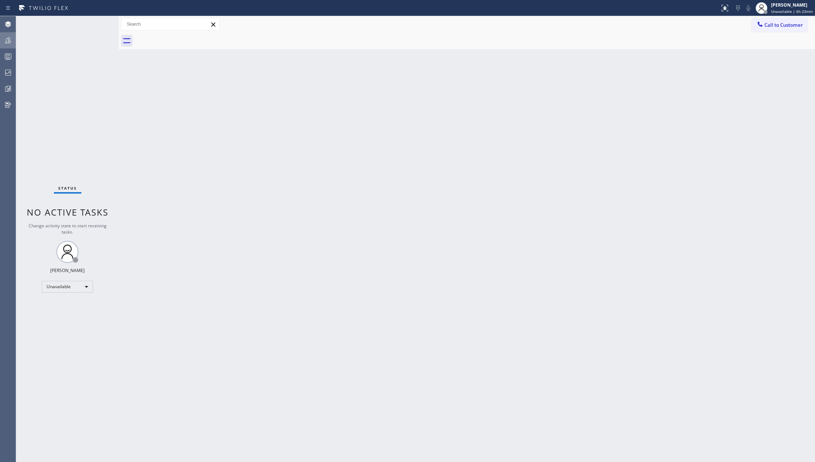
click at [7, 41] on icon at bounding box center [8, 40] width 9 height 9
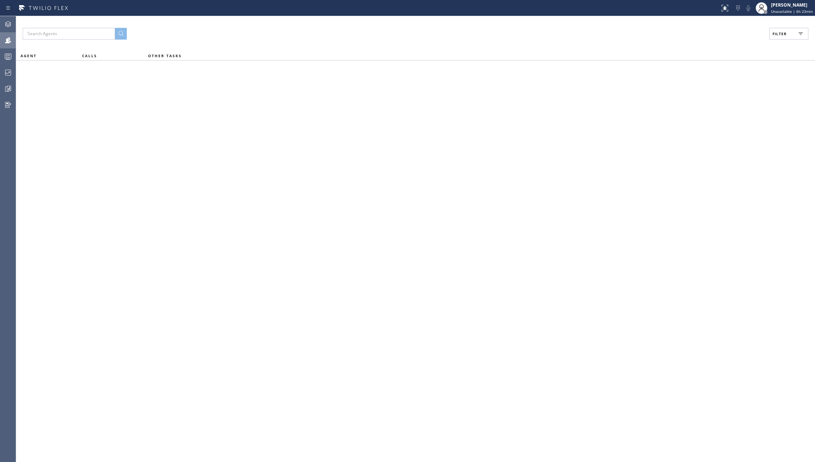
click at [786, 34] on span "Filter" at bounding box center [779, 33] width 14 height 5
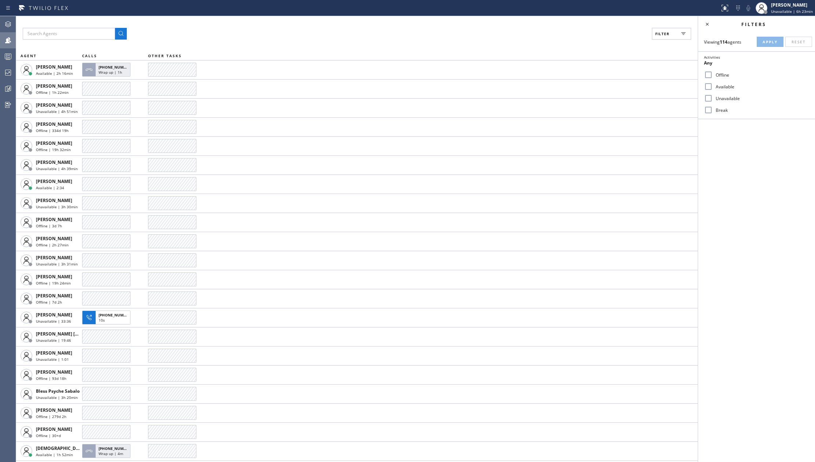
click at [705, 87] on input "Available" at bounding box center [708, 86] width 9 height 9
click at [764, 43] on span "Apply" at bounding box center [769, 41] width 15 height 5
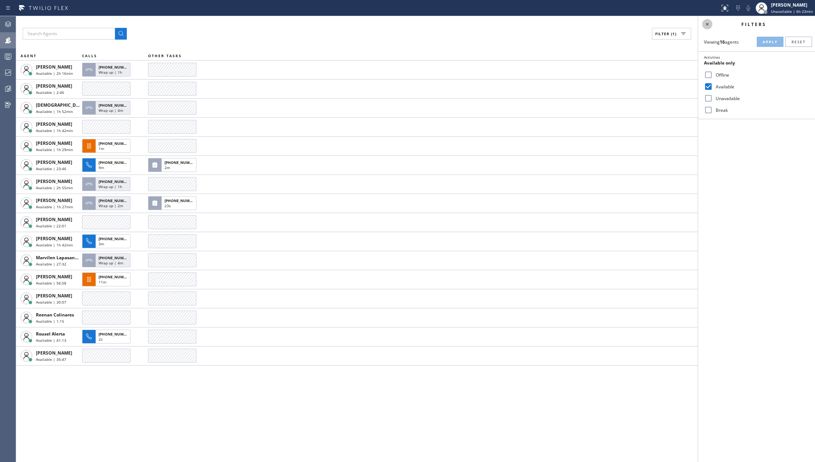
click at [710, 23] on icon at bounding box center [707, 24] width 9 height 9
click at [775, 34] on span "Filter (1)" at bounding box center [782, 33] width 21 height 5
click at [712, 85] on input "Available" at bounding box center [708, 86] width 9 height 9
checkbox input "false"
click at [708, 107] on input "Break" at bounding box center [708, 110] width 9 height 9
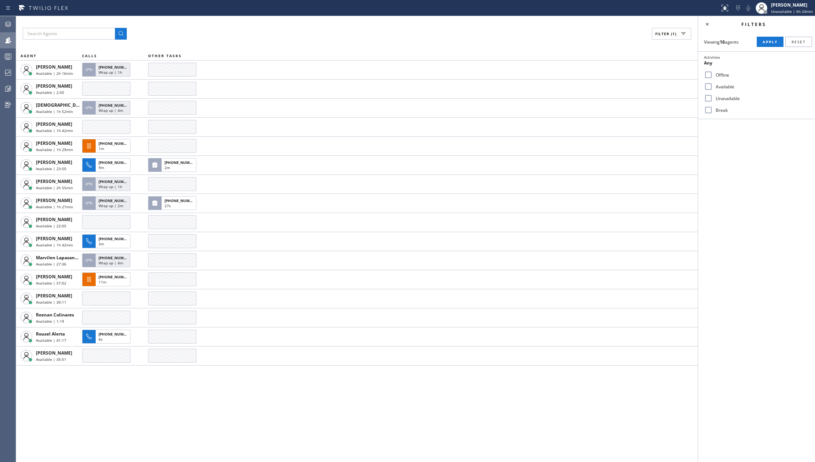
checkbox input "true"
click at [764, 37] on button "Apply" at bounding box center [770, 42] width 27 height 10
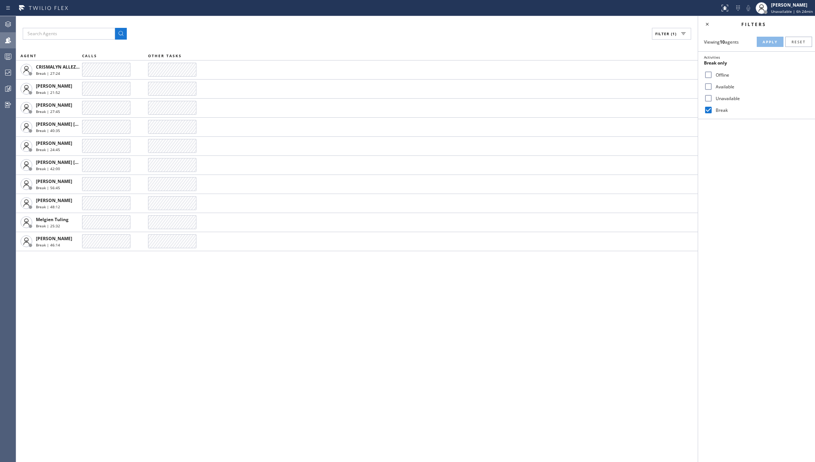
click at [710, 87] on input "Available" at bounding box center [708, 86] width 9 height 9
checkbox input "true"
drag, startPoint x: 711, startPoint y: 107, endPoint x: 751, endPoint y: 73, distance: 52.7
click at [711, 107] on input "Break" at bounding box center [708, 110] width 9 height 9
checkbox input "false"
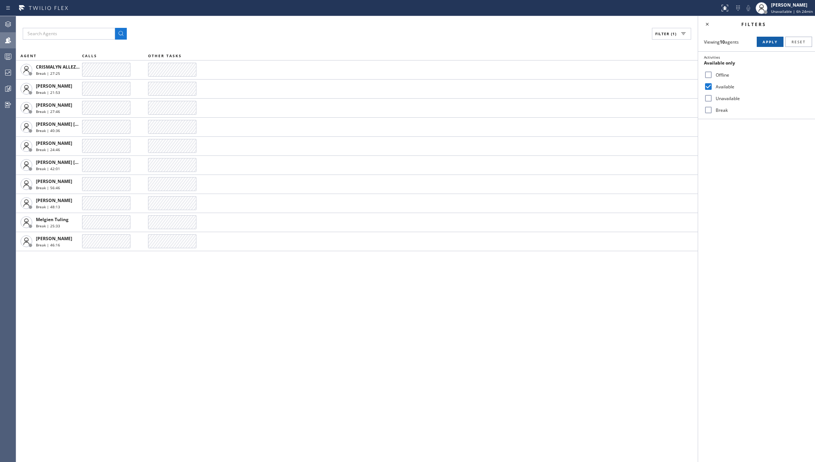
click at [763, 40] on span "Apply" at bounding box center [769, 41] width 15 height 5
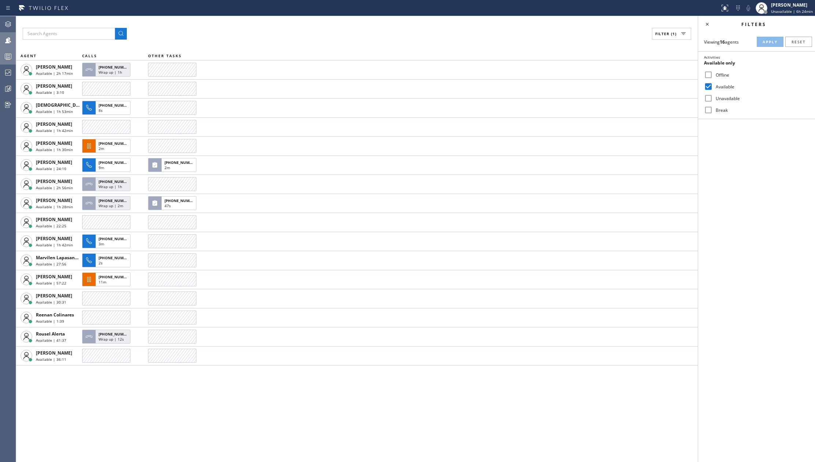
click at [8, 55] on icon at bounding box center [8, 56] width 9 height 9
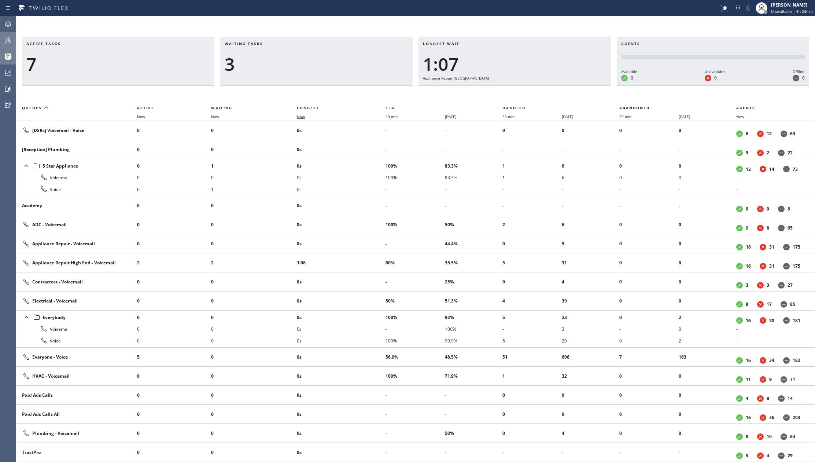
click at [303, 117] on span "Now" at bounding box center [301, 116] width 8 height 5
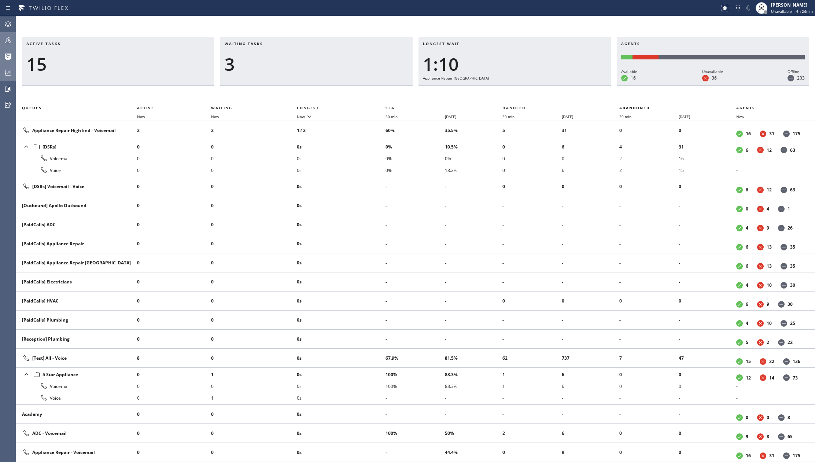
click at [11, 72] on icon at bounding box center [8, 73] width 6 height 6
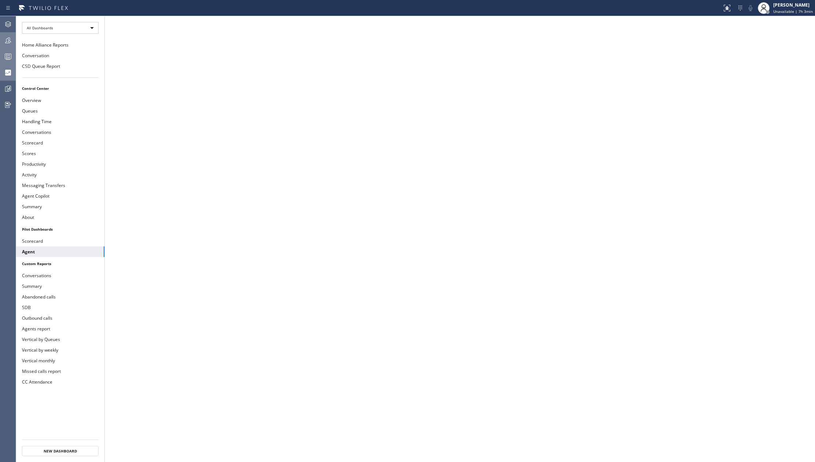
click at [4, 53] on icon at bounding box center [8, 56] width 9 height 9
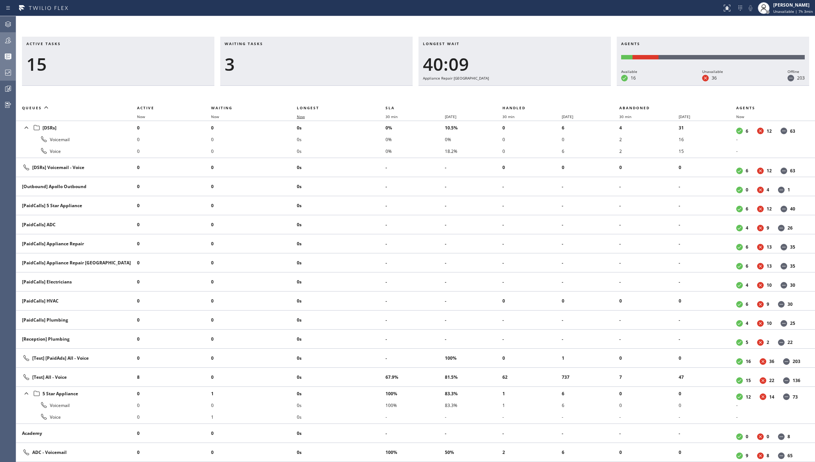
click at [305, 118] on span "Now" at bounding box center [301, 116] width 8 height 5
click at [143, 49] on h3 "Active tasks" at bounding box center [118, 46] width 184 height 11
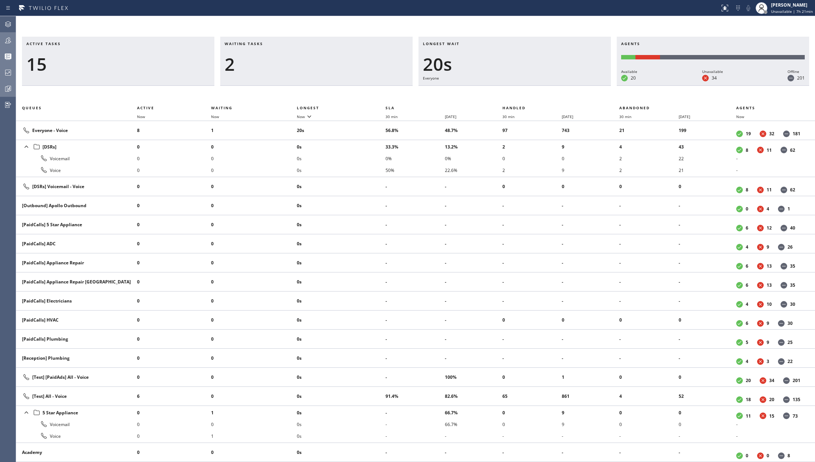
click at [10, 86] on icon at bounding box center [8, 88] width 9 height 9
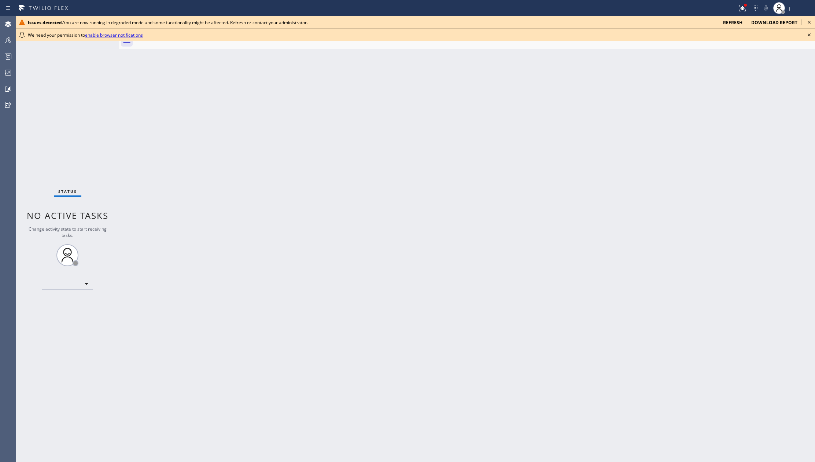
drag, startPoint x: 689, startPoint y: 26, endPoint x: 782, endPoint y: 21, distance: 92.8
click at [689, 26] on div "Issues detected. You are now running in degraded mode and some functionality mi…" at bounding box center [415, 22] width 799 height 12
click at [810, 21] on icon at bounding box center [809, 22] width 9 height 9
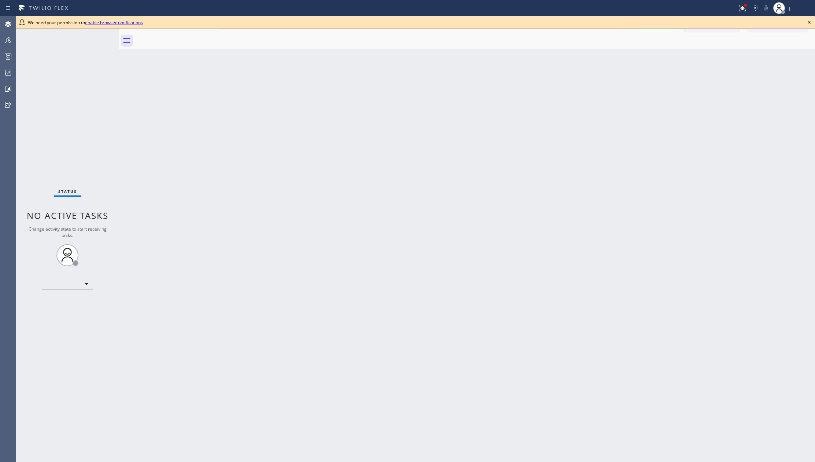
click at [809, 37] on div at bounding box center [475, 41] width 680 height 16
click at [807, 21] on icon at bounding box center [809, 22] width 9 height 9
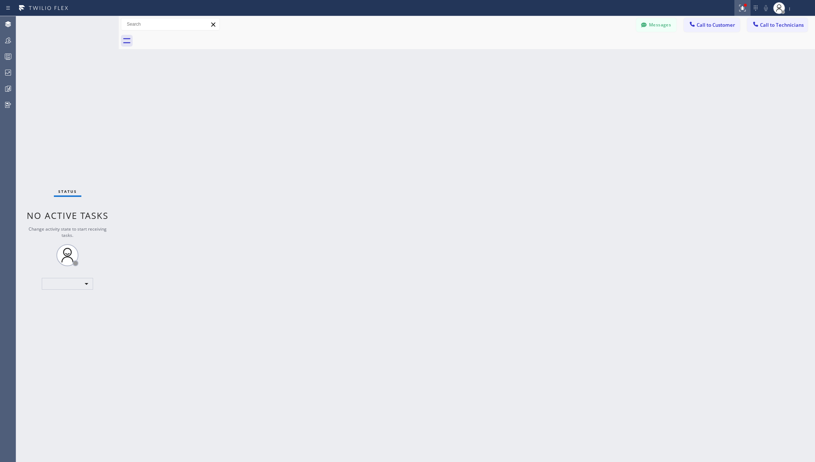
click at [742, 5] on icon at bounding box center [742, 8] width 9 height 9
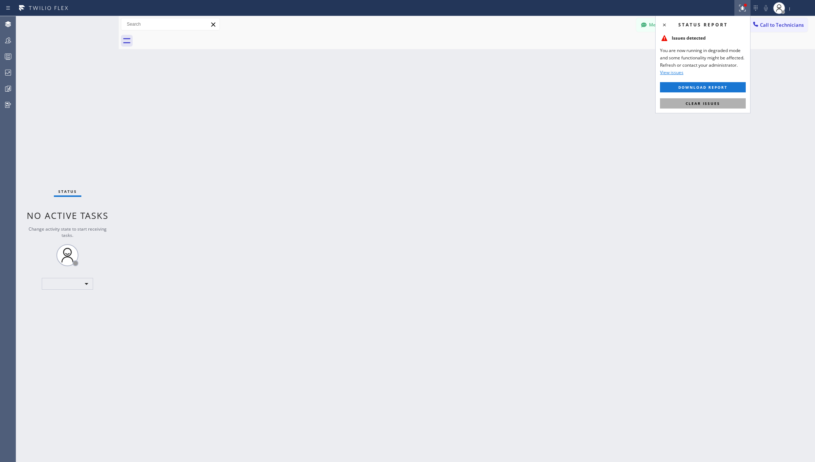
click at [701, 100] on button "Clear issues" at bounding box center [703, 103] width 86 height 10
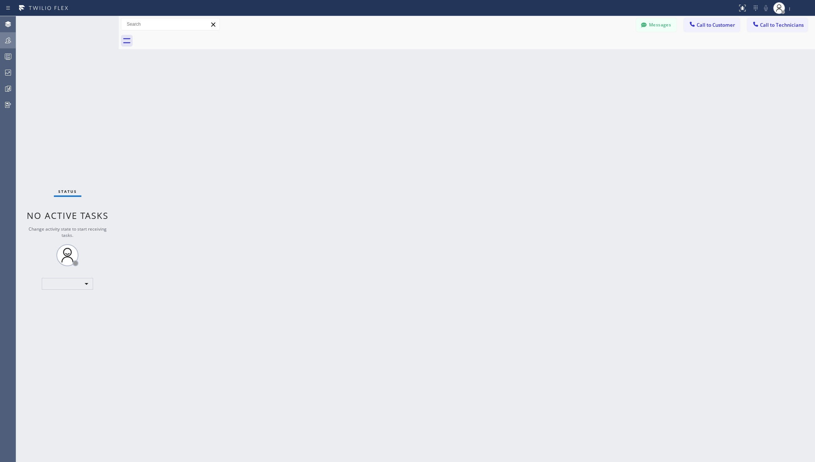
drag, startPoint x: 9, startPoint y: 40, endPoint x: 310, endPoint y: 66, distance: 301.9
click at [12, 41] on icon at bounding box center [8, 40] width 9 height 9
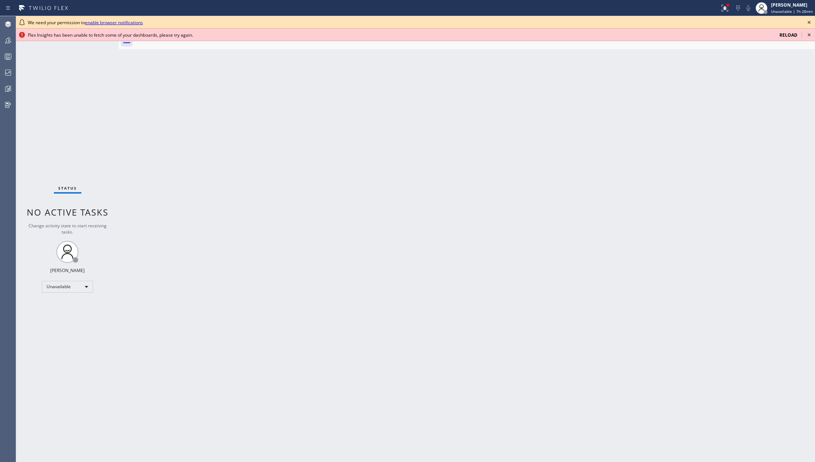
click at [808, 35] on icon at bounding box center [809, 34] width 9 height 9
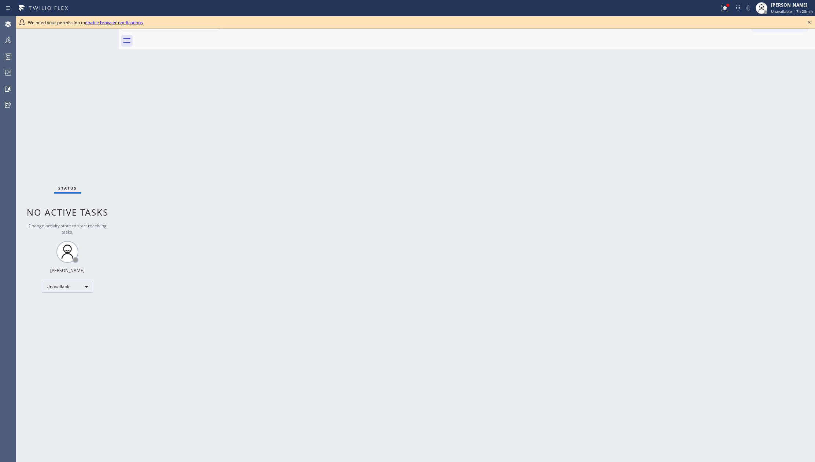
click at [807, 21] on icon at bounding box center [809, 22] width 9 height 9
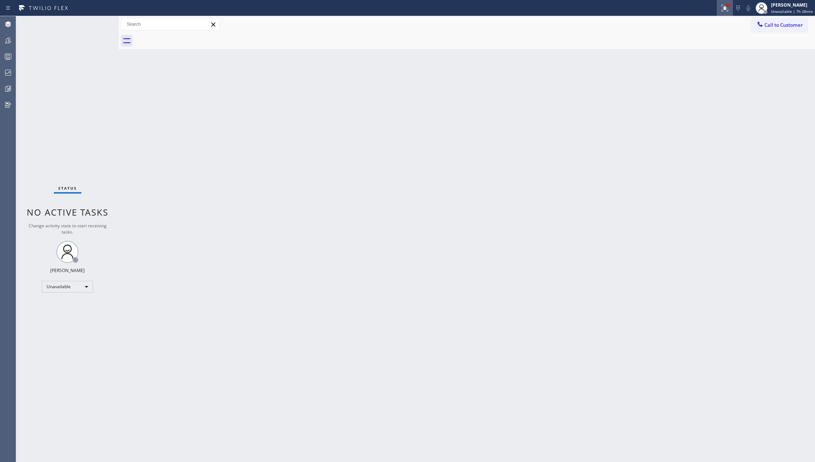
click at [720, 7] on div at bounding box center [725, 8] width 16 height 9
click at [693, 99] on button "Clear issue" at bounding box center [687, 96] width 86 height 10
click at [9, 55] on icon at bounding box center [8, 56] width 9 height 9
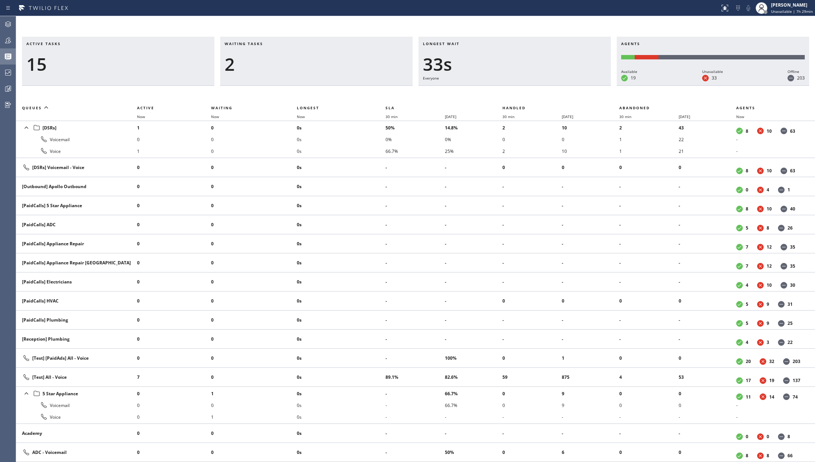
click at [440, 6] on div at bounding box center [360, 8] width 714 height 12
click at [47, 24] on div "Active tasks 7 Waiting tasks 5 Longest wait 10s Membership Agents Available 19 …" at bounding box center [415, 239] width 799 height 446
click at [8, 39] on icon at bounding box center [8, 40] width 6 height 6
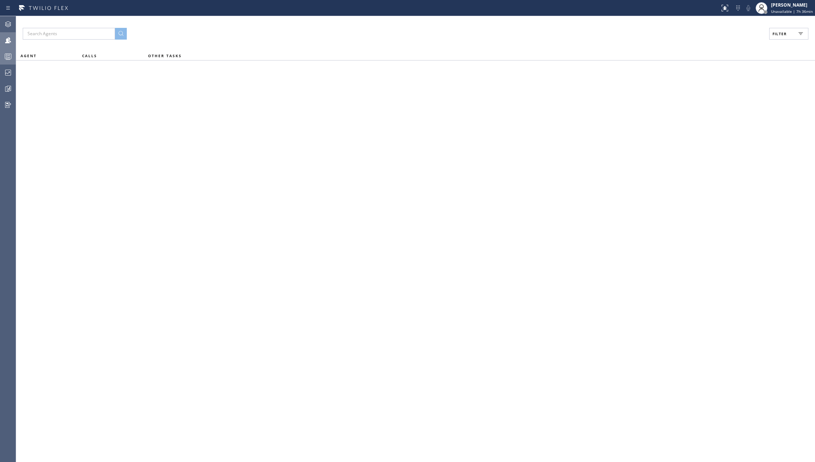
click at [778, 38] on button "Filter" at bounding box center [788, 34] width 39 height 12
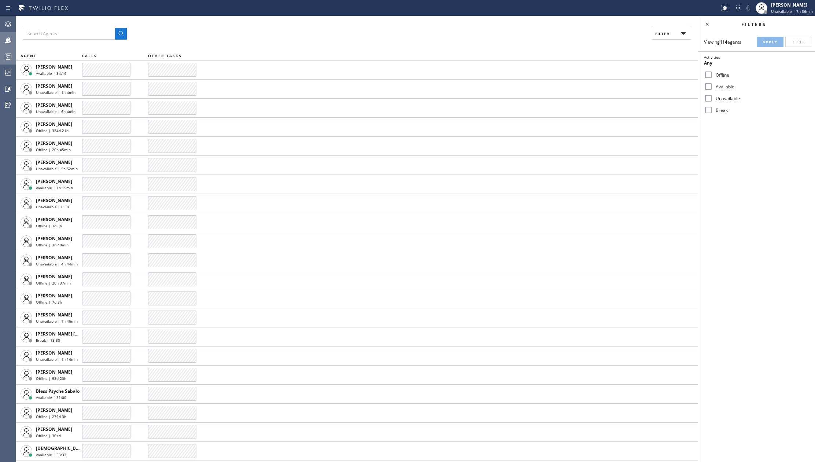
click at [780, 36] on div "Viewing 114 agents Apply Reset Activities Any Offline Available Unavailable Bre…" at bounding box center [756, 75] width 117 height 87
click at [707, 110] on input "Break" at bounding box center [708, 110] width 9 height 9
checkbox input "true"
click at [772, 43] on span "Apply" at bounding box center [769, 41] width 15 height 5
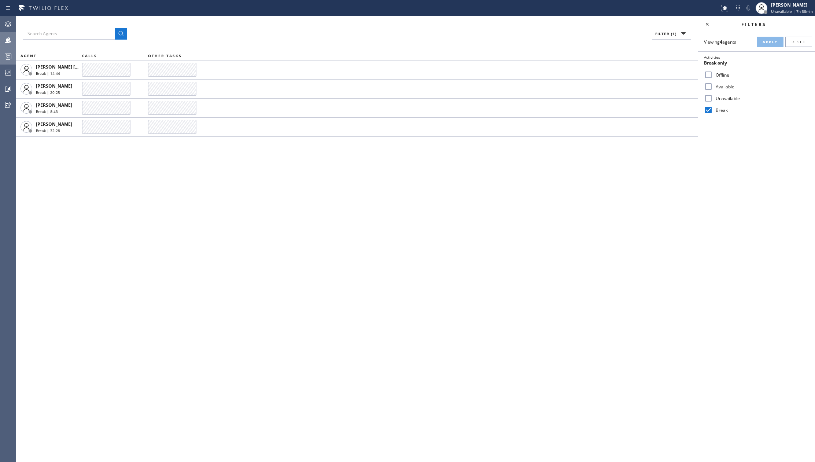
click at [138, 257] on div "Filter (1) AGENT CALLS OTHER TASKS Ashley Barbie Laurente Break | 14:44 Christy…" at bounding box center [357, 239] width 682 height 446
click at [9, 56] on icon at bounding box center [8, 57] width 4 height 5
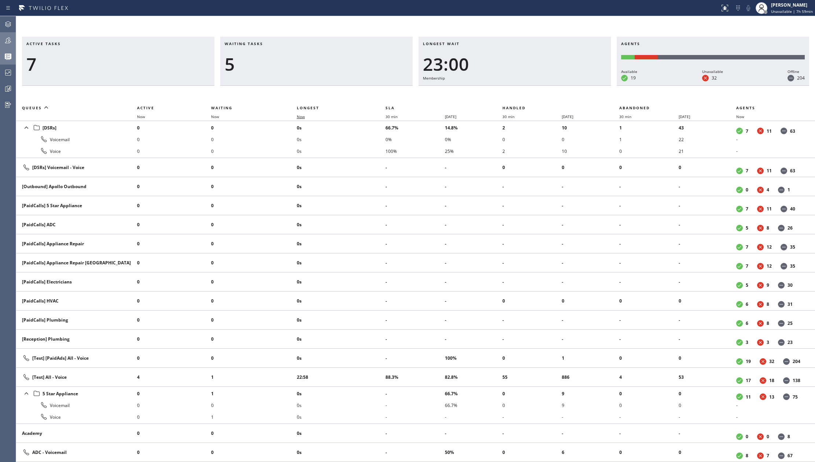
click at [305, 116] on span "Now" at bounding box center [301, 116] width 8 height 5
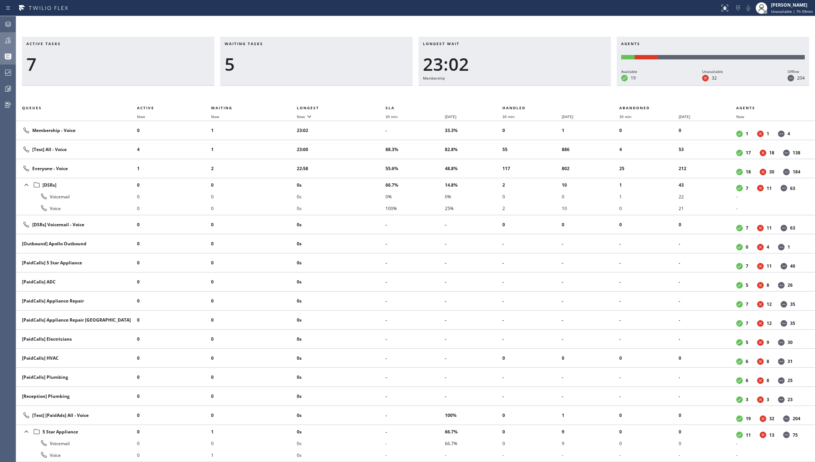
click at [324, 12] on div at bounding box center [360, 8] width 714 height 12
click at [11, 41] on icon at bounding box center [8, 40] width 9 height 9
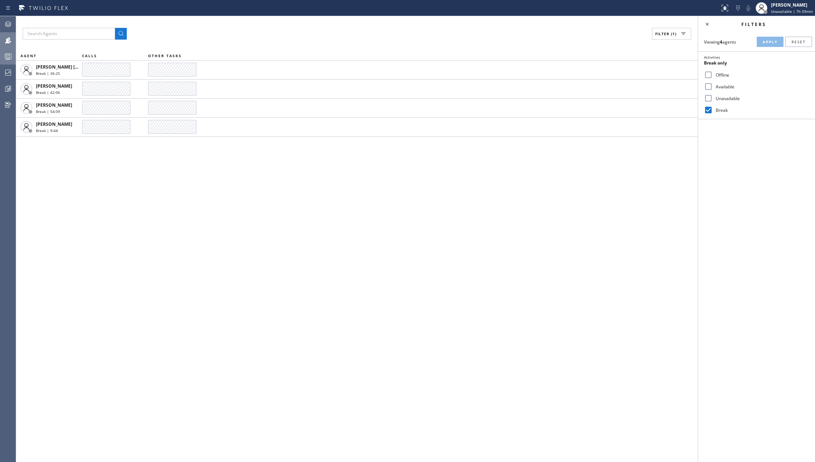
click at [712, 85] on input "Available" at bounding box center [708, 86] width 9 height 9
checkbox input "true"
click at [707, 111] on input "Break" at bounding box center [708, 110] width 9 height 9
checkbox input "false"
click at [770, 41] on span "Apply" at bounding box center [769, 41] width 15 height 5
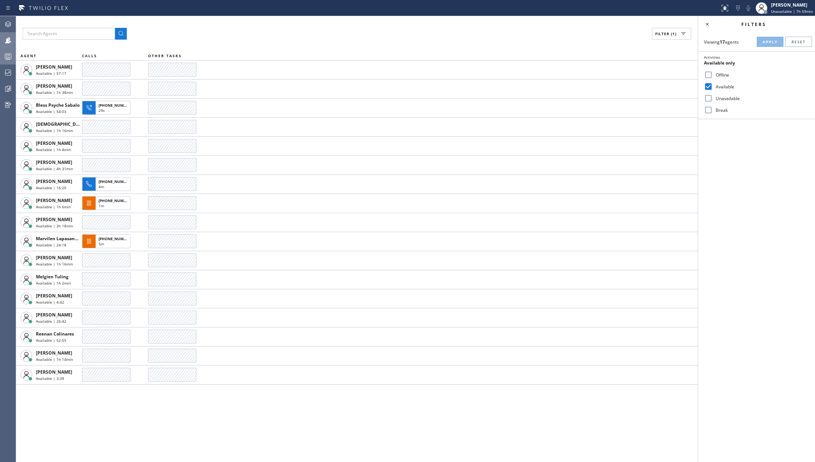
click at [6, 58] on icon at bounding box center [8, 56] width 9 height 9
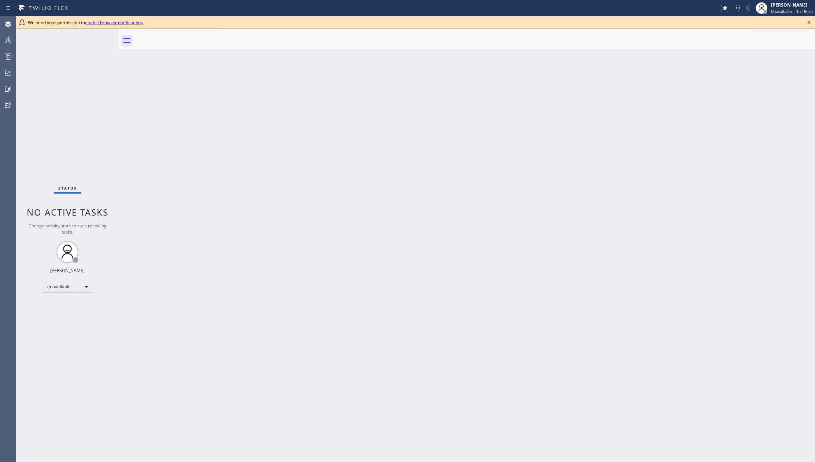
click at [522, 59] on div "Back to Dashboard Change Sender ID Customers Technicians Select a contact Outbo…" at bounding box center [467, 239] width 696 height 446
click at [808, 21] on icon at bounding box center [809, 22] width 9 height 9
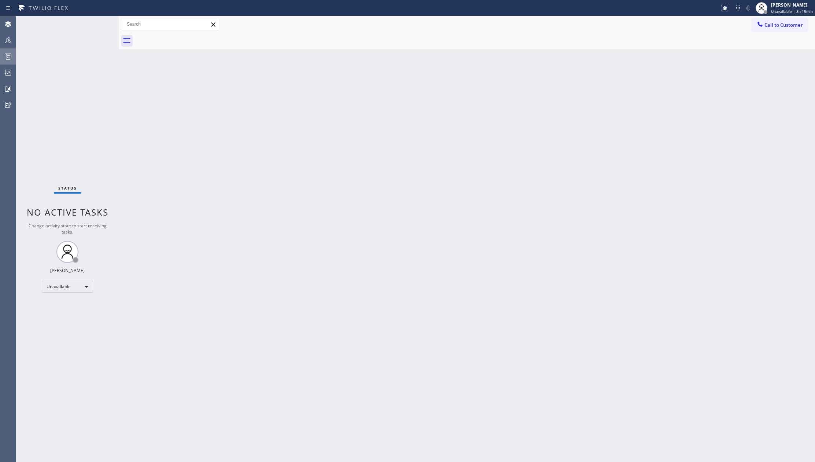
click at [4, 55] on icon at bounding box center [8, 56] width 9 height 9
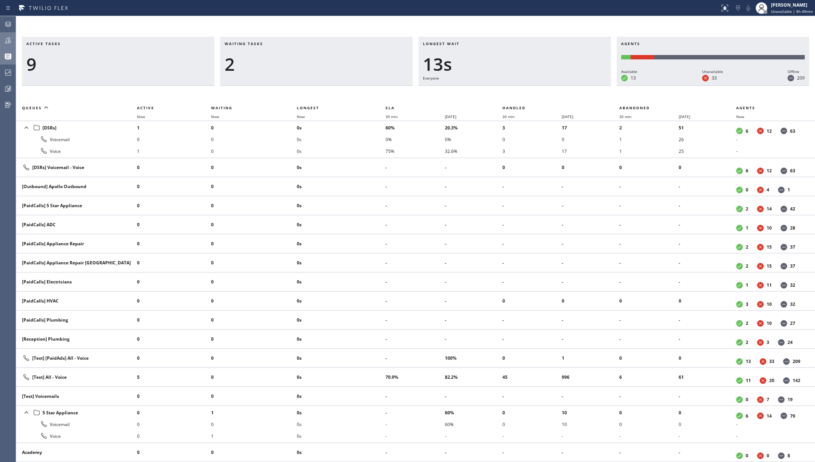
click at [9, 41] on icon at bounding box center [8, 40] width 9 height 9
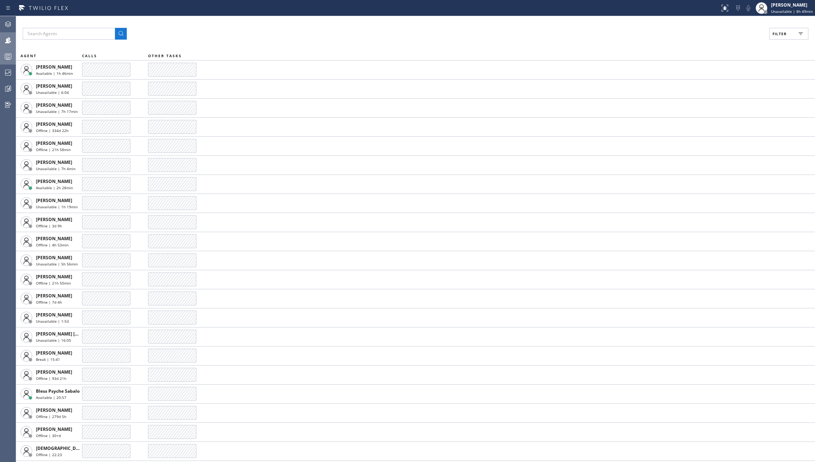
click at [774, 31] on button "Filter" at bounding box center [788, 34] width 39 height 12
click at [709, 85] on input "Available" at bounding box center [708, 86] width 9 height 9
checkbox input "true"
click at [762, 43] on span "Apply" at bounding box center [769, 41] width 15 height 5
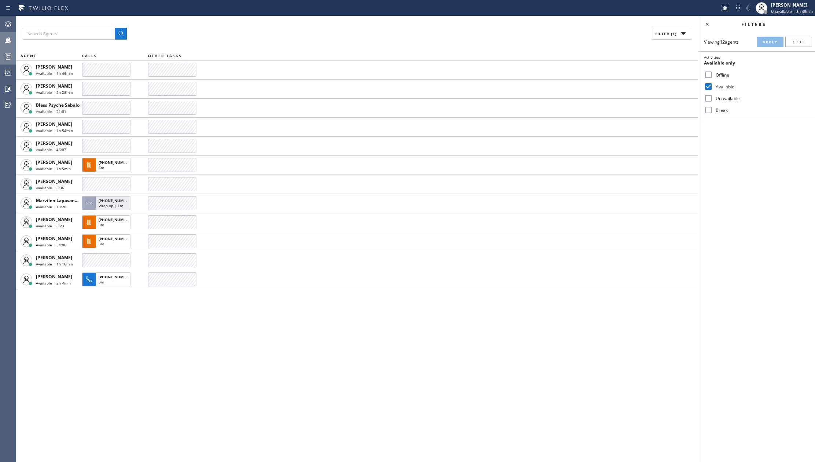
click at [418, 361] on div "Filter (1) AGENT CALLS OTHER TASKS [PERSON_NAME] Available | 1h 46min [PERSON_N…" at bounding box center [357, 239] width 682 height 446
click at [144, 369] on div "Filter (1) AGENT CALLS OTHER TASKS [PERSON_NAME] Available | 1h 47min [PERSON_N…" at bounding box center [357, 239] width 682 height 446
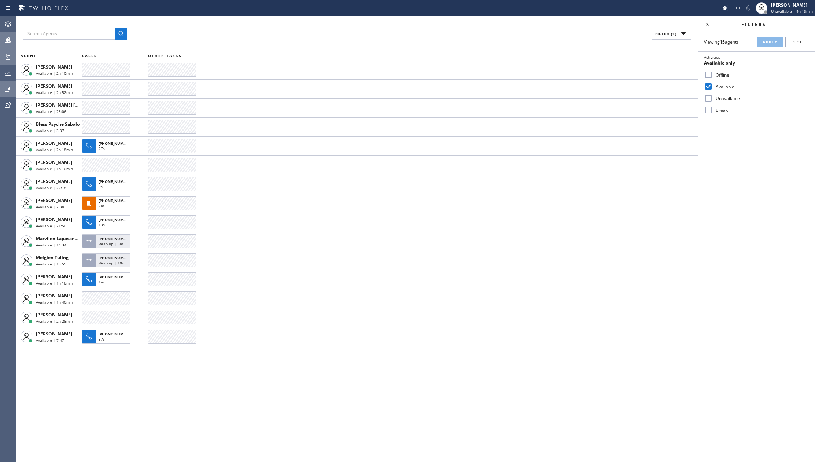
click at [8, 85] on icon at bounding box center [8, 88] width 9 height 9
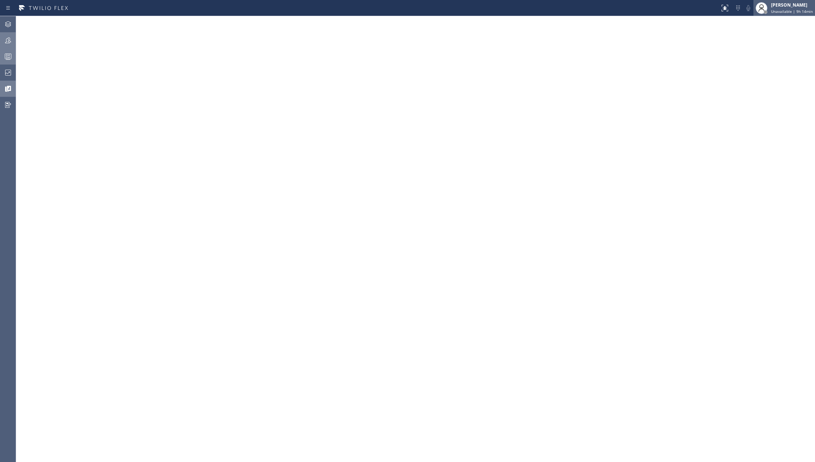
click at [782, 6] on div "[PERSON_NAME]" at bounding box center [792, 5] width 42 height 6
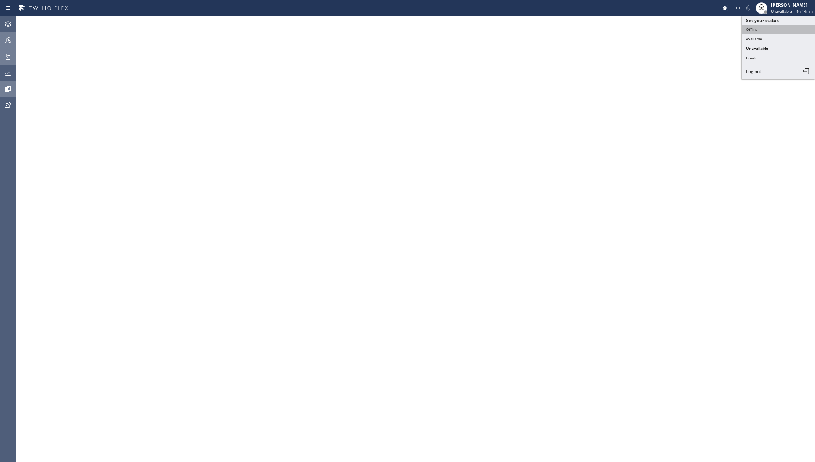
click at [766, 30] on button "Offline" at bounding box center [778, 30] width 73 height 10
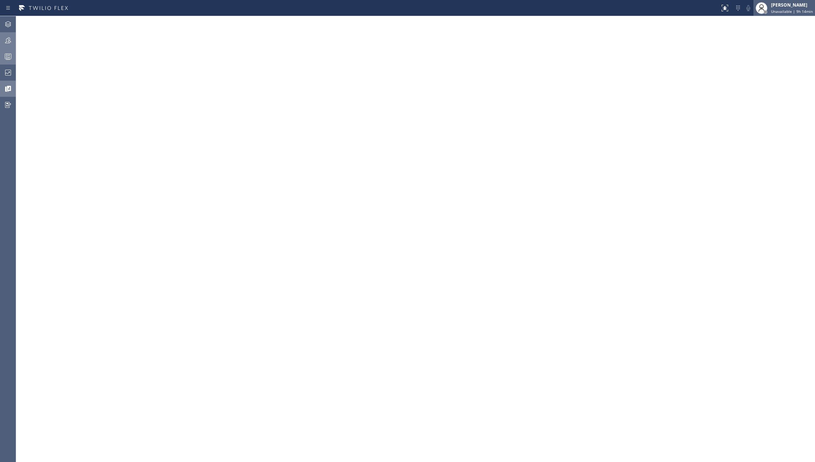
click at [783, 10] on span "Unavailable | 9h 14min" at bounding box center [792, 11] width 42 height 5
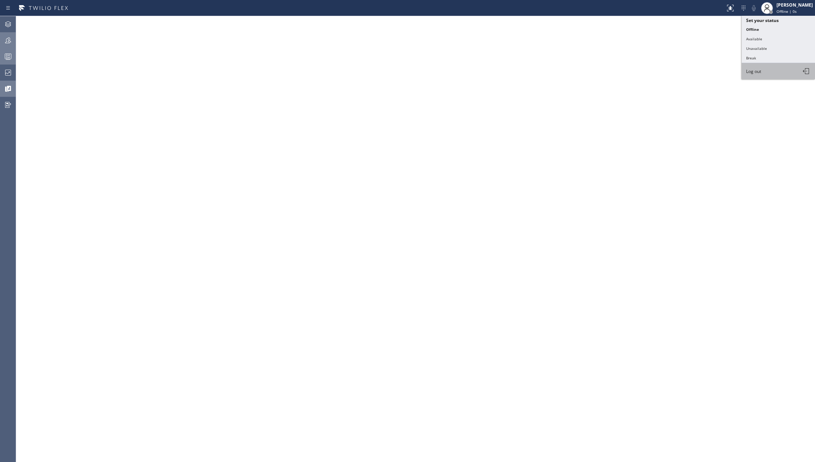
click at [770, 71] on button "Log out" at bounding box center [778, 71] width 73 height 16
